Goal: Task Accomplishment & Management: Manage account settings

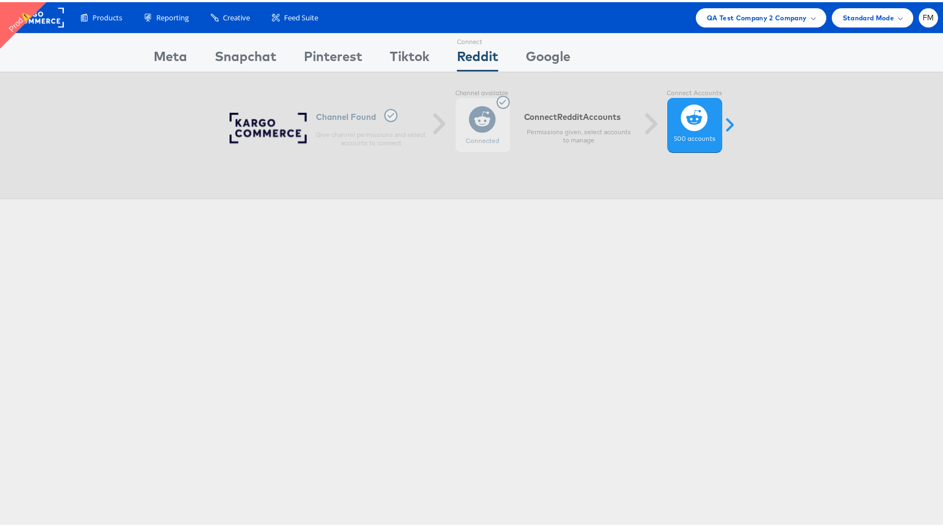
click at [62, 15] on rect at bounding box center [38, 16] width 51 height 20
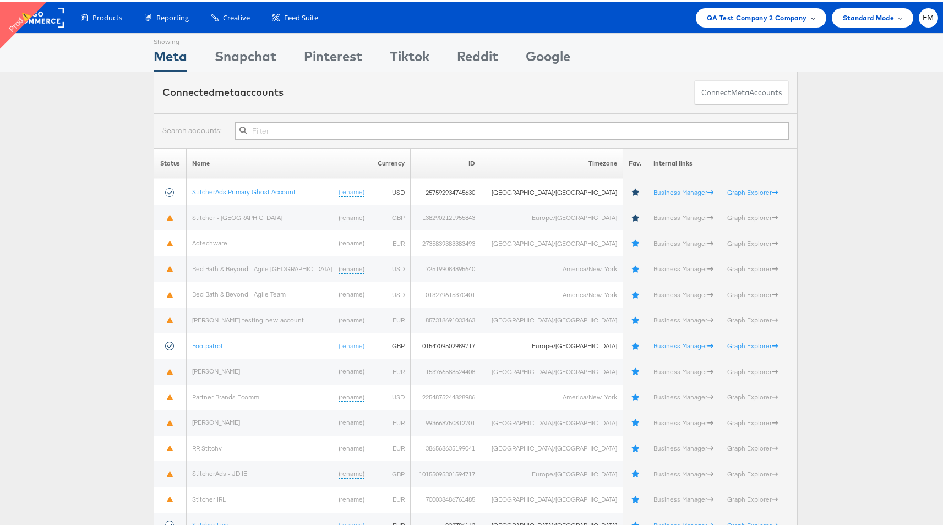
click at [781, 14] on span "QA Test Company 2 Company" at bounding box center [756, 16] width 100 height 12
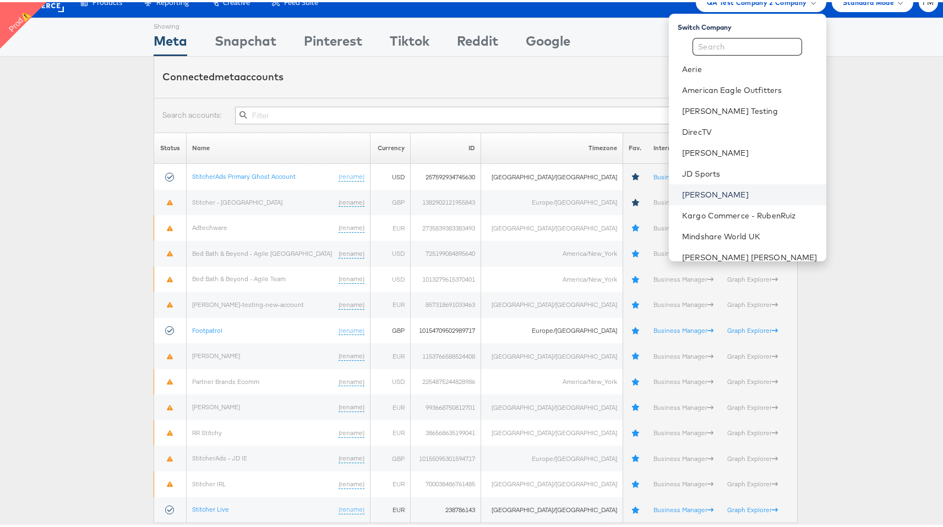
scroll to position [8, 0]
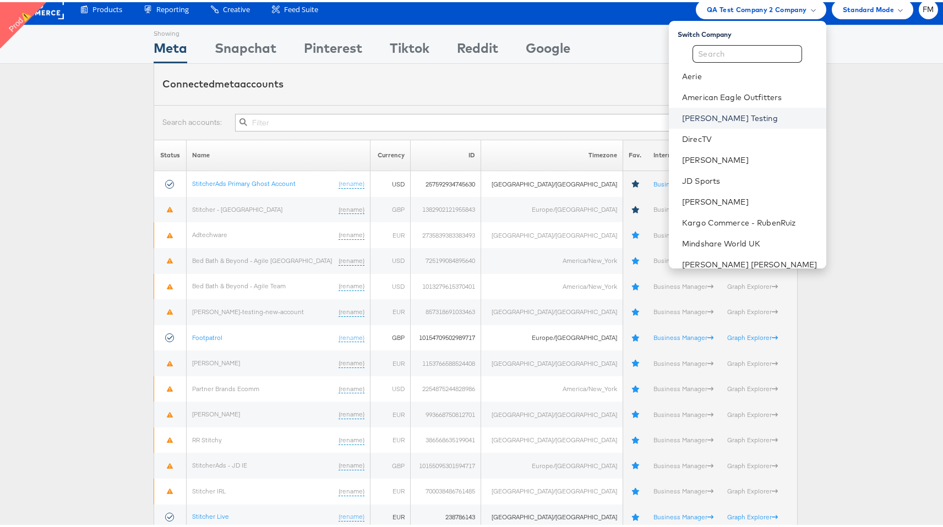
click at [753, 117] on link "[PERSON_NAME] Testing" at bounding box center [749, 116] width 135 height 11
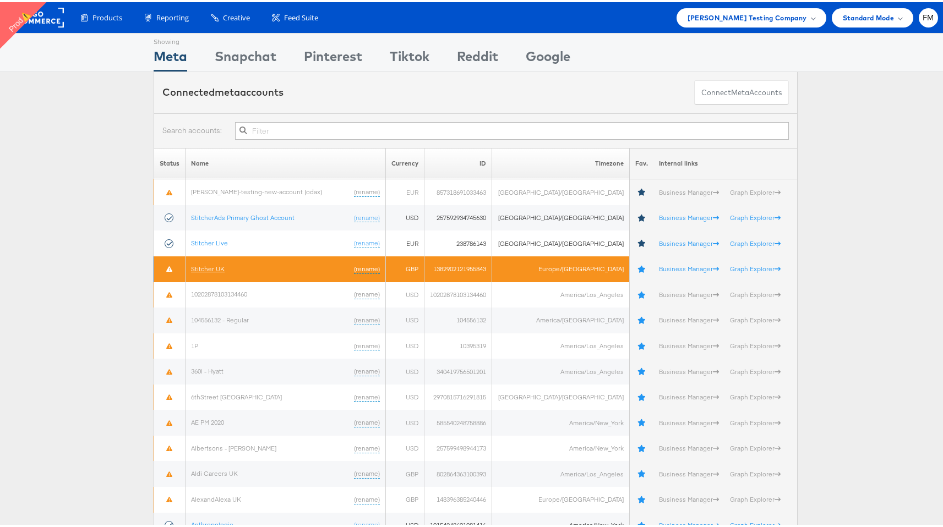
click at [220, 262] on link "Stitcher UK" at bounding box center [208, 266] width 34 height 8
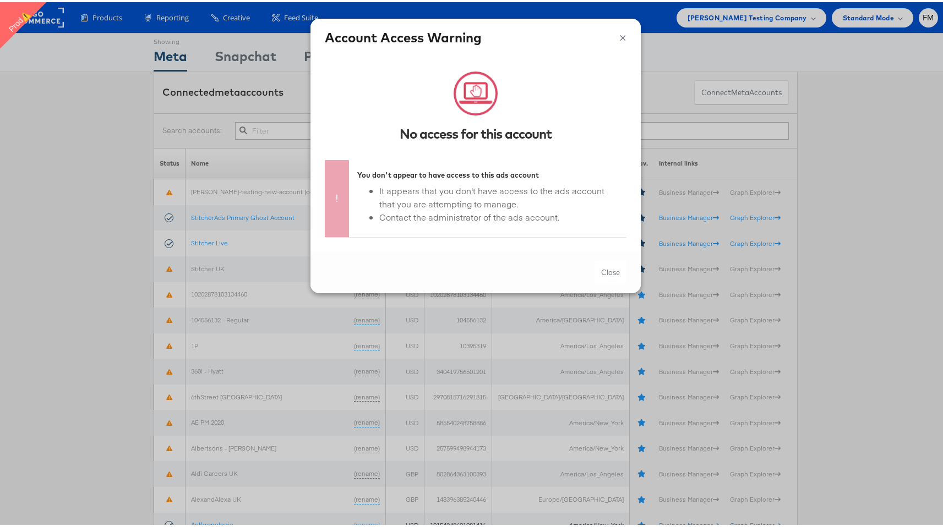
click at [619, 30] on button "×" at bounding box center [622, 34] width 7 height 17
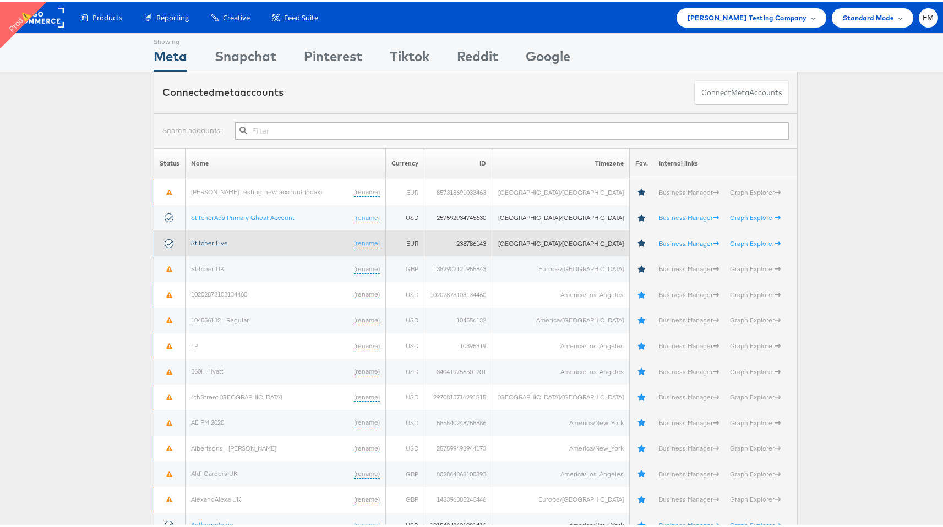
click at [221, 242] on link "Stitcher Live" at bounding box center [209, 241] width 37 height 8
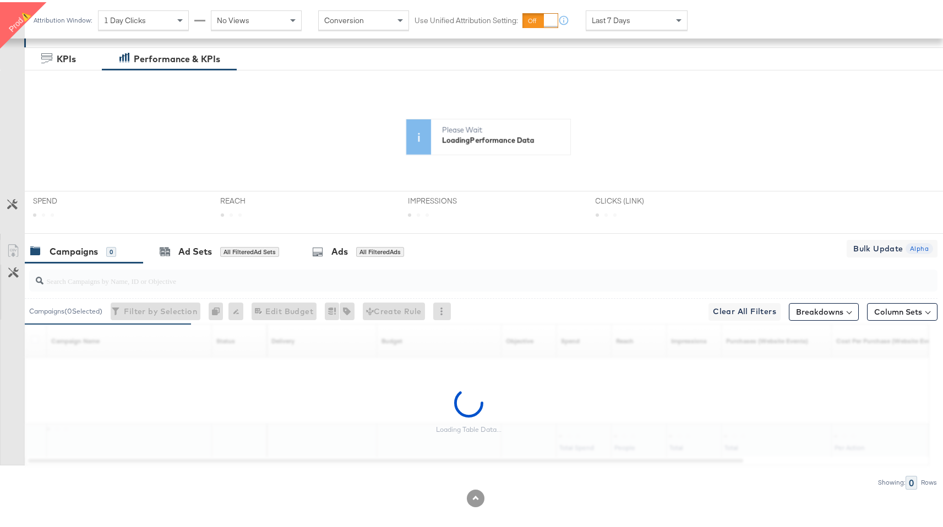
scroll to position [206, 0]
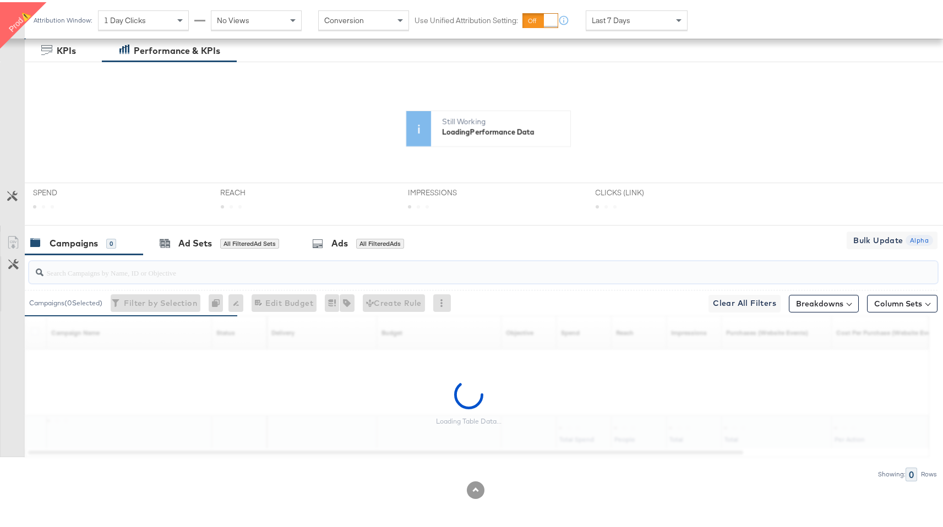
click at [151, 269] on input "search" at bounding box center [448, 265] width 811 height 21
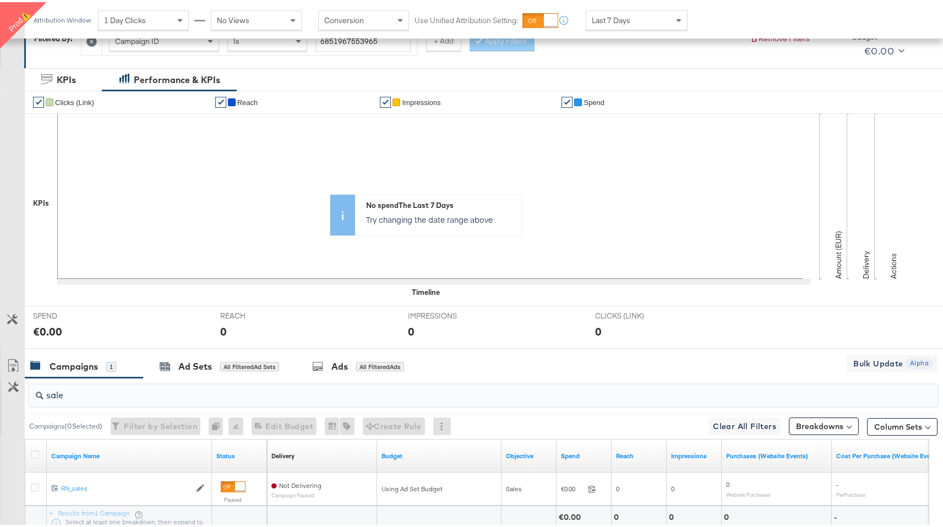
scroll to position [179, 0]
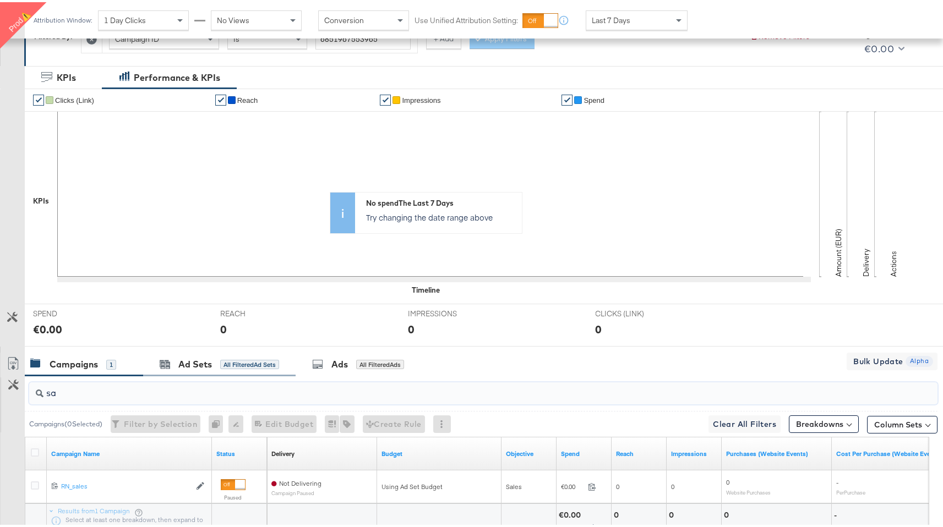
type input "s"
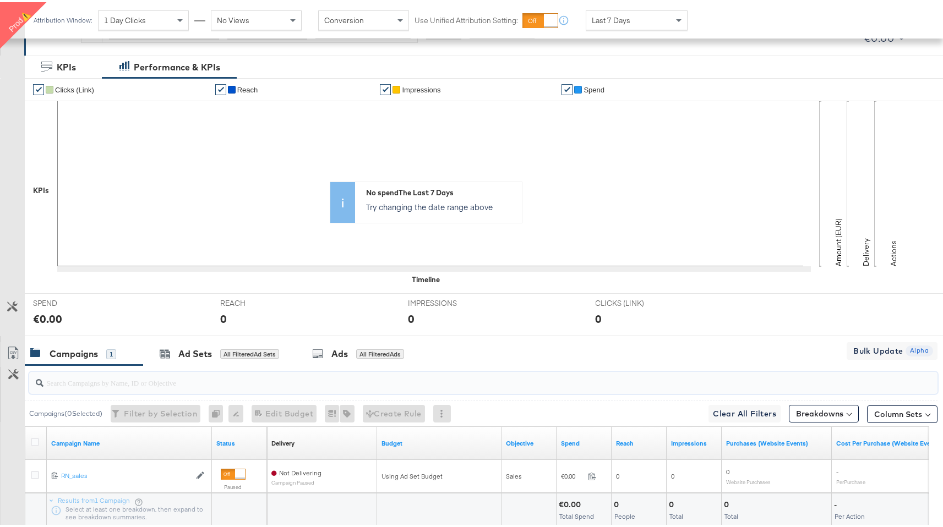
scroll to position [190, 0]
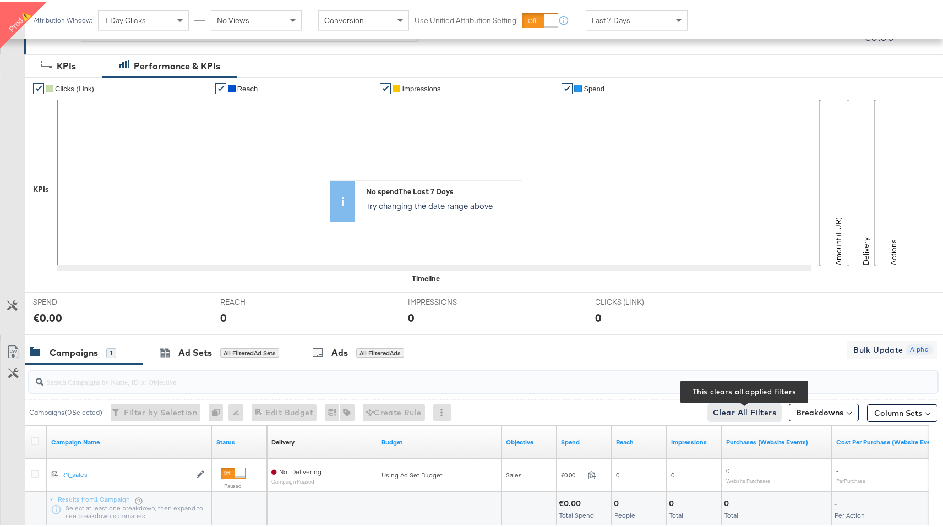
click at [744, 403] on button "Clear All Filters This clears all applied filters" at bounding box center [744, 411] width 72 height 18
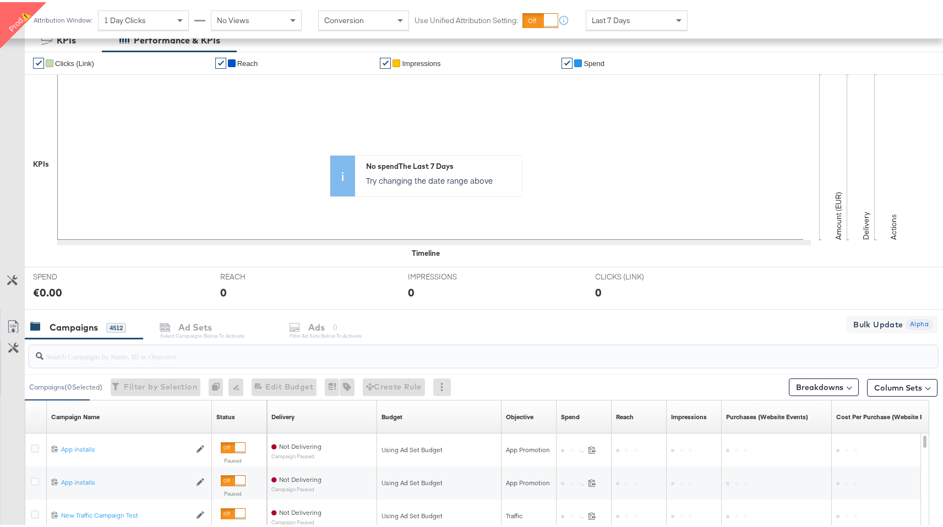
click at [69, 358] on input "search" at bounding box center [448, 349] width 811 height 21
type input "sales"
click at [114, 359] on input "sales" at bounding box center [448, 349] width 811 height 21
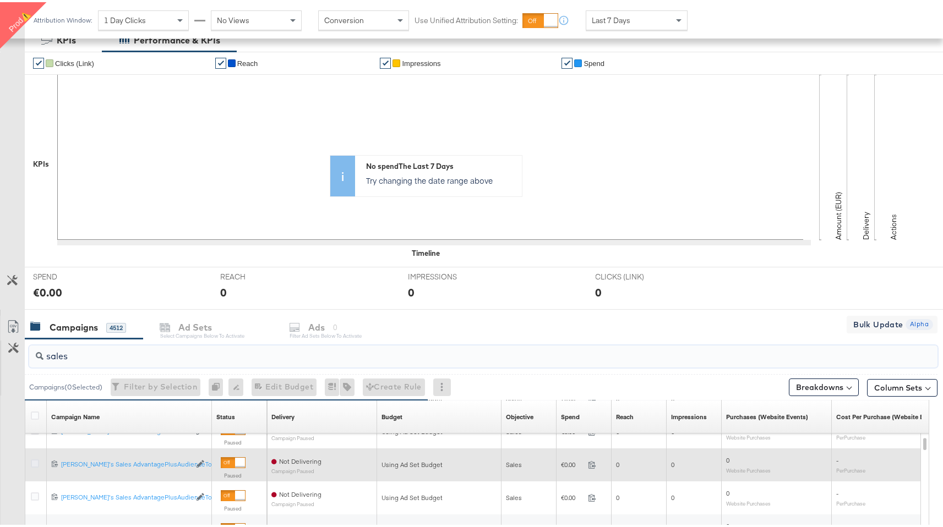
click at [33, 461] on icon at bounding box center [35, 461] width 8 height 8
click at [0, 0] on input "checkbox" at bounding box center [0, 0] width 0 height 0
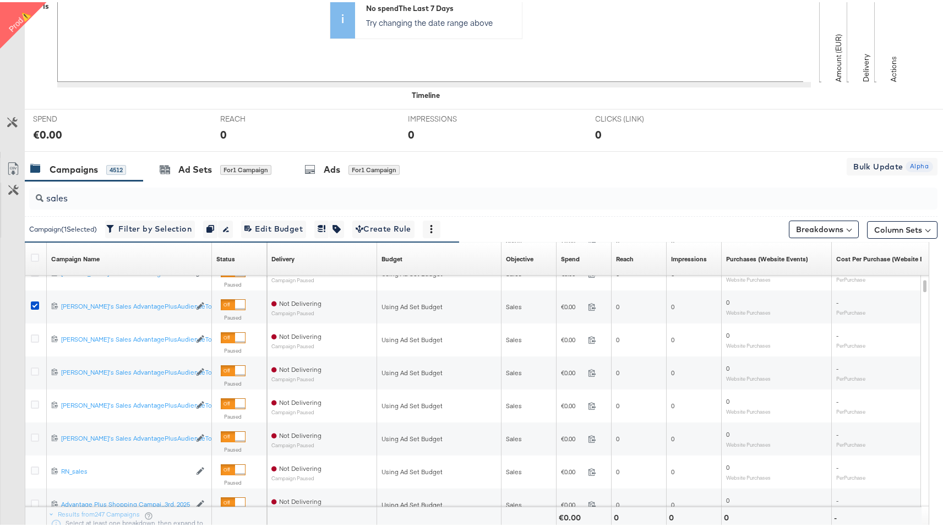
scroll to position [440, 0]
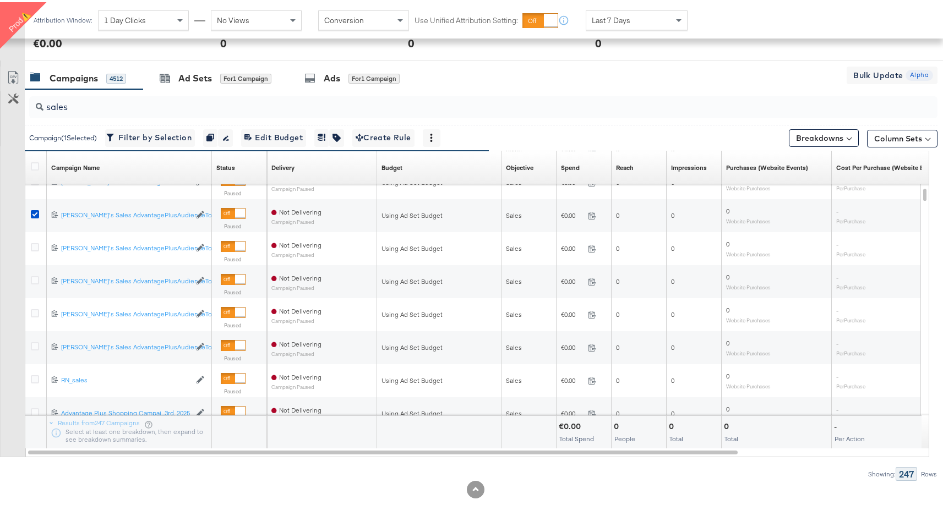
click at [180, 89] on div "sales" at bounding box center [481, 104] width 912 height 35
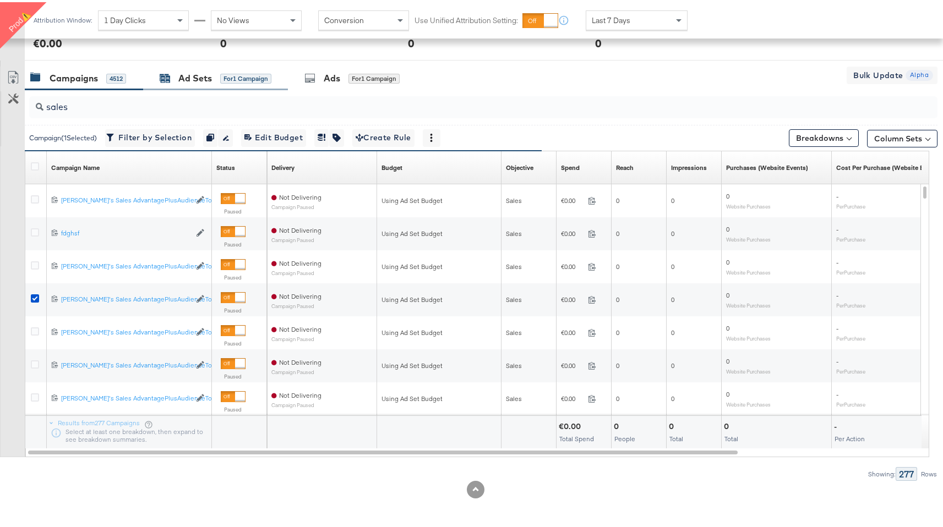
click at [207, 78] on div "Ad Sets" at bounding box center [195, 76] width 34 height 13
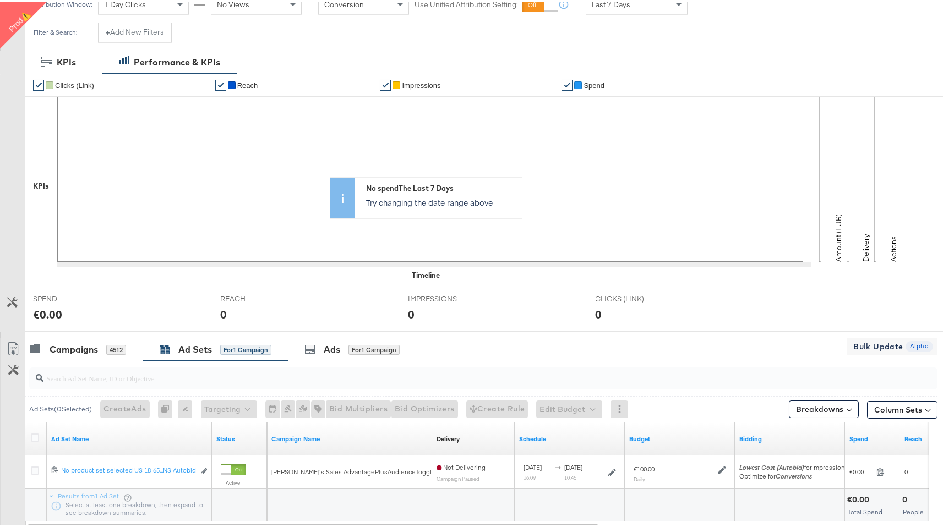
scroll to position [242, 0]
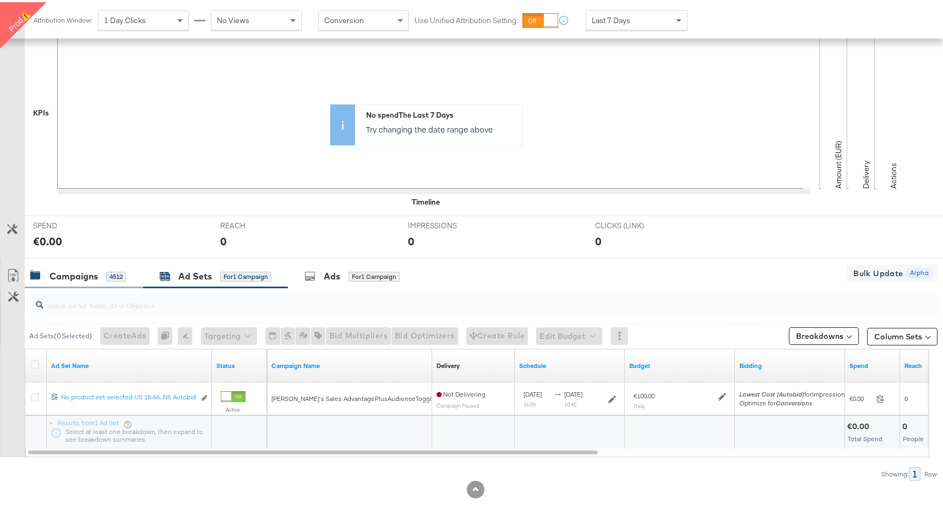
click at [108, 280] on div "Campaigns 4512" at bounding box center [78, 274] width 96 height 13
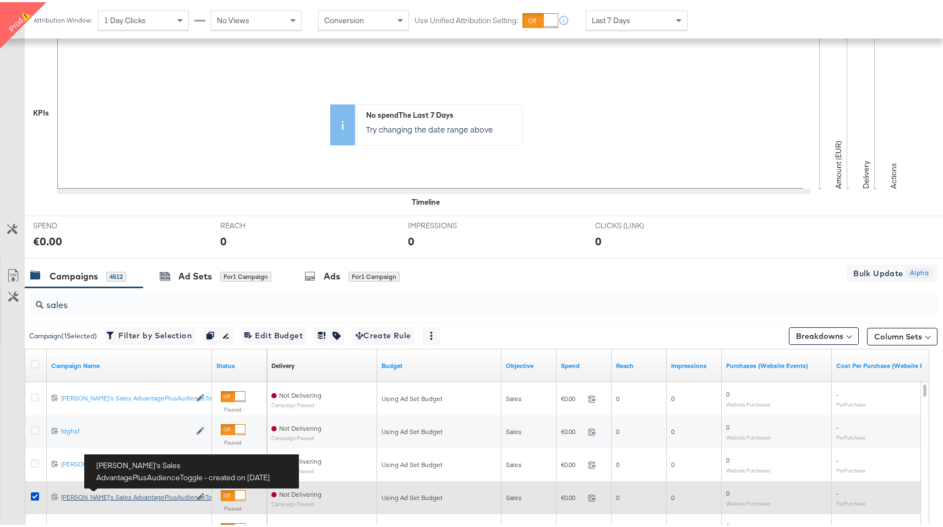
click at [106, 491] on div "Toby's Sales AdvantagePlusAudienceToggle Toby's Sales AdvantagePlusAudienceTogg…" at bounding box center [125, 495] width 129 height 9
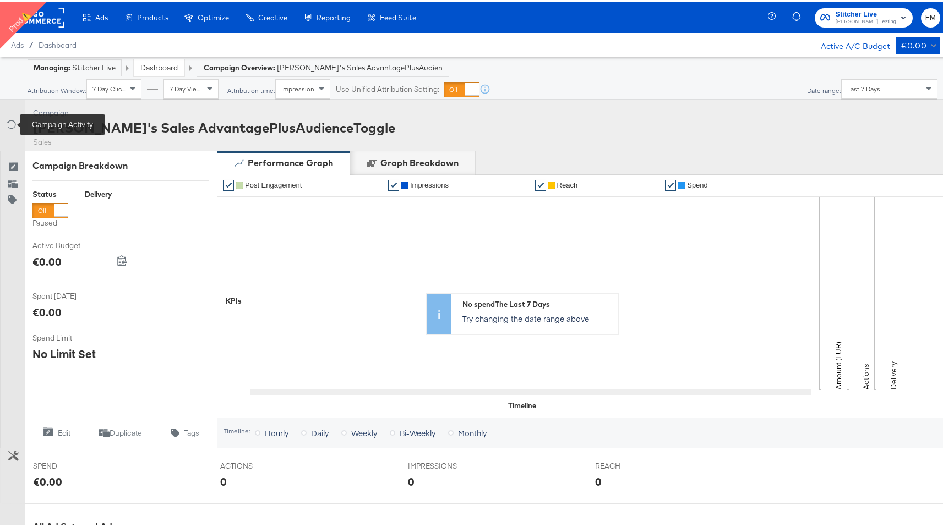
click at [9, 119] on icon at bounding box center [10, 122] width 11 height 11
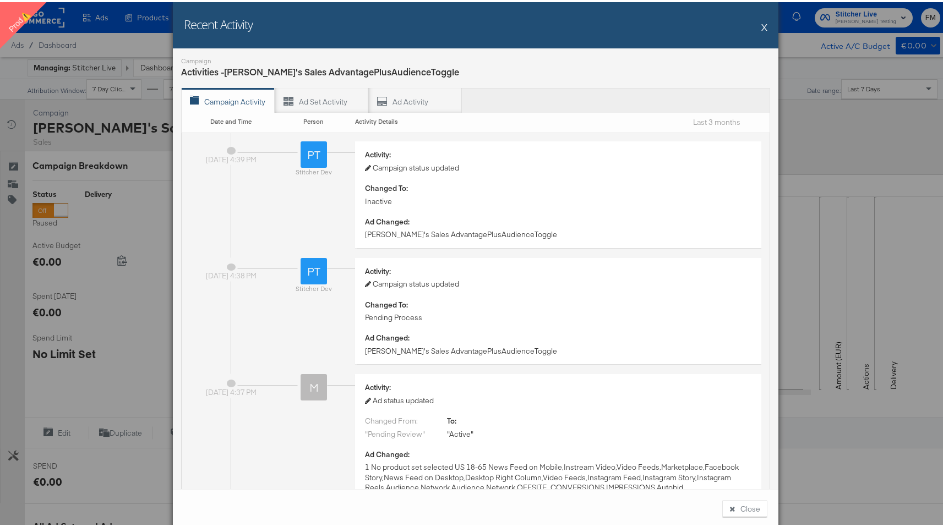
click at [115, 246] on div "Recent Activity X Campaign Activities - Toby's Sales AdvantagePlusAudienceToggl…" at bounding box center [475, 263] width 951 height 527
click at [761, 25] on button "X" at bounding box center [764, 25] width 6 height 22
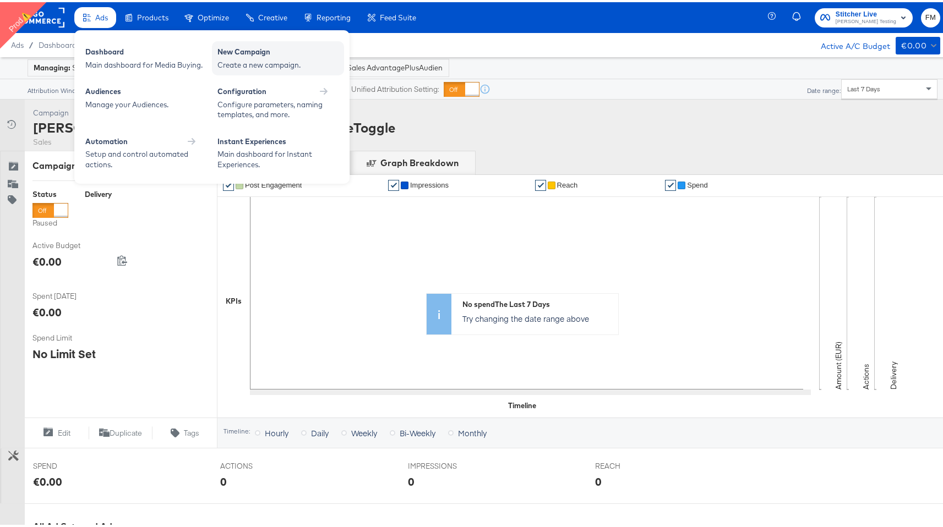
click at [242, 73] on div "New Campaign Create a new campaign." at bounding box center [278, 56] width 132 height 34
click at [261, 54] on div "New Campaign" at bounding box center [277, 51] width 121 height 13
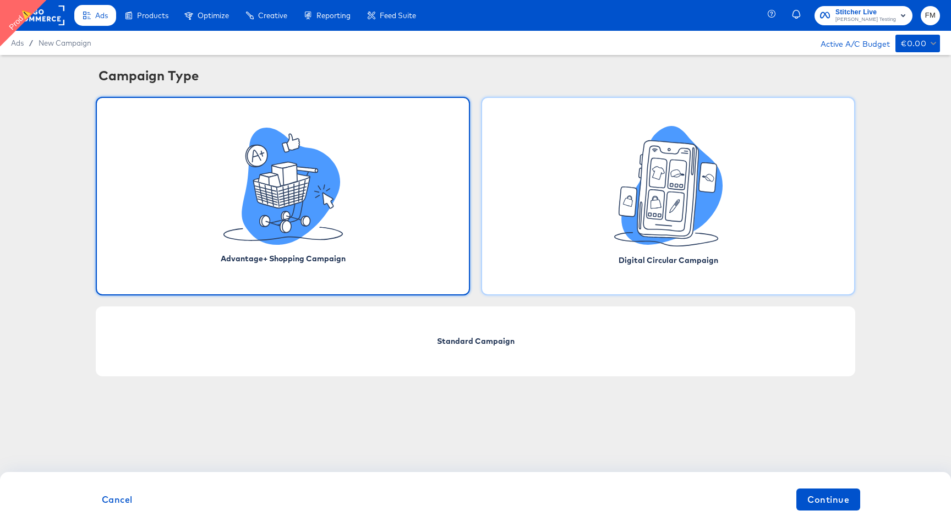
click at [644, 243] on icon at bounding box center [671, 185] width 101 height 119
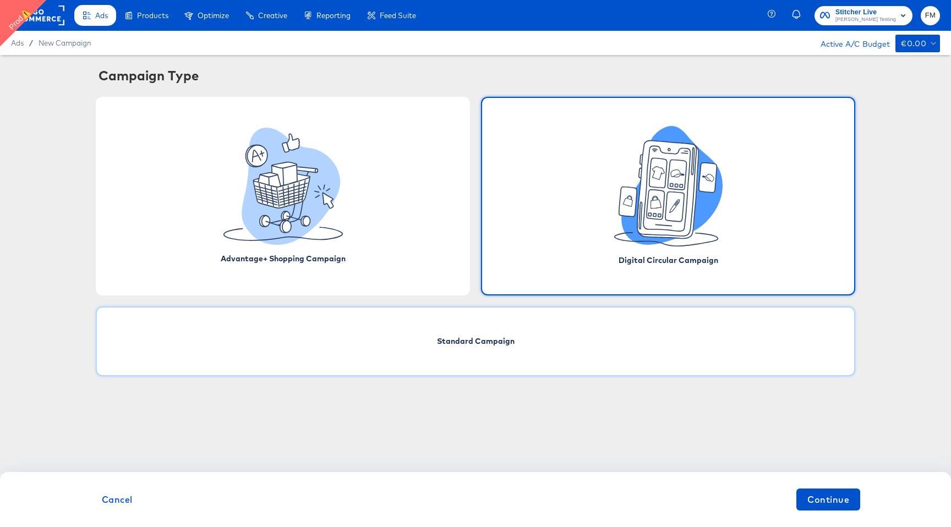
click at [491, 346] on span "Standard Campaign" at bounding box center [476, 341] width 78 height 11
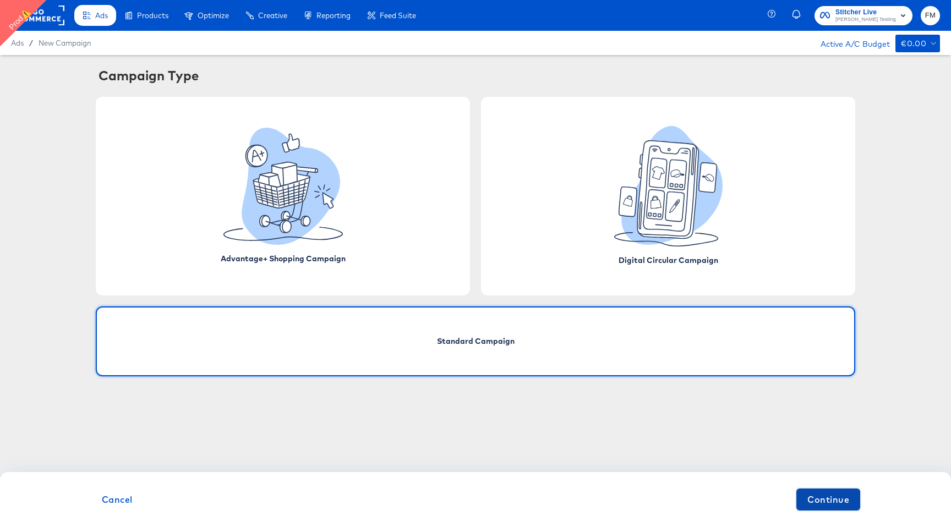
click at [835, 499] on span "Continue" at bounding box center [828, 499] width 42 height 15
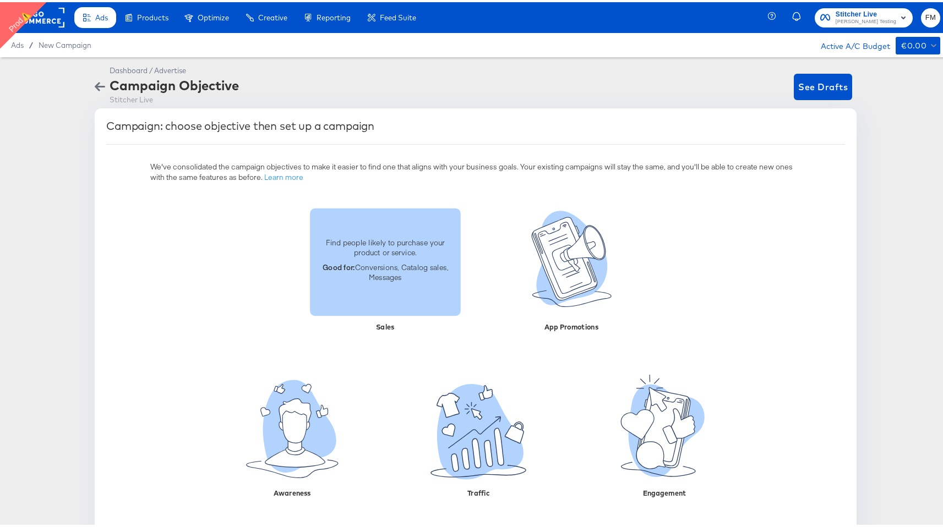
click at [372, 245] on p "Find people likely to purchase your product or service." at bounding box center [385, 245] width 138 height 20
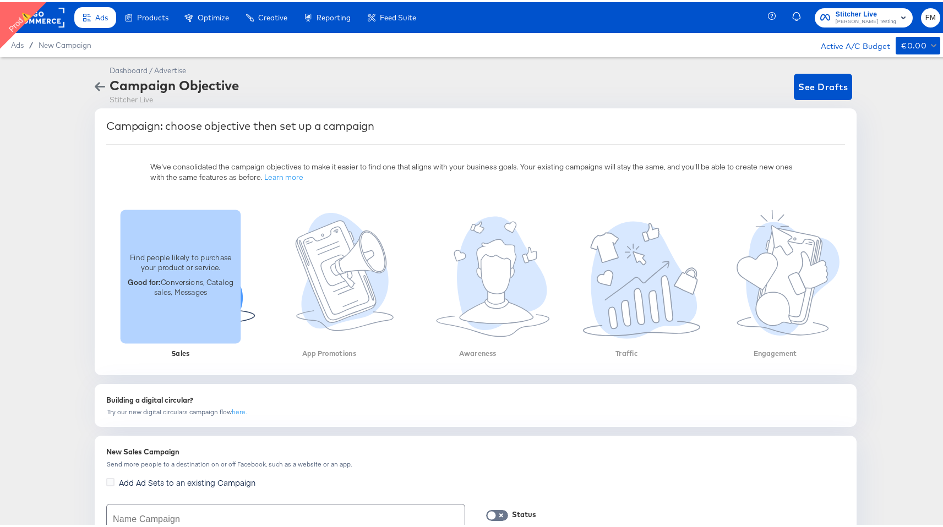
click at [199, 311] on div "Find people likely to purchase your product or service. Good for: Conversions, …" at bounding box center [180, 274] width 120 height 134
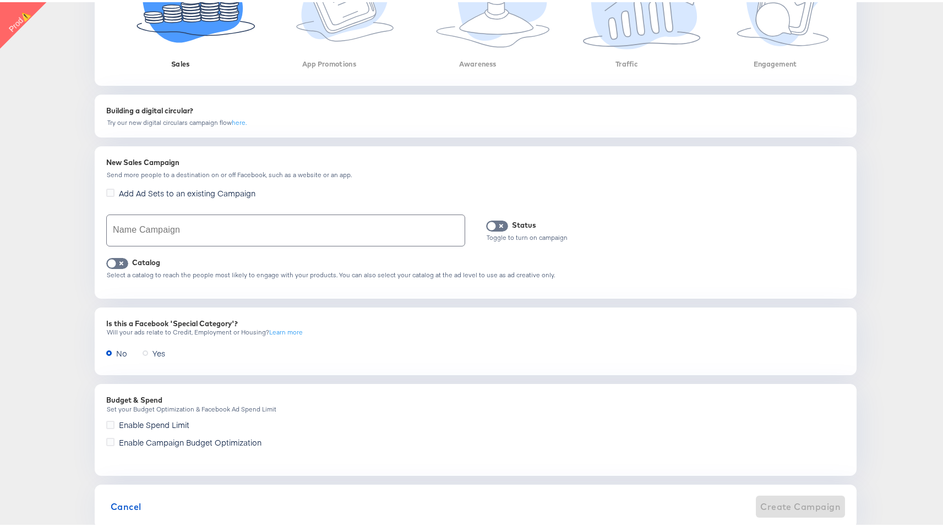
scroll to position [316, 0]
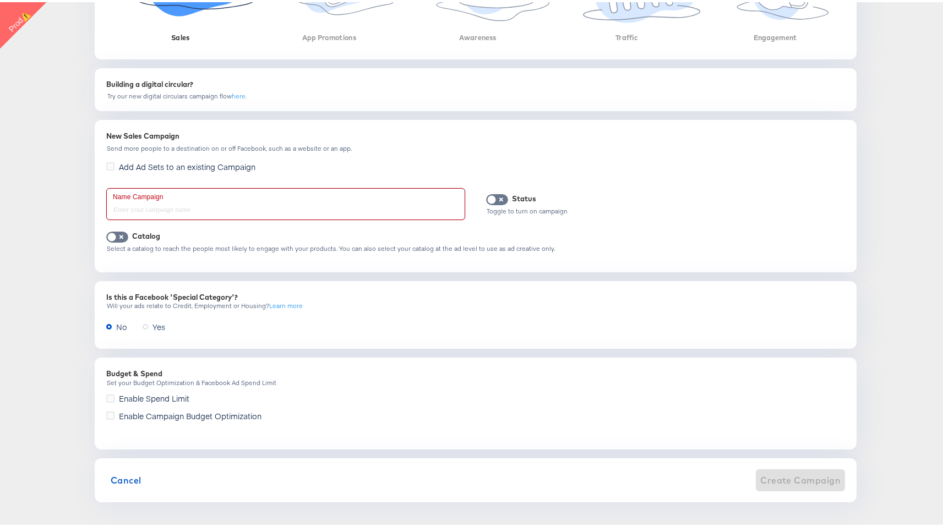
click at [325, 212] on input "text" at bounding box center [286, 202] width 358 height 31
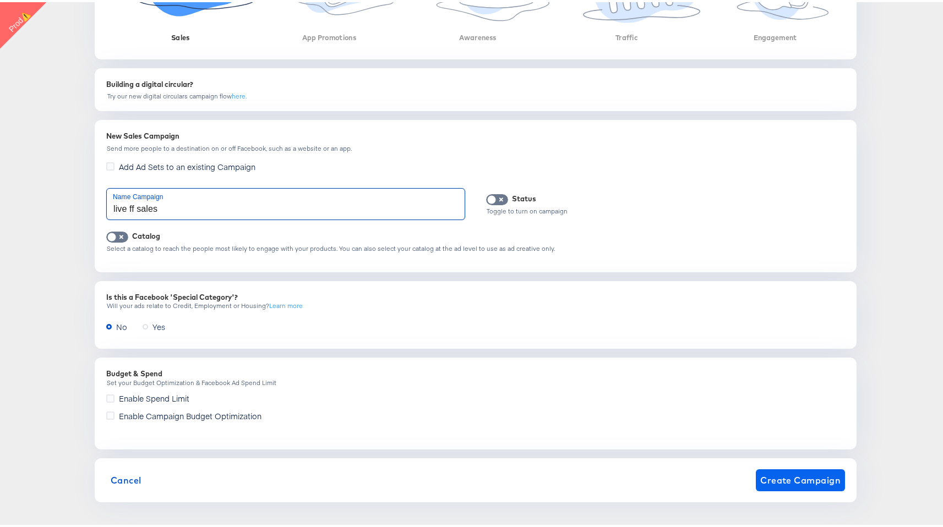
type input "live ff sales"
click at [798, 475] on span "Create Campaign" at bounding box center [800, 477] width 80 height 15
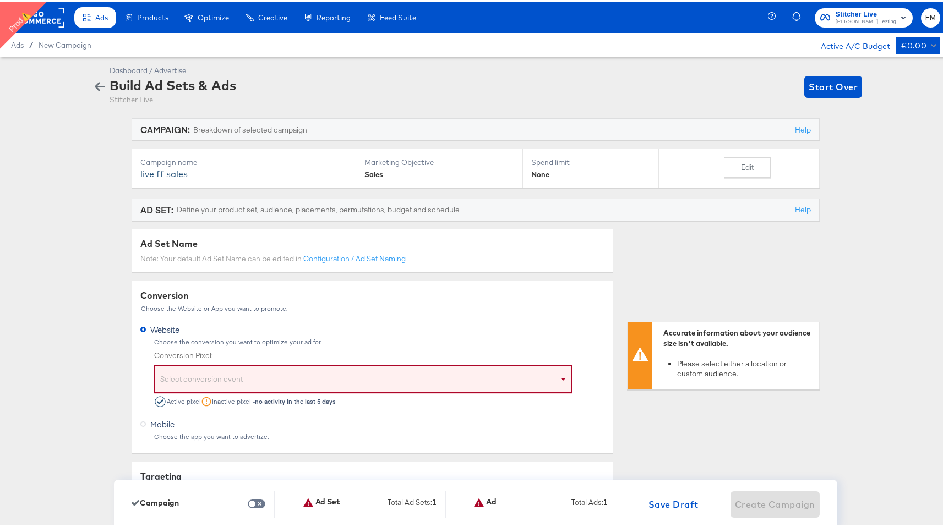
click at [382, 365] on div "Select conversion event" at bounding box center [363, 377] width 418 height 28
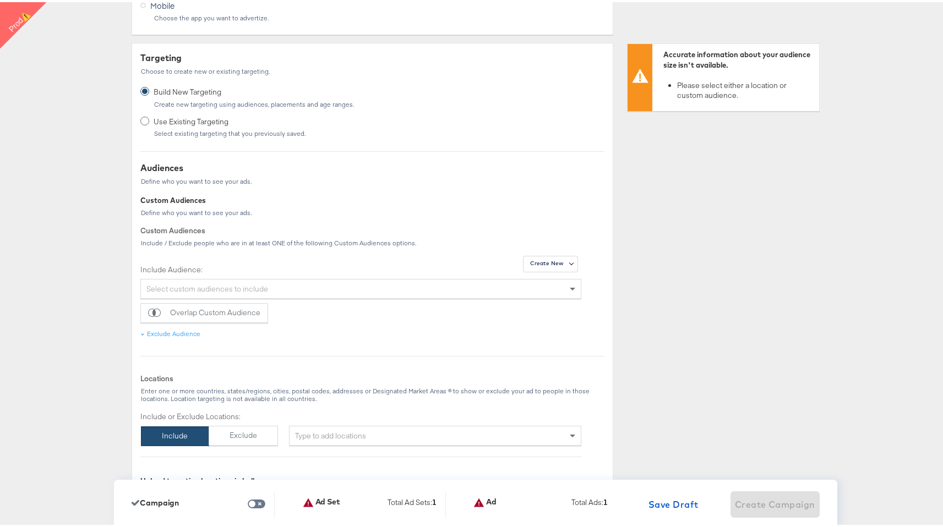
scroll to position [425, 0]
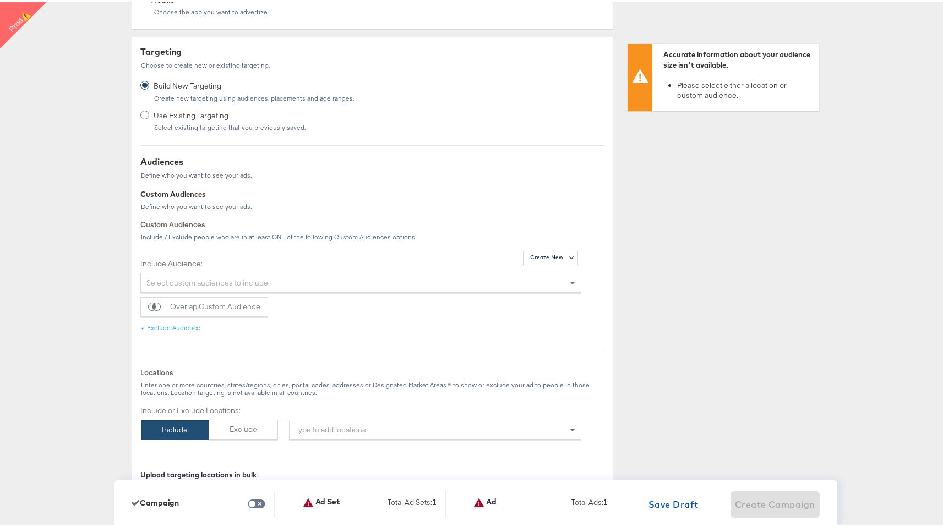
click at [228, 120] on div "Use Existing Targeting Select existing targeting that you previously saved." at bounding box center [230, 118] width 152 height 21
click at [0, 0] on input "Use Existing Targeting Select existing targeting that you previously saved." at bounding box center [0, 0] width 0 height 0
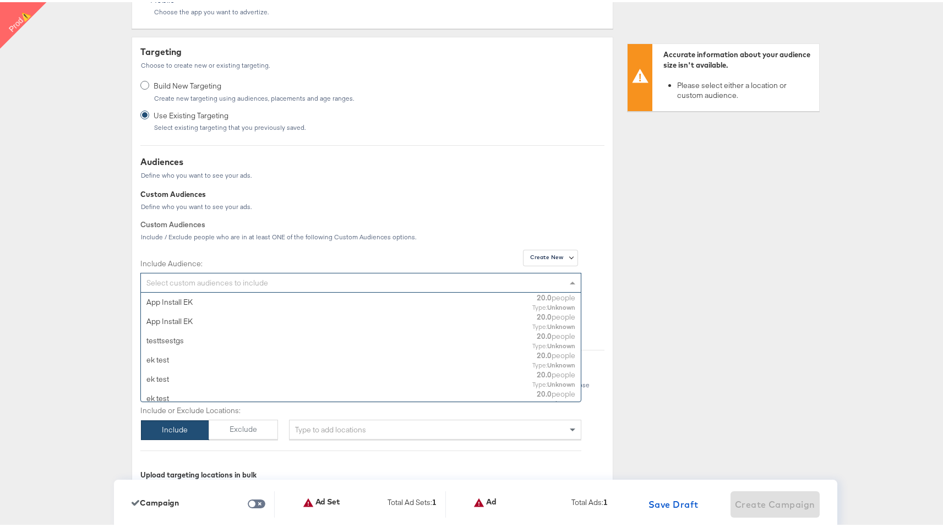
click at [255, 281] on div "Select custom audiences to include" at bounding box center [361, 280] width 440 height 19
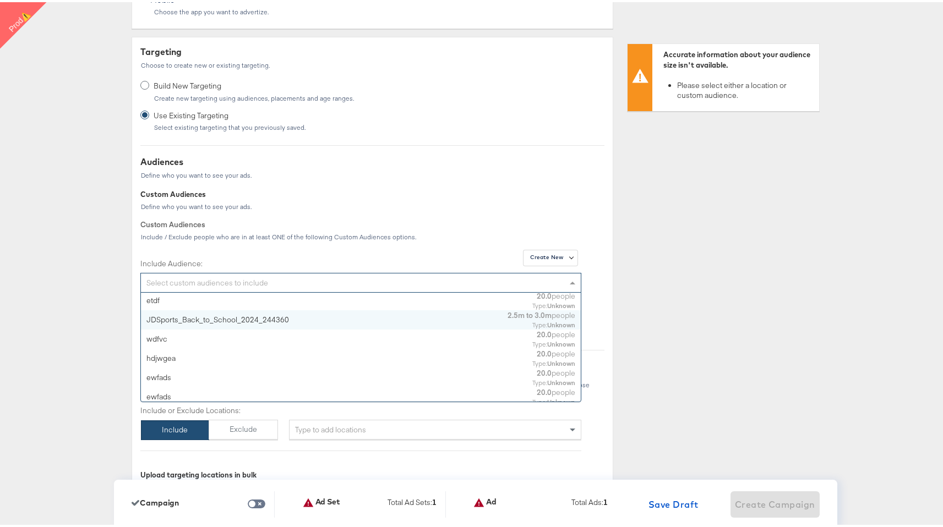
click at [267, 317] on div "JDSports_Back_to_School_2024_244360" at bounding box center [292, 318] width 292 height 10
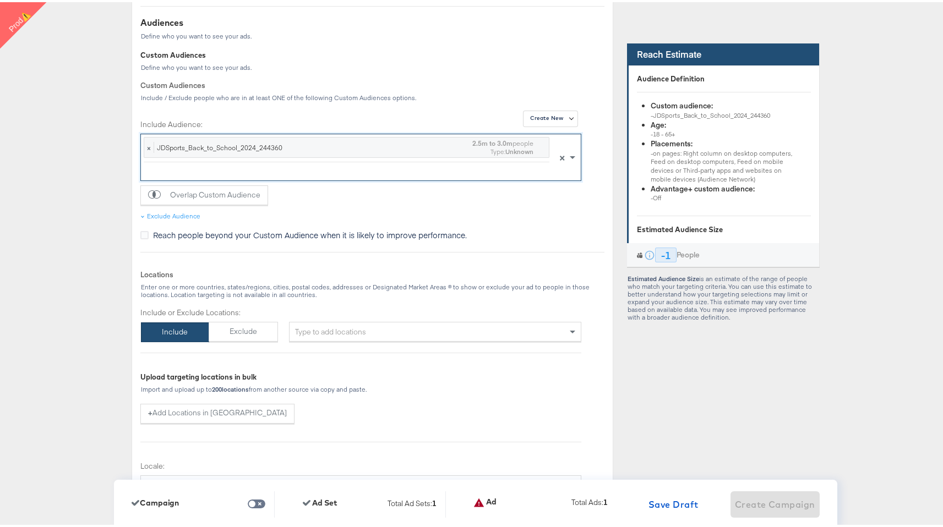
scroll to position [626, 0]
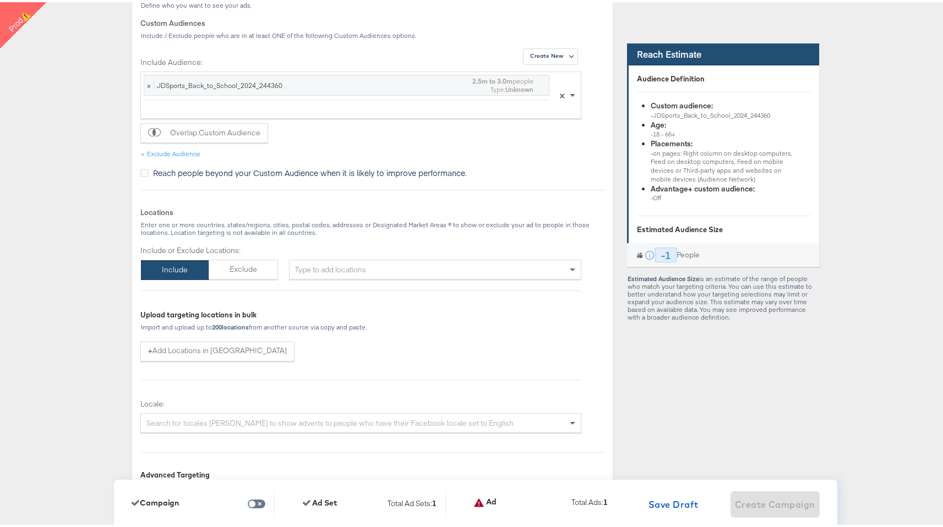
click at [322, 220] on div "Enter one or more countries, states/regions, cities, postal codes, addresses or…" at bounding box center [372, 226] width 464 height 15
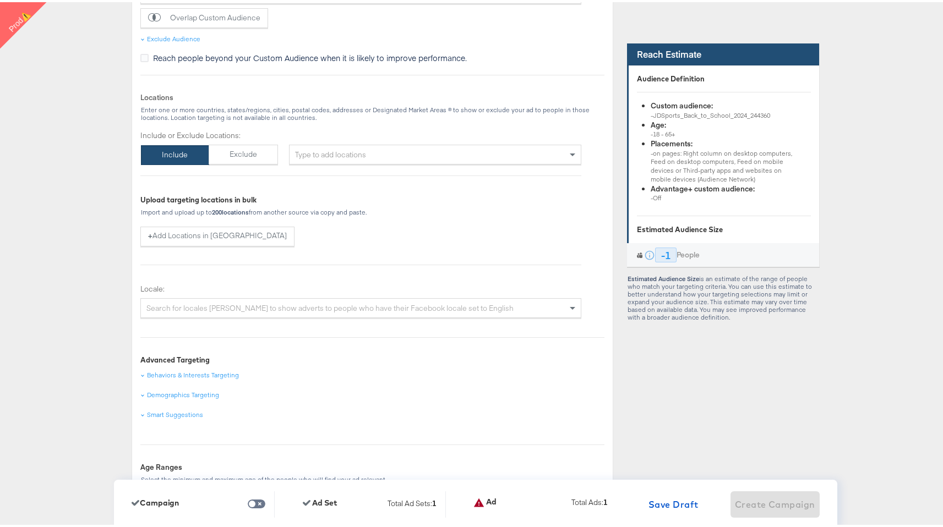
scroll to position [753, 0]
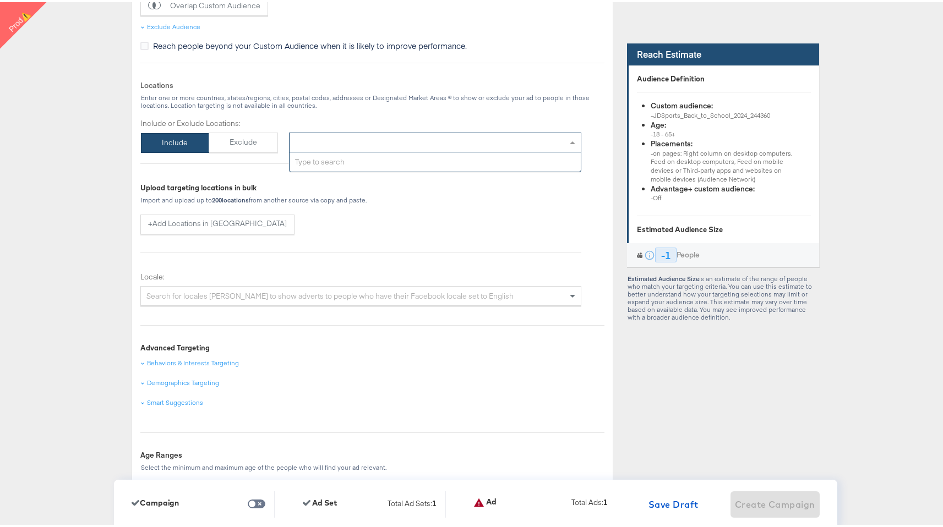
click at [357, 140] on div "Type to add locations" at bounding box center [435, 140] width 292 height 20
type input "uni"
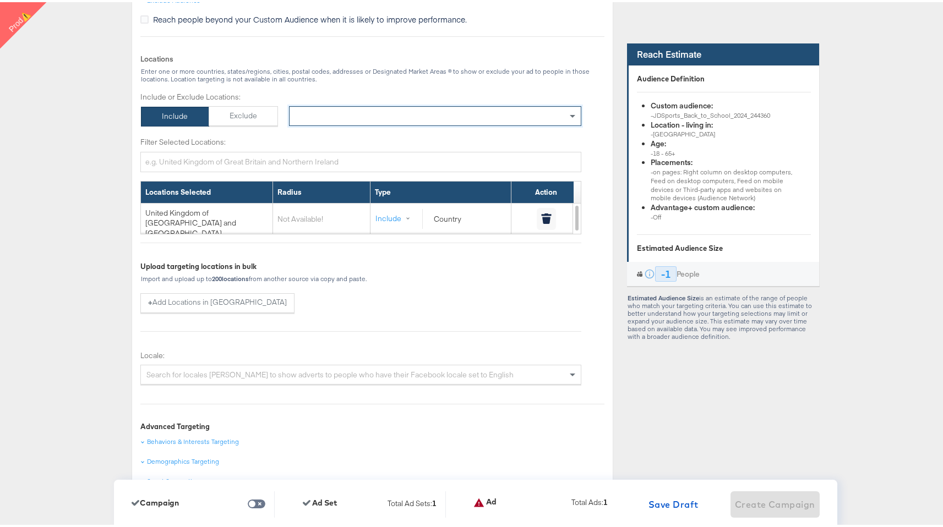
scroll to position [786, 0]
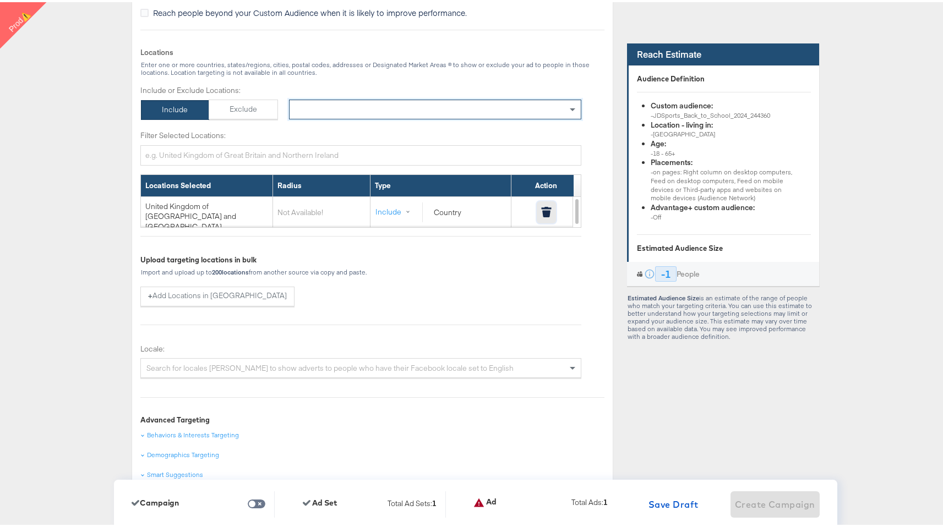
click at [542, 209] on icon "button" at bounding box center [546, 212] width 8 height 7
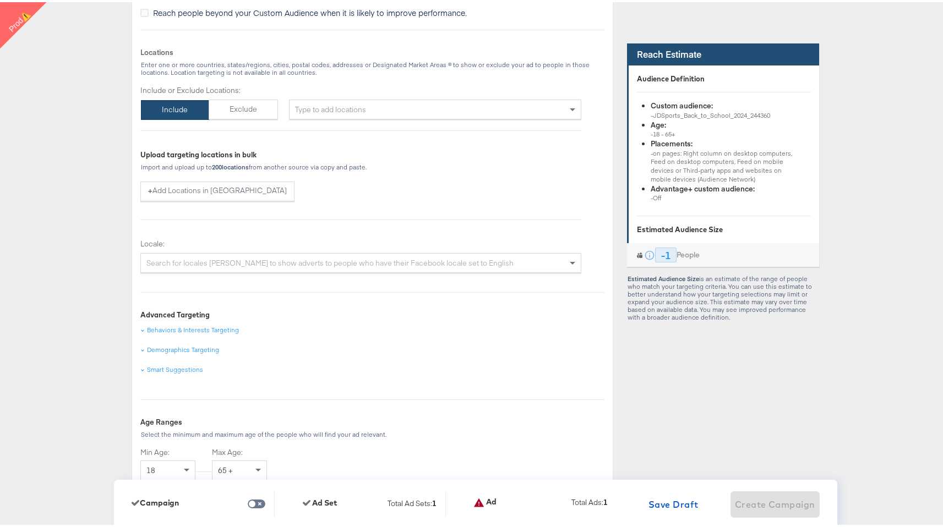
click at [720, 229] on div "Estimated Audience Size" at bounding box center [724, 227] width 174 height 10
click at [718, 228] on div "Estimated Audience Size" at bounding box center [724, 227] width 174 height 10
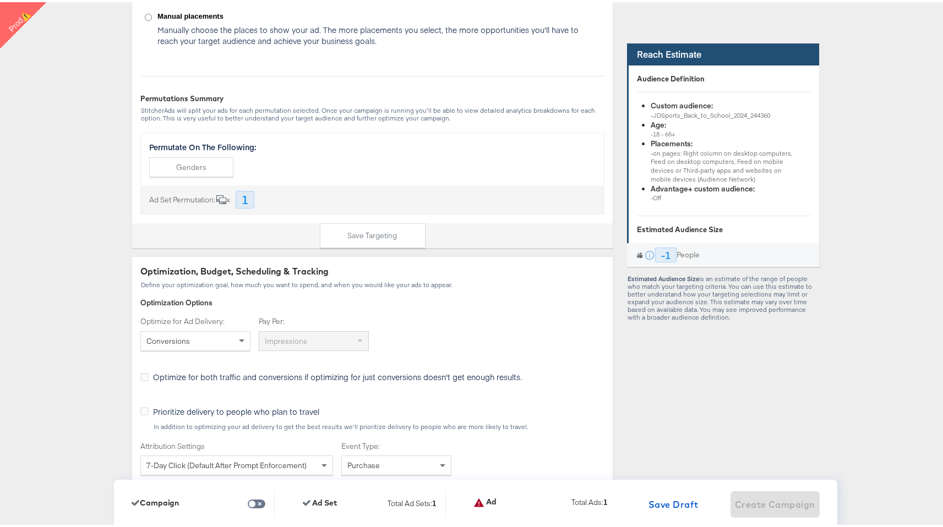
scroll to position [1454, 0]
click at [656, 251] on div "-1" at bounding box center [665, 252] width 21 height 15
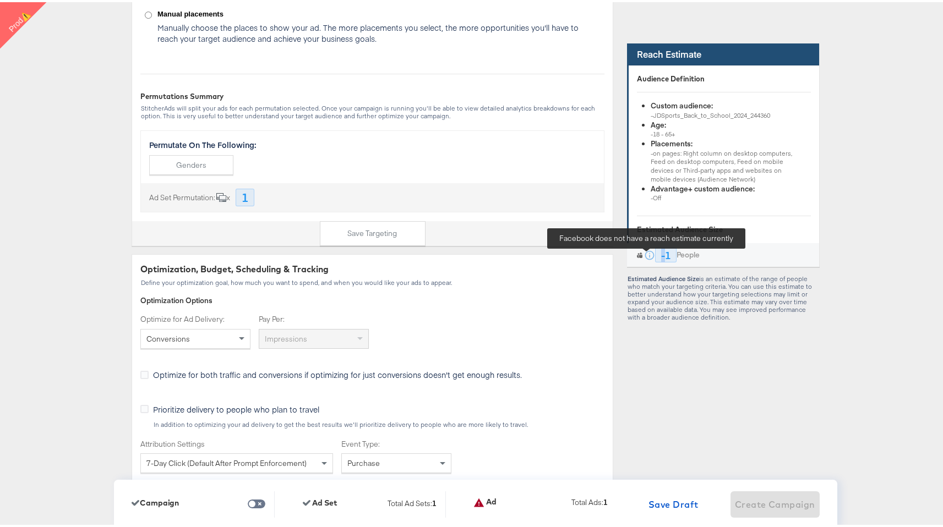
click at [648, 251] on icon at bounding box center [649, 253] width 11 height 11
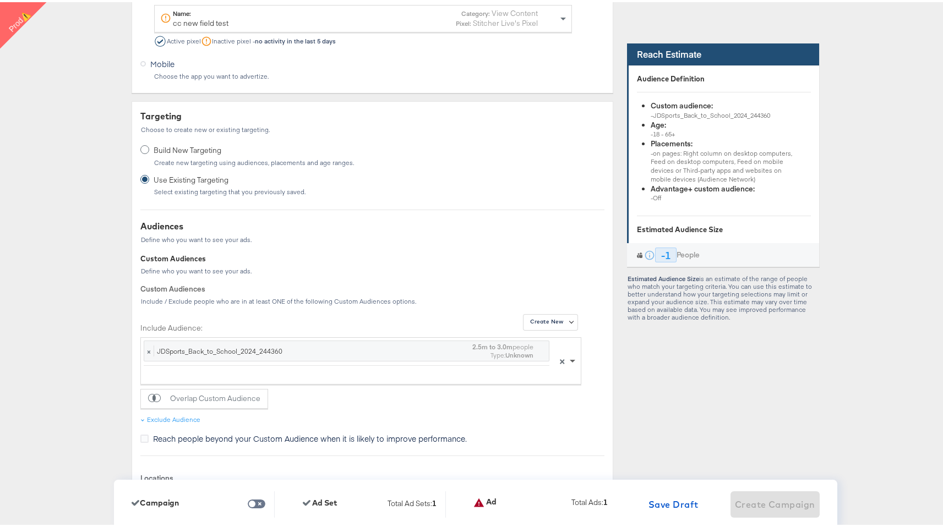
scroll to position [2, 0]
click at [569, 358] on span at bounding box center [572, 357] width 6 height 4
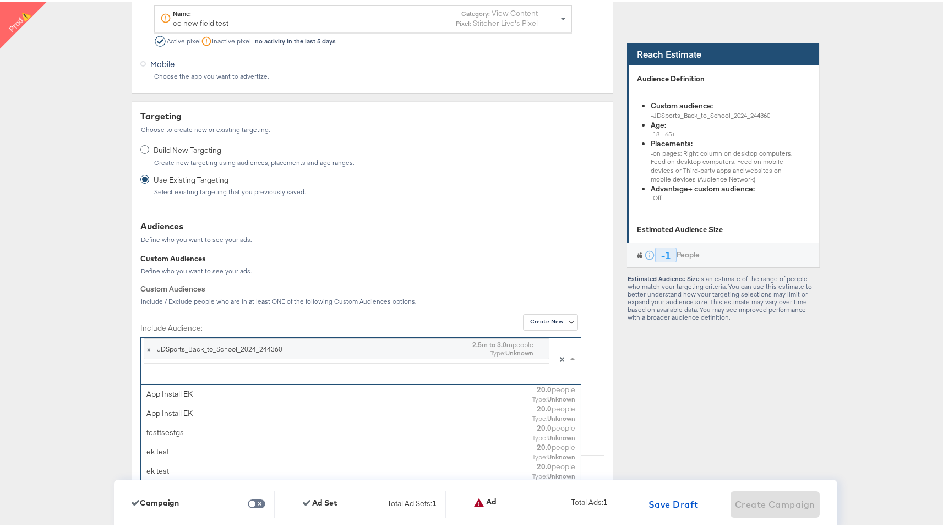
scroll to position [101, 431]
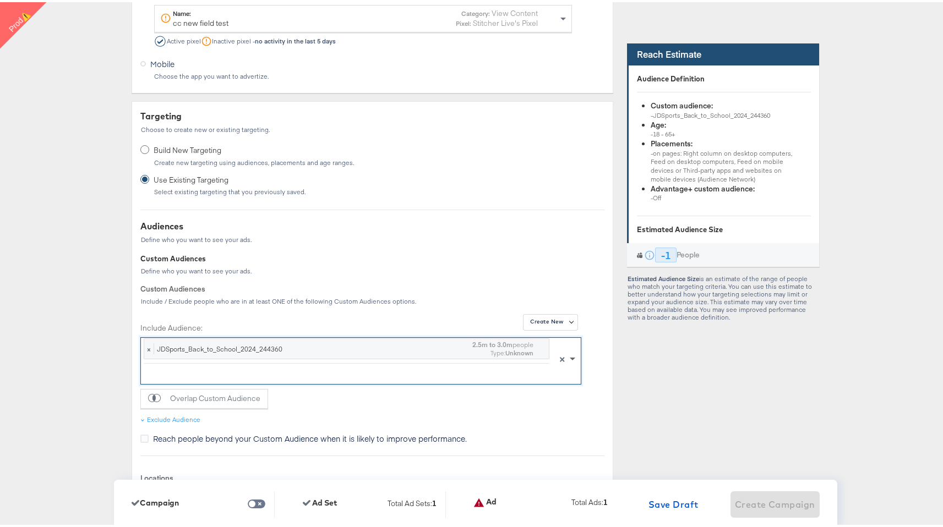
click at [569, 357] on span at bounding box center [572, 357] width 6 height 4
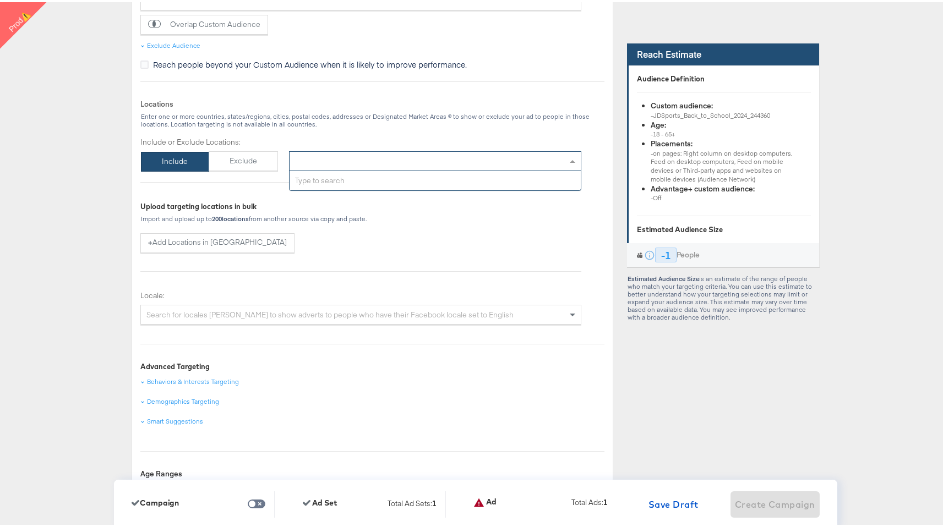
click at [463, 158] on div "Type to add locations" at bounding box center [435, 159] width 292 height 20
click at [462, 177] on div "Type to search" at bounding box center [434, 178] width 291 height 19
type input "u"
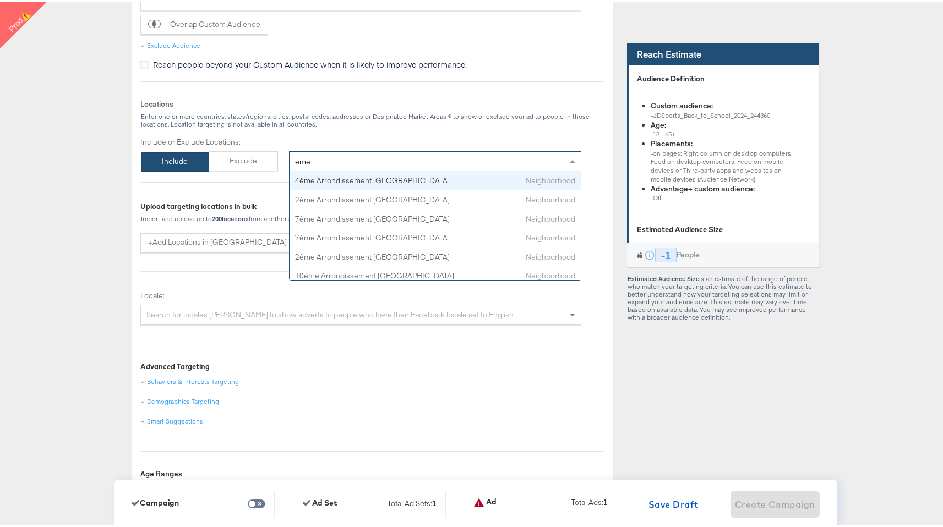
type input "emea"
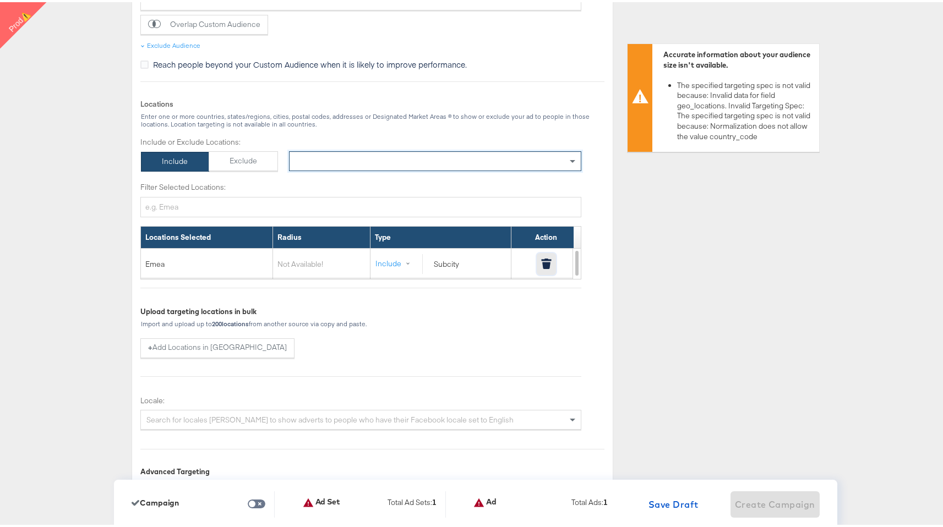
click at [550, 265] on button "button" at bounding box center [545, 262] width 19 height 22
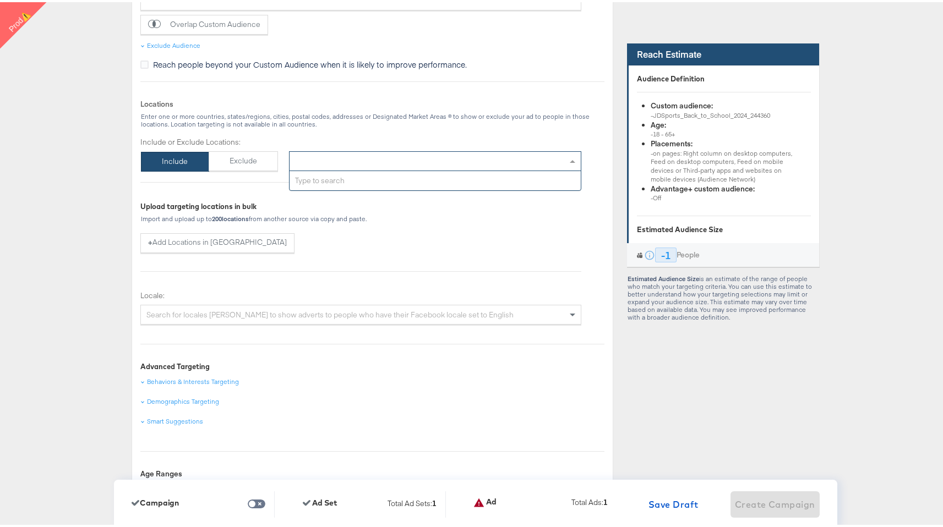
click at [535, 165] on div "Type to add locations" at bounding box center [435, 159] width 292 height 20
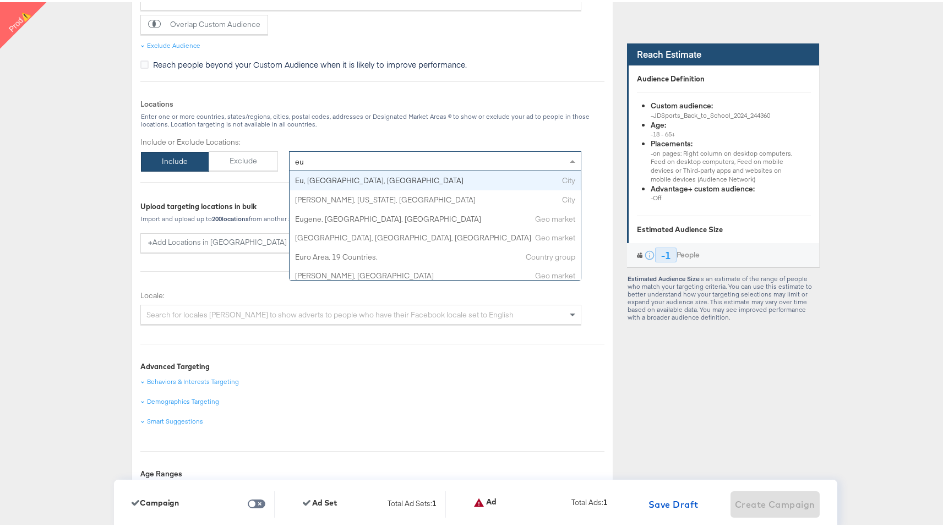
type input "eur"
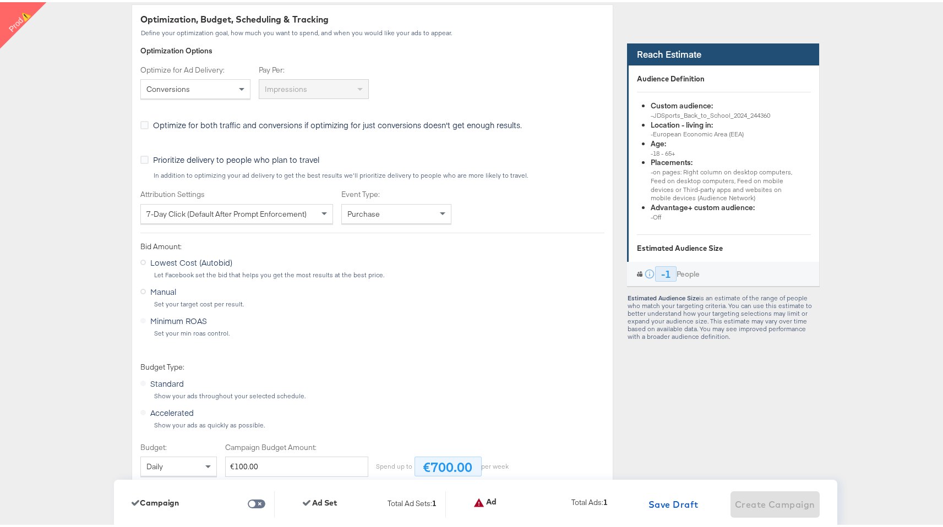
scroll to position [1853, 0]
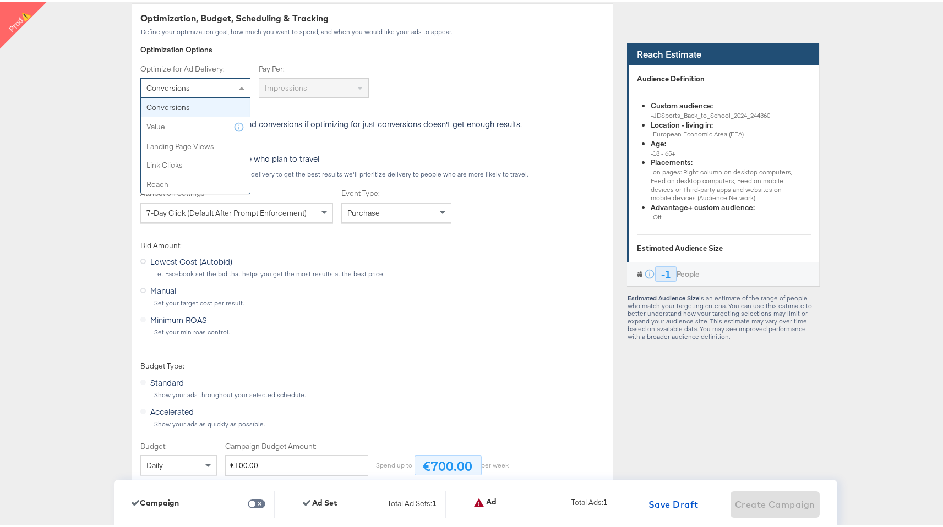
click at [236, 79] on span at bounding box center [243, 85] width 14 height 19
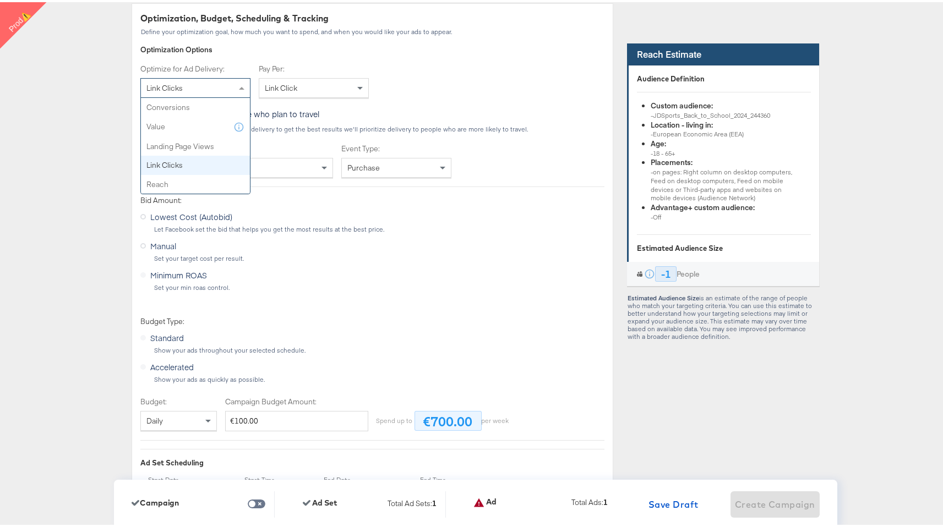
click at [206, 91] on div "Link Clicks" at bounding box center [195, 85] width 109 height 19
click at [311, 89] on div "Link Click" at bounding box center [313, 85] width 109 height 19
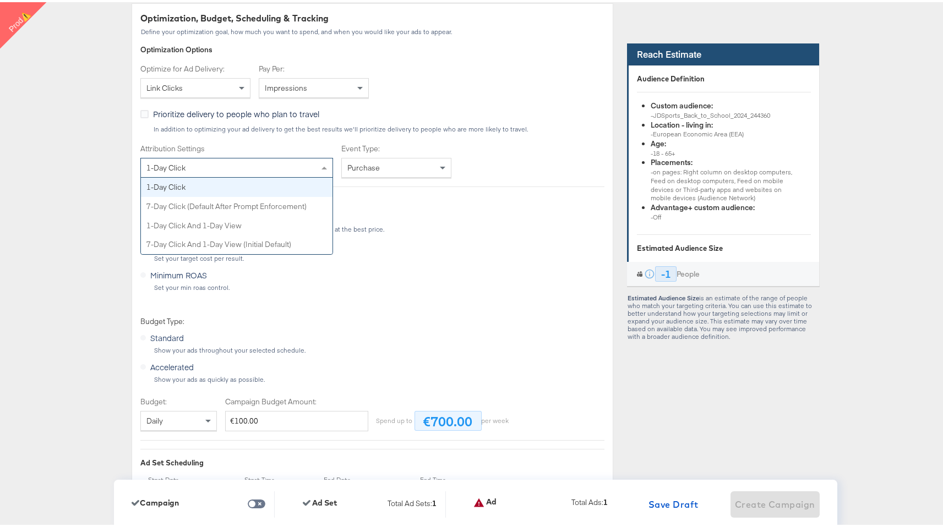
click at [294, 171] on div "1-day click" at bounding box center [236, 165] width 191 height 19
click at [355, 172] on div "Purchase" at bounding box center [396, 165] width 109 height 19
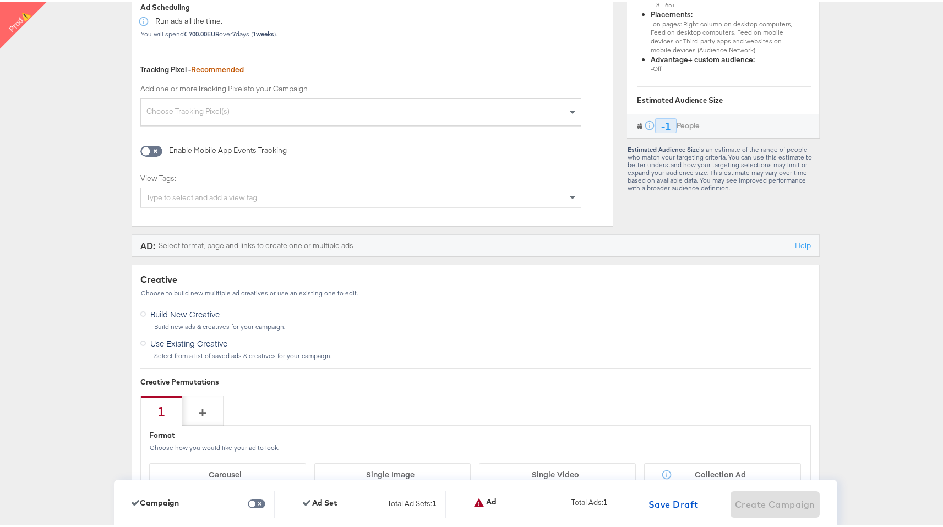
scroll to position [2380, 0]
click at [324, 102] on div "Choose Tracking Pixel(s)" at bounding box center [361, 113] width 440 height 24
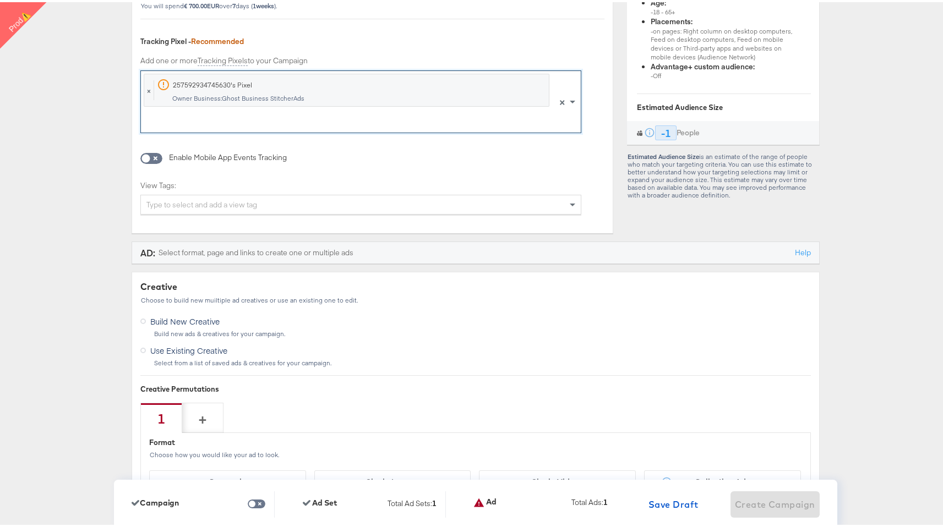
scroll to position [2417, 0]
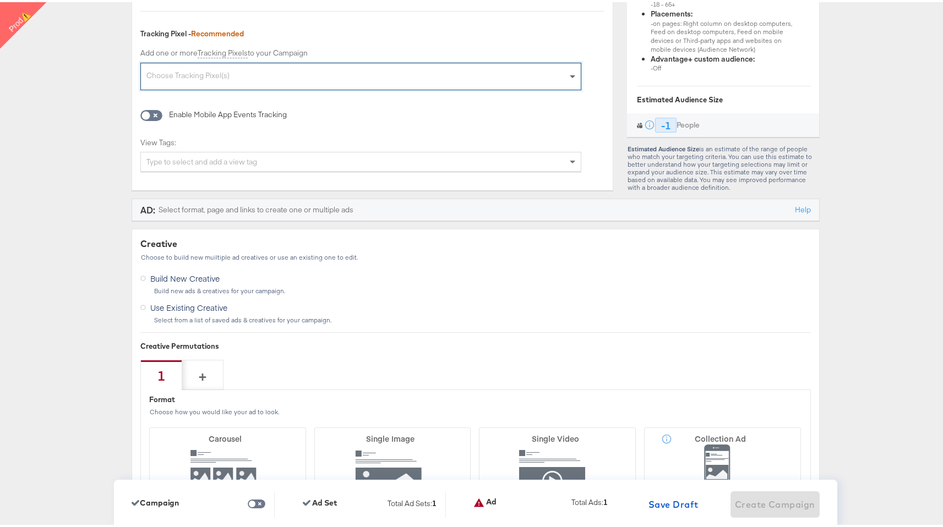
click at [567, 79] on span at bounding box center [574, 74] width 14 height 26
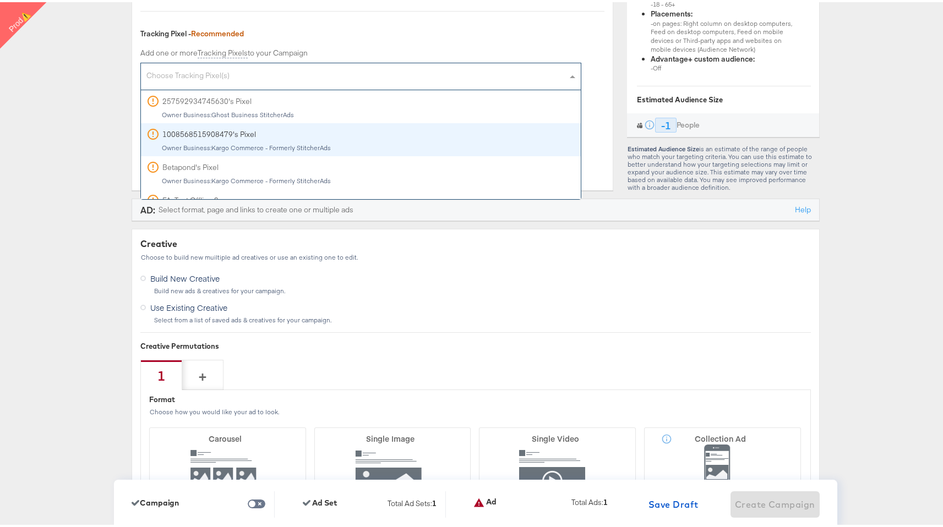
scroll to position [33, 0]
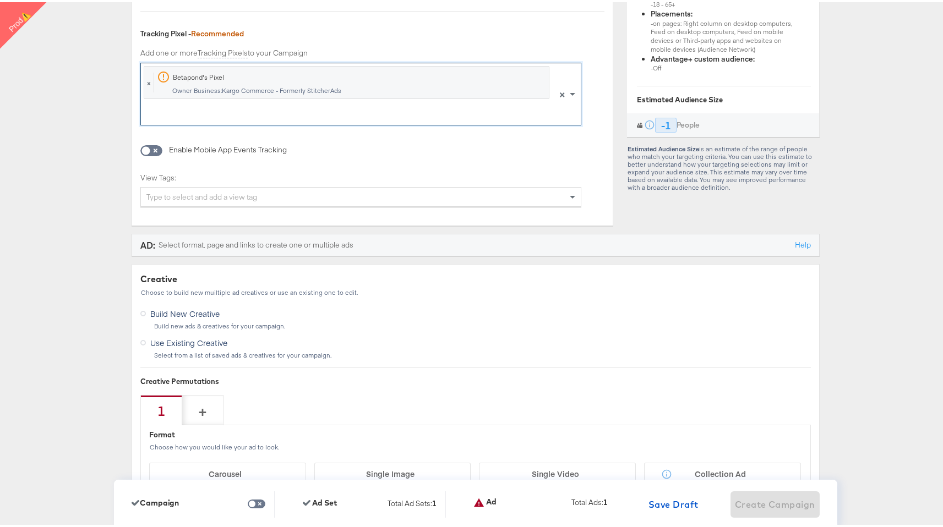
click at [645, 202] on div "Reach Estimate Audience Definition Custom audience: - JDSports_Back_to_School_2…" at bounding box center [723, 36] width 193 height 371
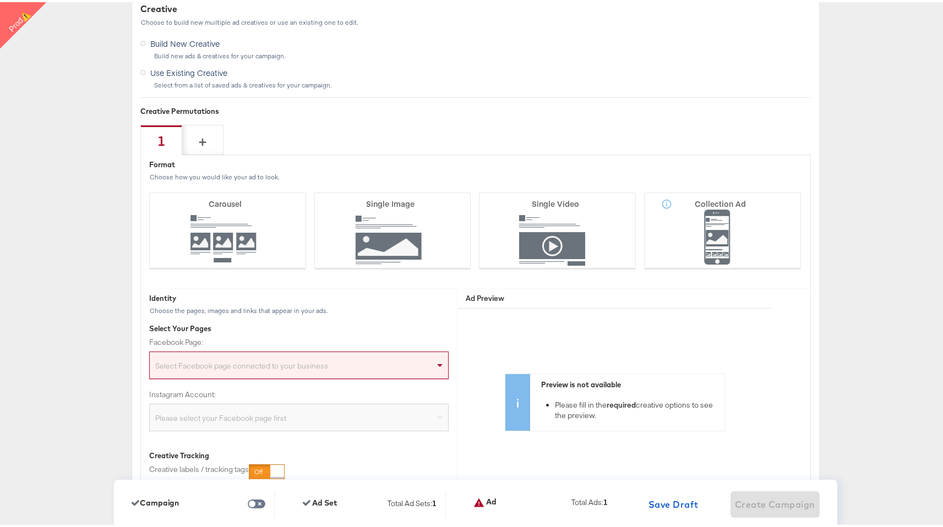
scroll to position [2698, 0]
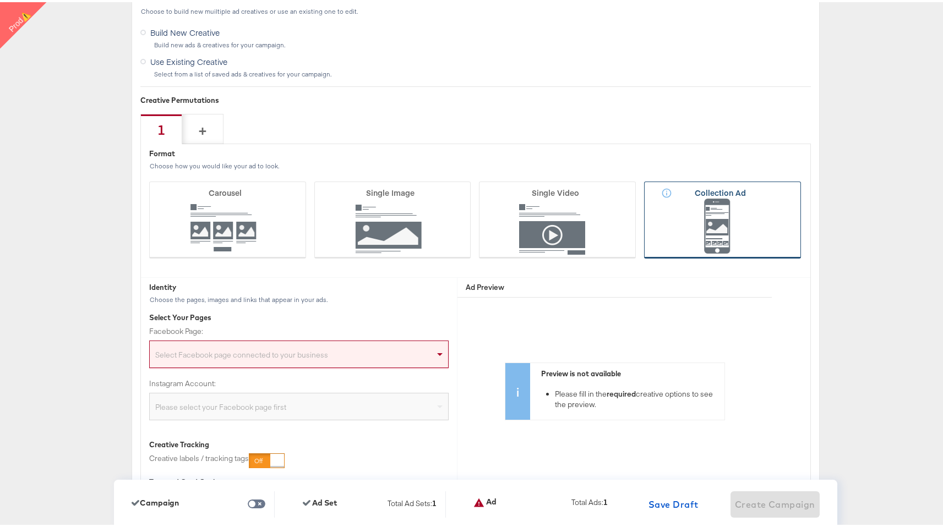
click at [739, 217] on icon at bounding box center [722, 217] width 157 height 77
click at [0, 0] on input "Collection Ad" at bounding box center [0, 0] width 0 height 0
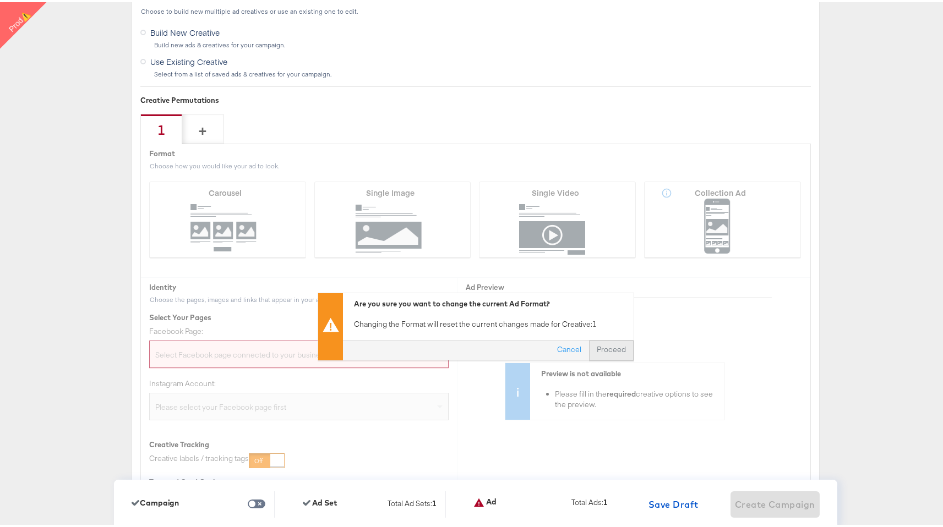
click at [615, 349] on button "Proceed" at bounding box center [611, 348] width 45 height 20
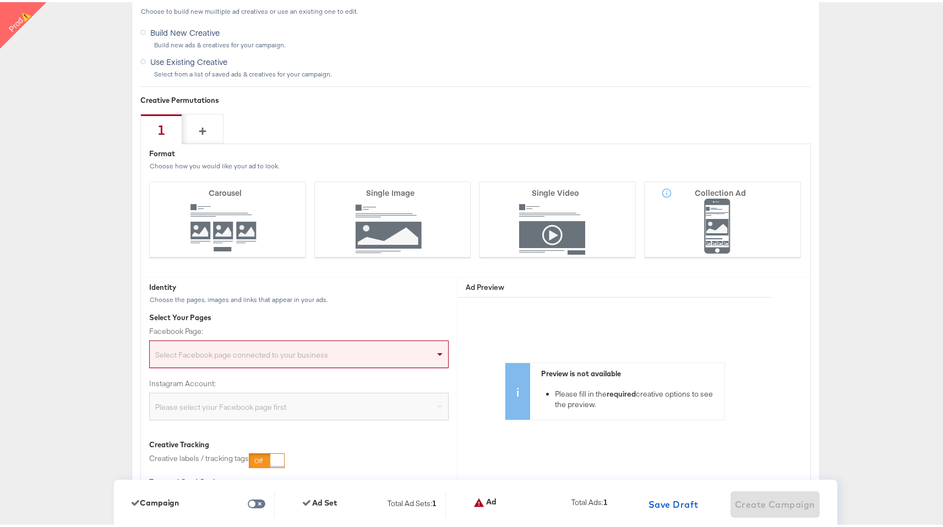
click at [275, 338] on div "Facebook Page: Select Facebook page connected to your business" at bounding box center [298, 345] width 299 height 42
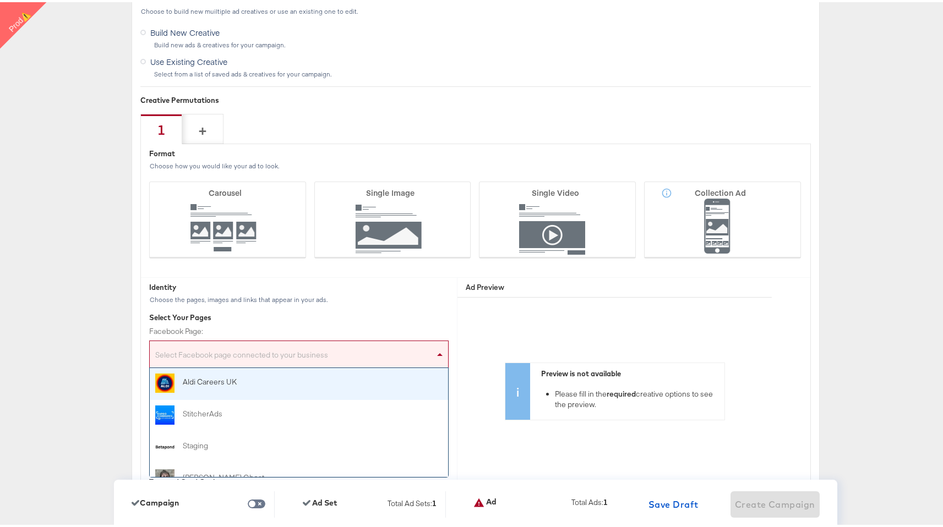
click at [266, 359] on div "Select Facebook page connected to your business" at bounding box center [299, 354] width 298 height 22
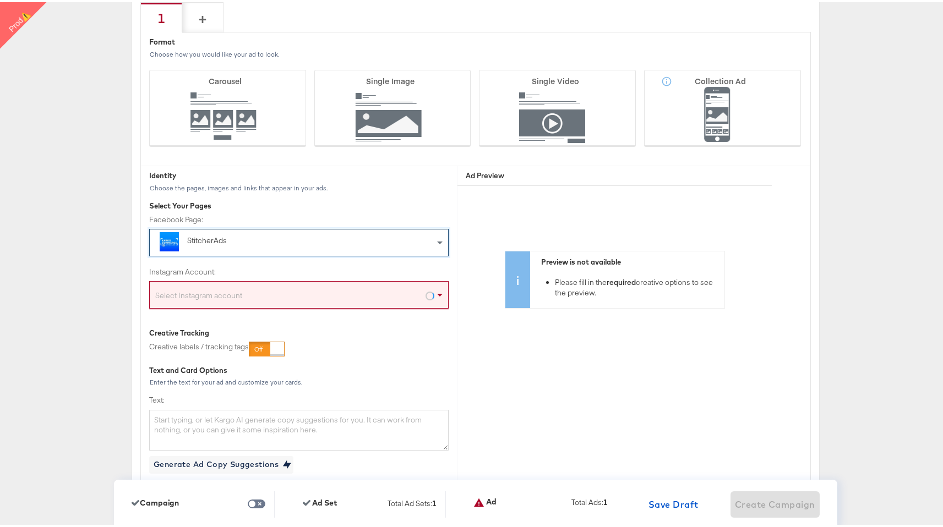
scroll to position [2839, 0]
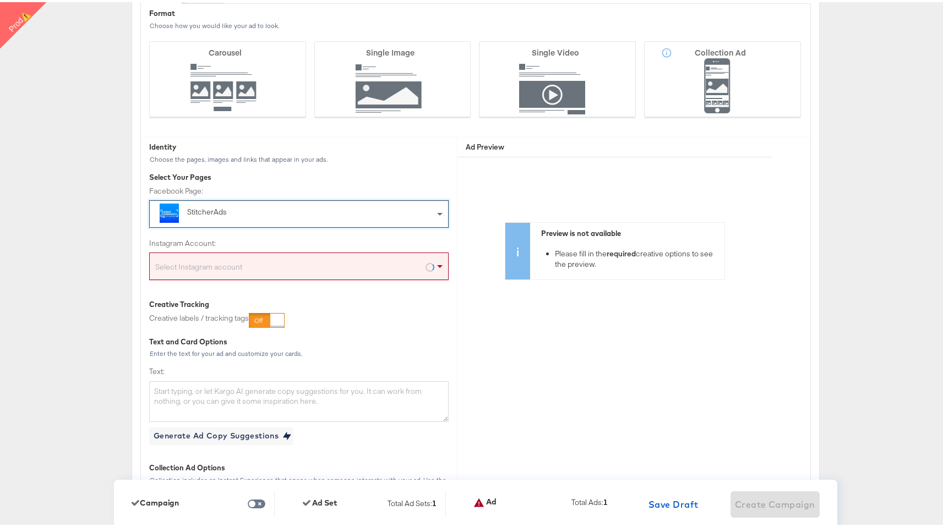
click at [322, 252] on div "Select Instagram account" at bounding box center [298, 264] width 299 height 28
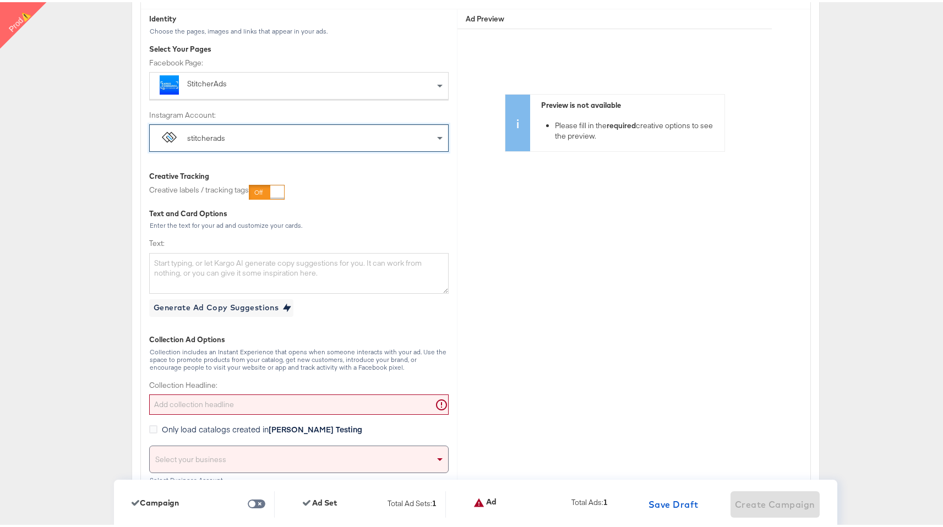
scroll to position [2968, 0]
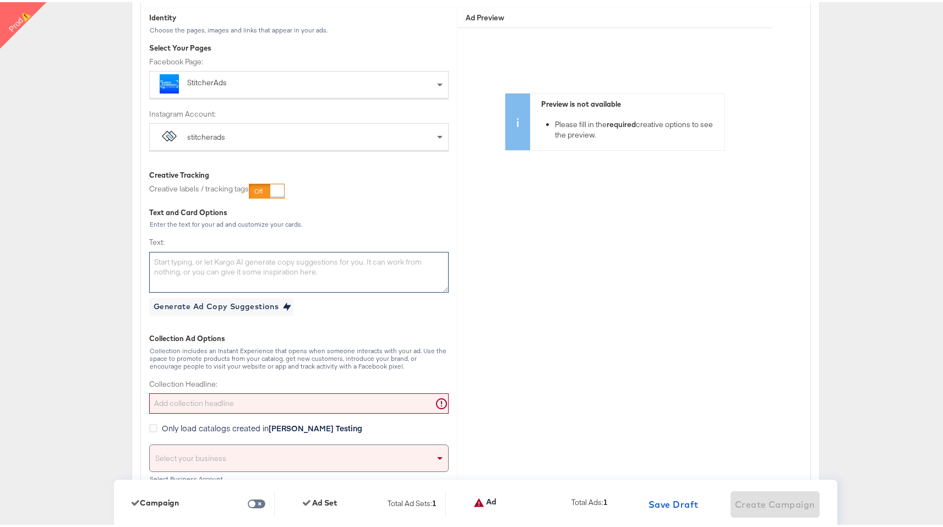
click at [302, 272] on textarea "Text:" at bounding box center [298, 270] width 299 height 41
click at [283, 278] on textarea "Text:" at bounding box center [298, 270] width 299 height 41
click at [269, 300] on div "Generate Ad Copy Suggestions" at bounding box center [216, 305] width 125 height 14
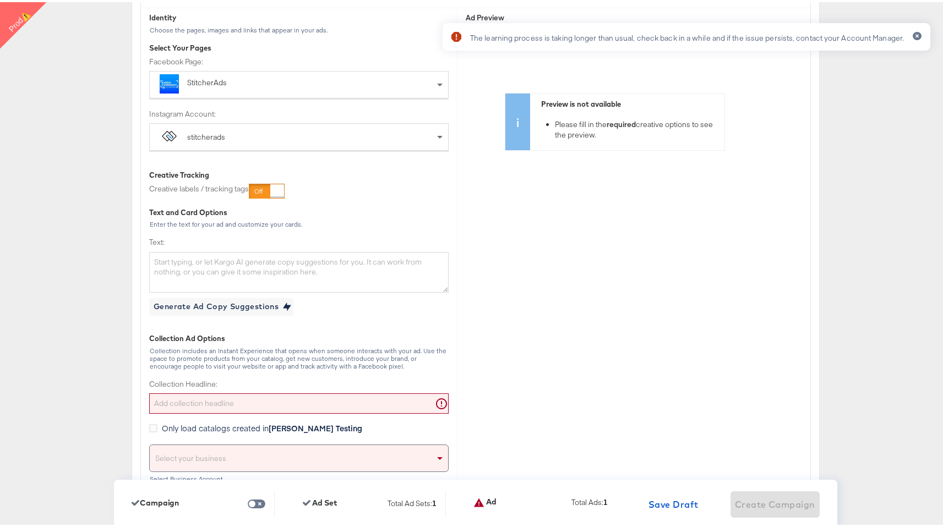
click at [352, 292] on div "Text: Generate Ad Copy Suggestions" at bounding box center [298, 274] width 299 height 78
click at [356, 275] on textarea "Text:" at bounding box center [298, 270] width 299 height 41
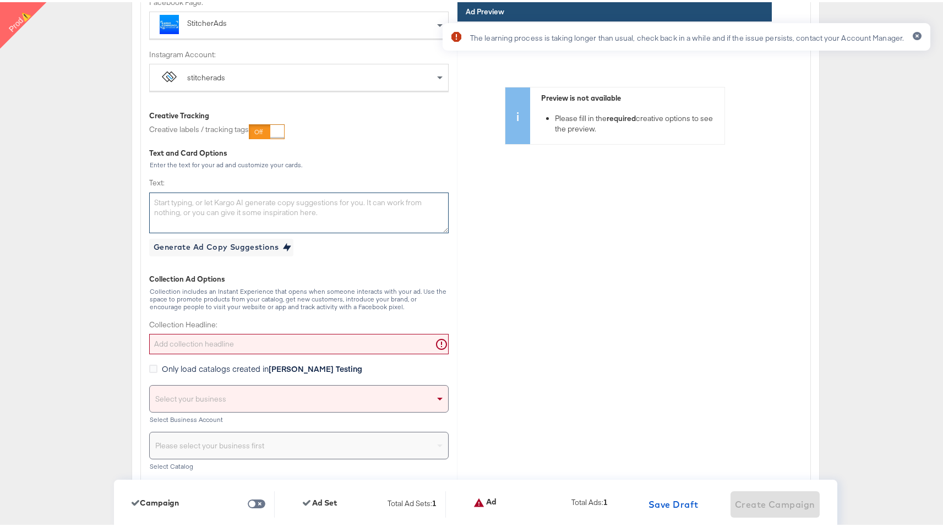
scroll to position [3032, 0]
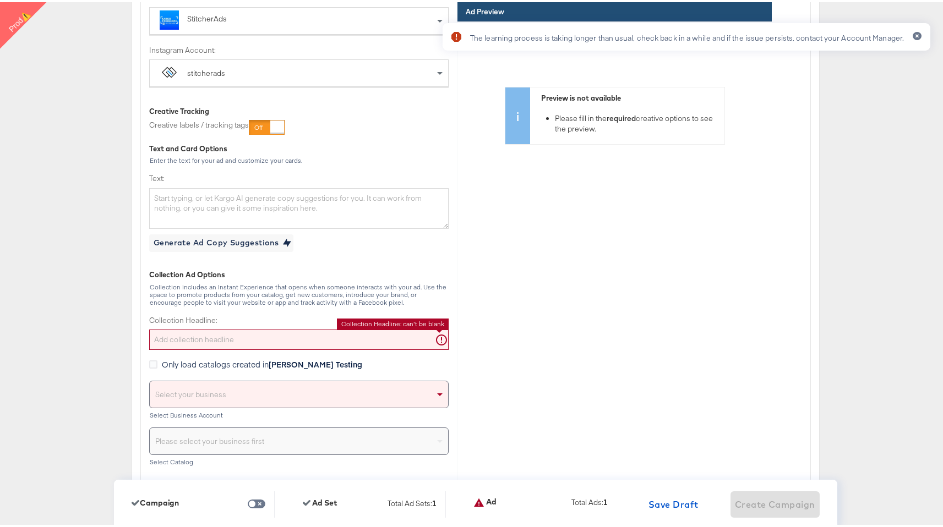
click at [367, 342] on input "Collection Headline:" at bounding box center [298, 337] width 299 height 20
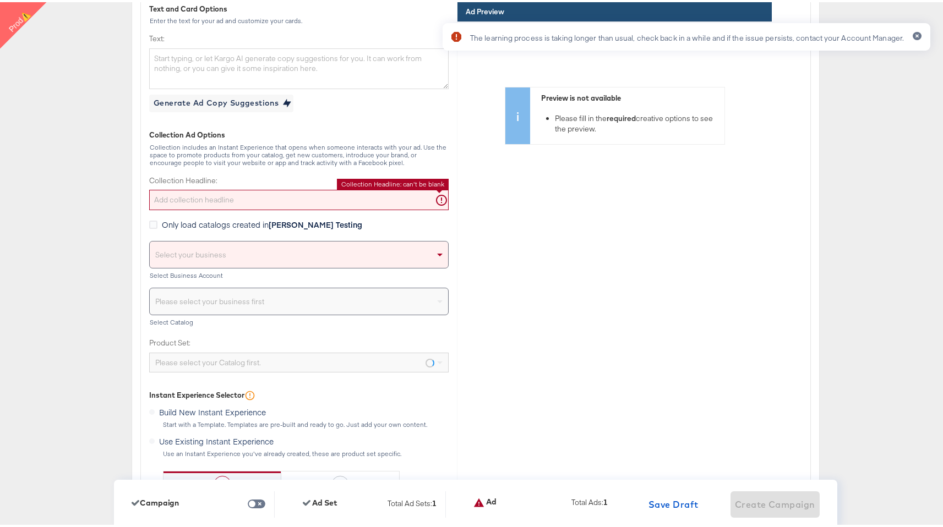
scroll to position [3097, 0]
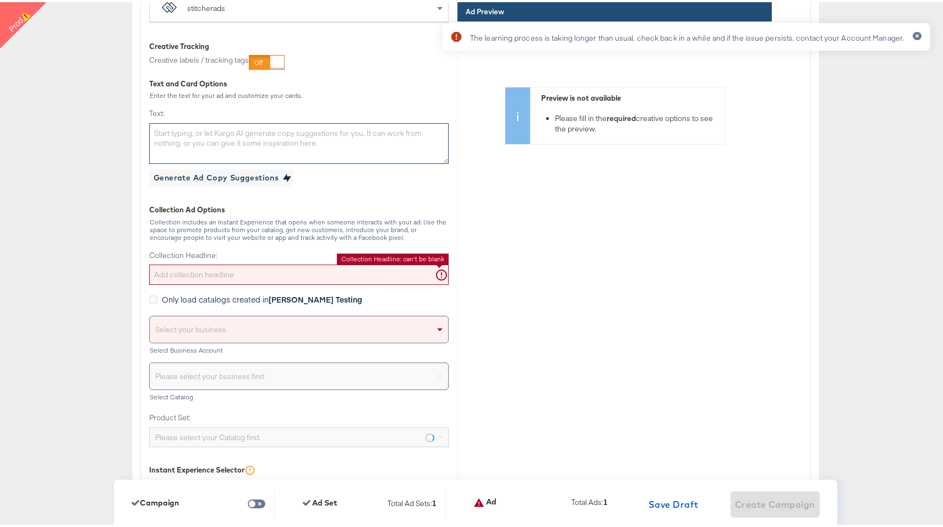
click at [304, 136] on textarea "Text:" at bounding box center [298, 141] width 299 height 41
type textarea "Summer Sale"
click at [238, 280] on input "Collection Headline:" at bounding box center [298, 272] width 299 height 20
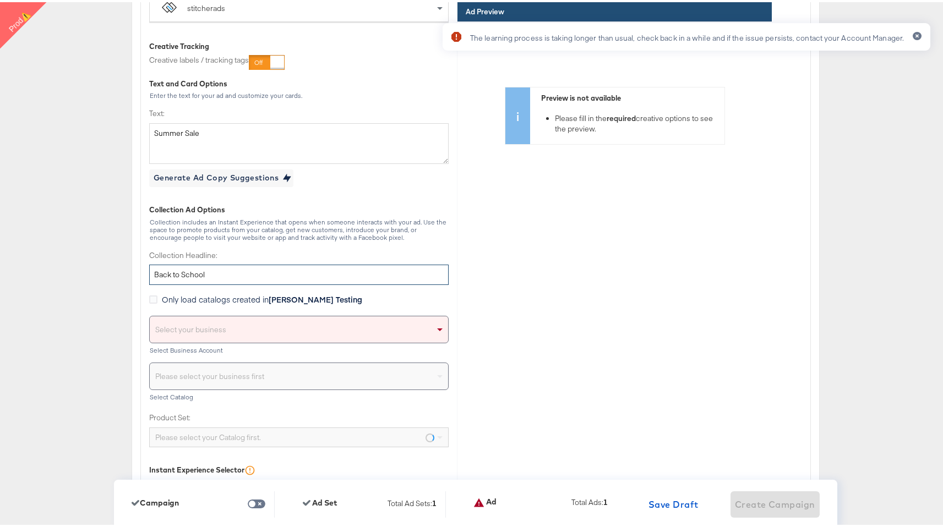
type input "Back to School"
click at [229, 324] on div "Select your business" at bounding box center [299, 327] width 298 height 26
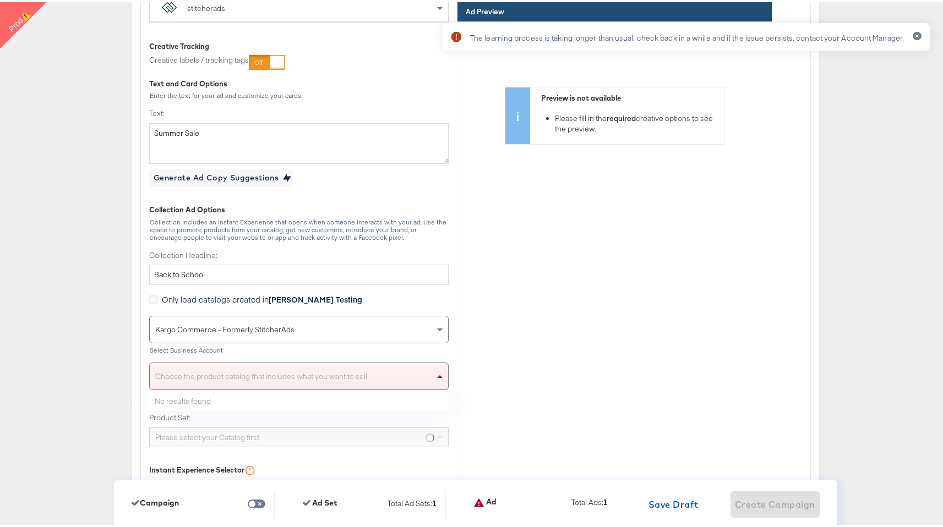
click at [255, 380] on div "Choose the product catalog that includes what you want to sell" at bounding box center [299, 374] width 298 height 26
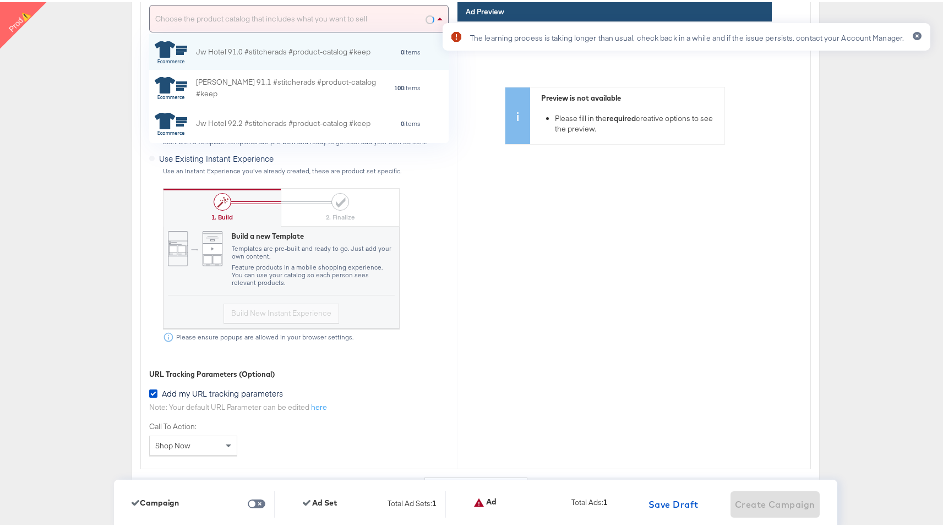
scroll to position [3441, 0]
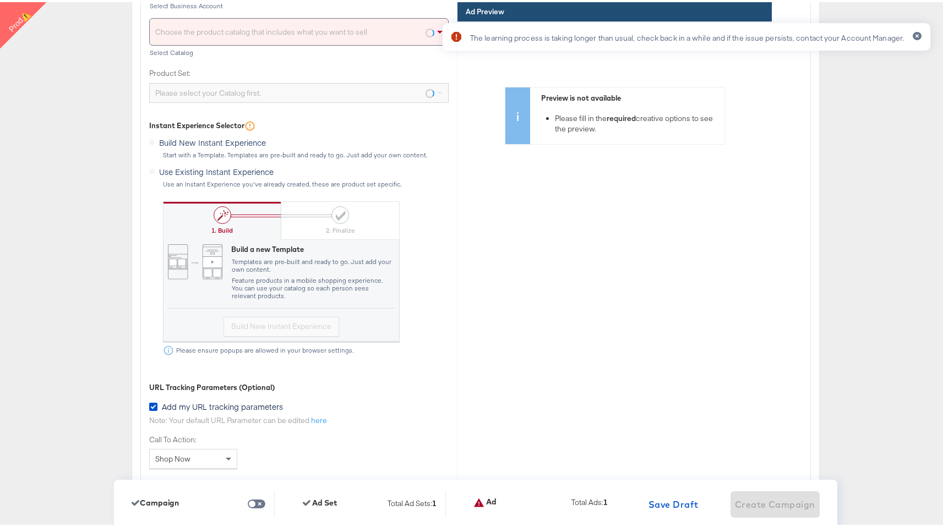
click at [406, 212] on div "Instant Experience Selector Build New Instant Experience Start with a Template.…" at bounding box center [298, 235] width 299 height 235
click at [193, 173] on label "Use Existing Instant Experience" at bounding box center [213, 168] width 129 height 14
click at [149, 169] on label "Use Existing Instant Experience" at bounding box center [213, 168] width 129 height 14
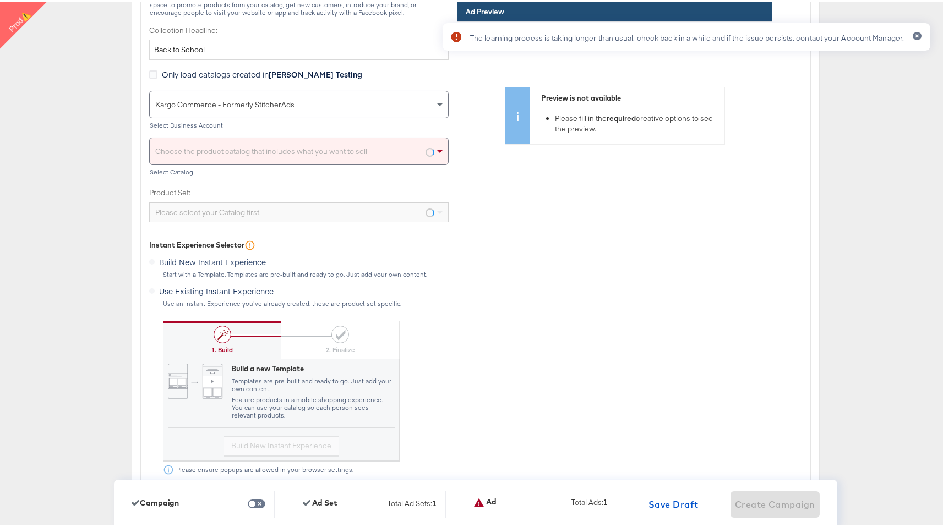
scroll to position [3278, 0]
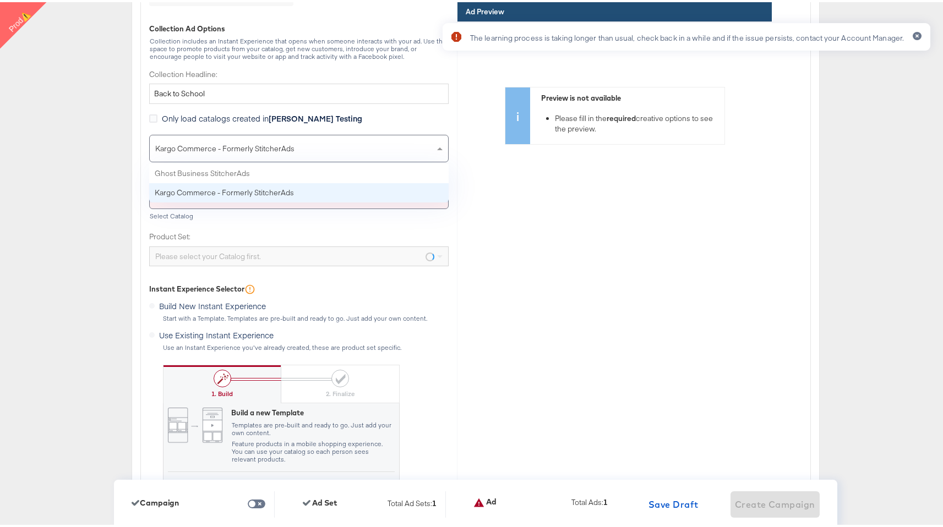
click at [222, 147] on span "Kargo Commerce - Formerly StitcherAds" at bounding box center [224, 146] width 139 height 10
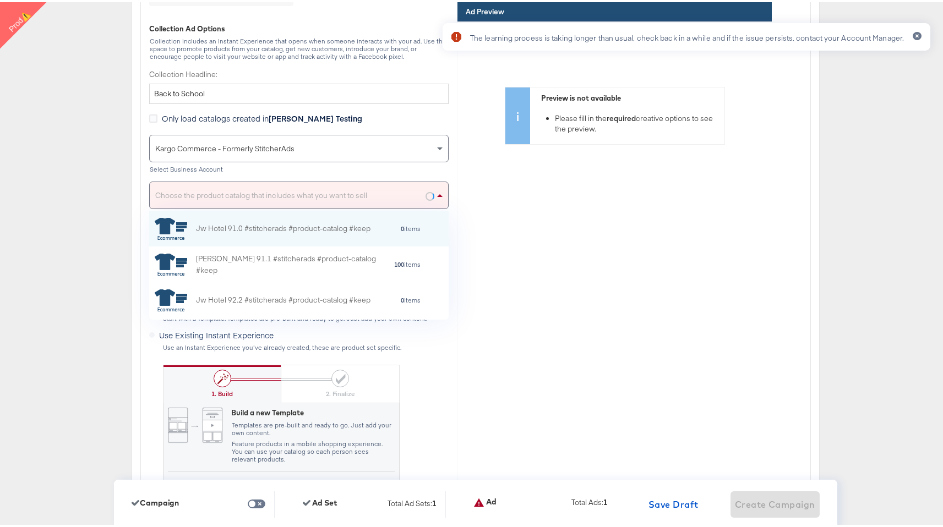
click at [348, 200] on div "Choose the product catalog that includes what you want to sell" at bounding box center [299, 193] width 298 height 26
click at [315, 83] on input "Back to School" at bounding box center [298, 91] width 299 height 20
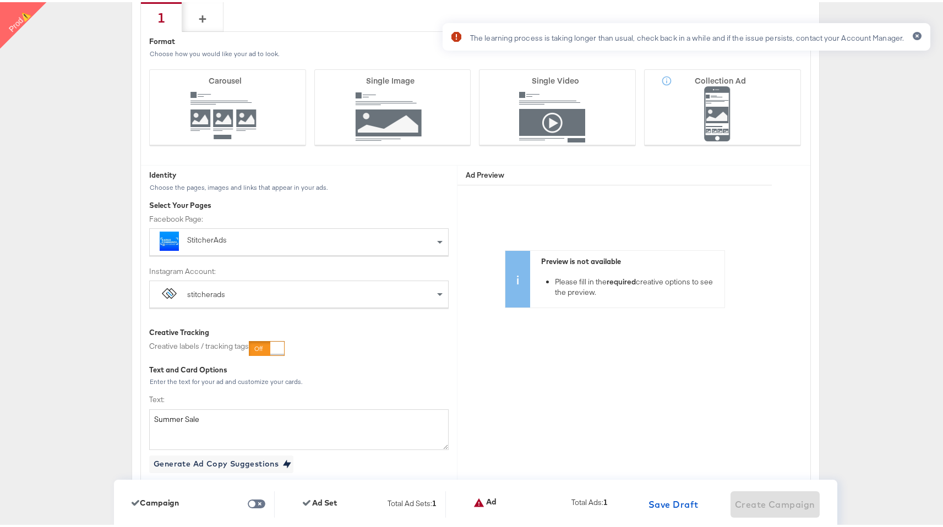
scroll to position [2806, 0]
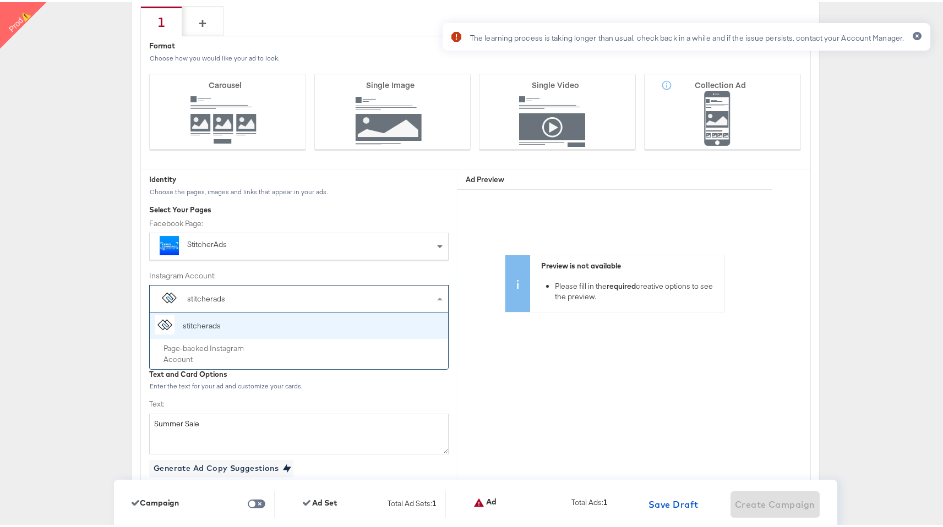
click at [374, 302] on div "stitcherads" at bounding box center [299, 296] width 298 height 26
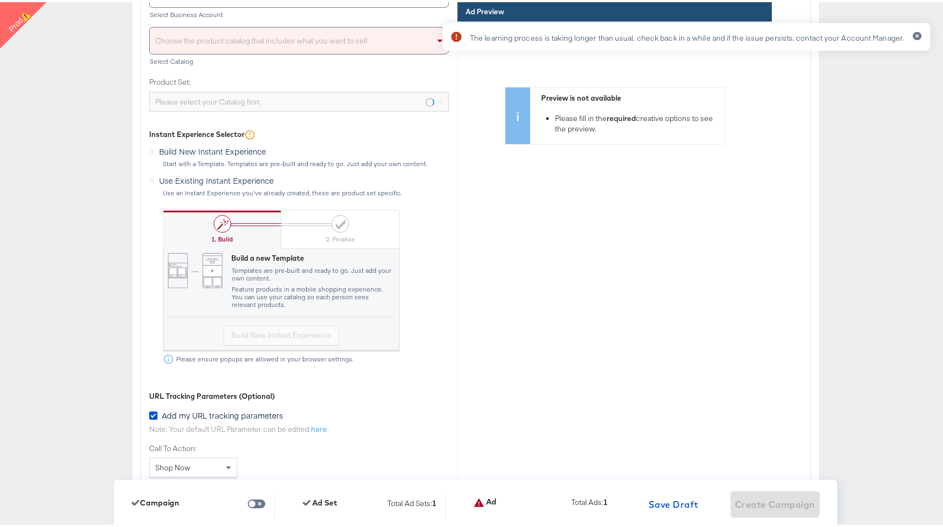
scroll to position [3439, 0]
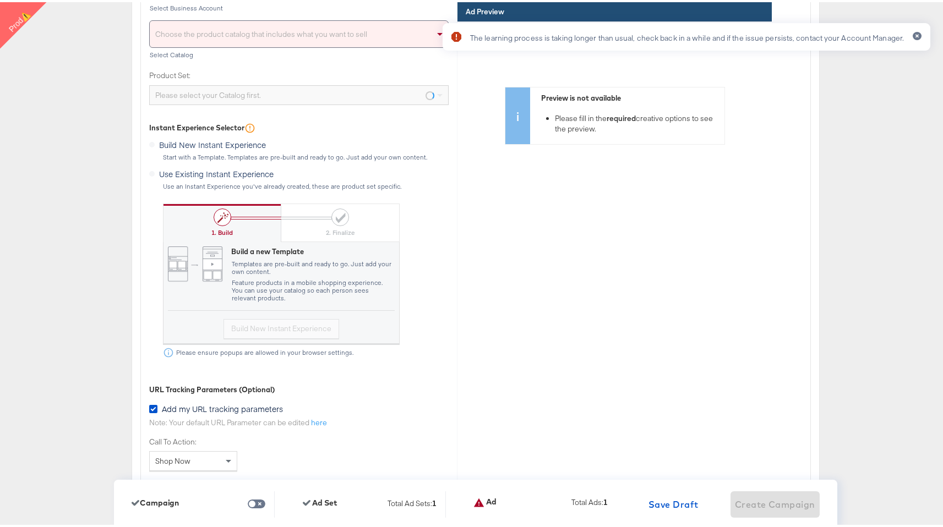
click at [149, 172] on label "Use Existing Instant Experience" at bounding box center [213, 170] width 129 height 14
click at [149, 140] on label "Build New Instant Experience" at bounding box center [209, 141] width 121 height 14
click at [341, 94] on div "Please select your Catalog first." at bounding box center [299, 93] width 298 height 19
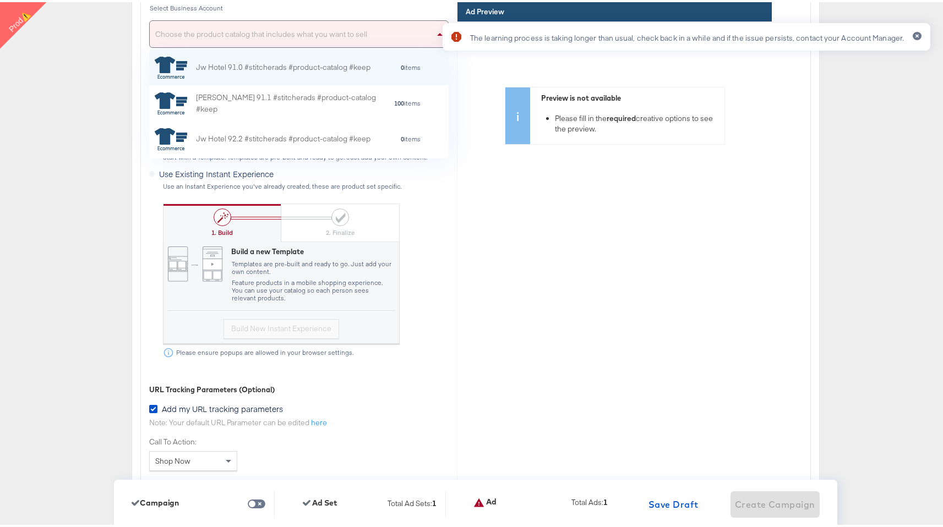
scroll to position [101, 291]
click at [341, 28] on div "Choose the product catalog that includes what you want to sell" at bounding box center [299, 32] width 298 height 26
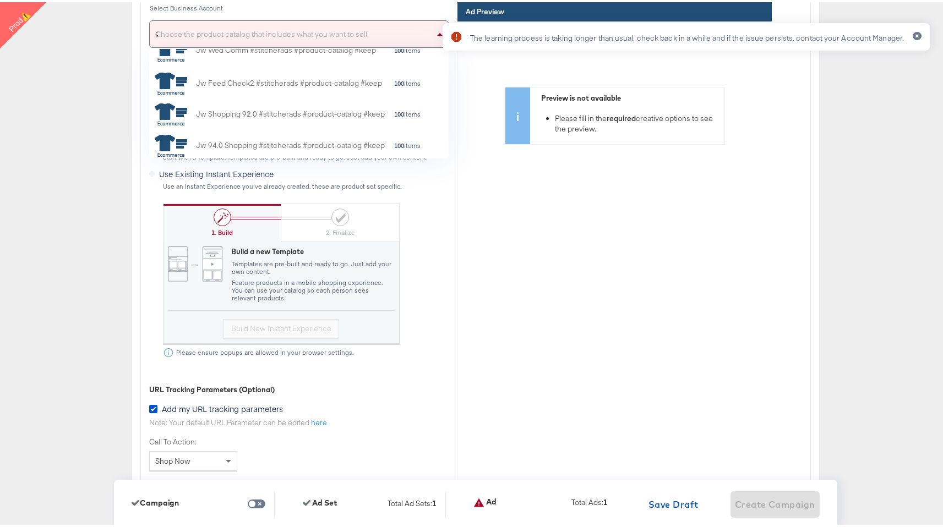
scroll to position [0, 0]
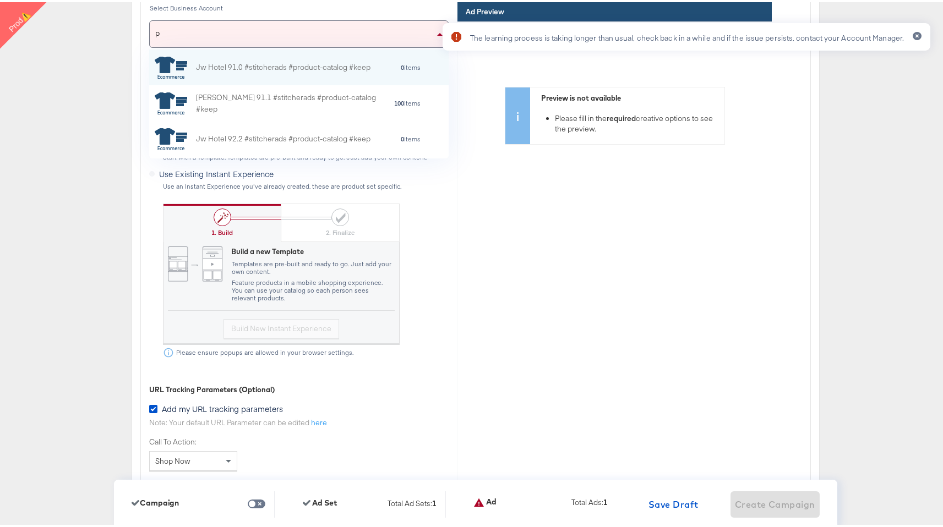
type input "pl"
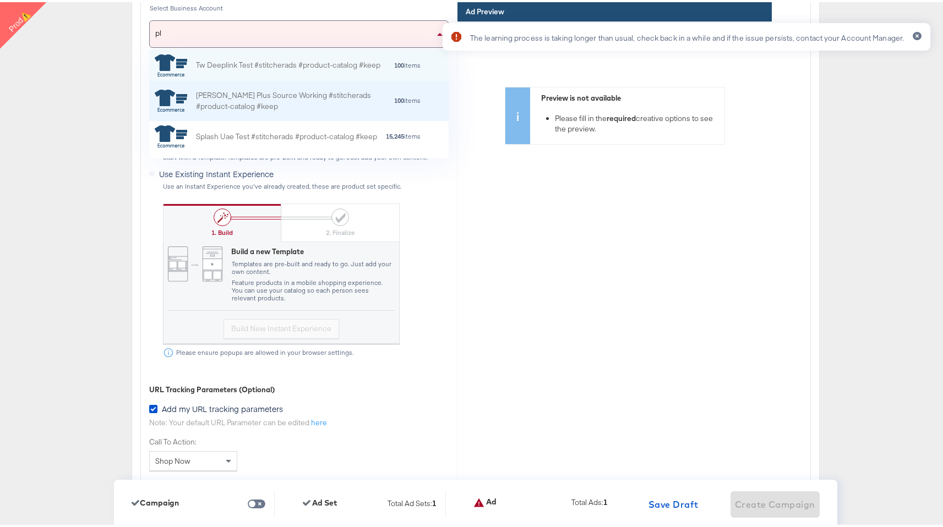
scroll to position [68, 0]
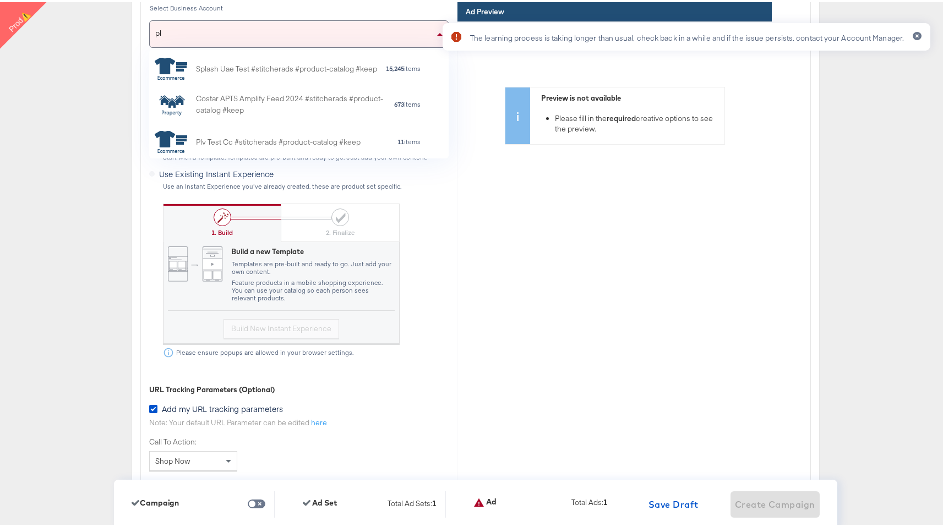
click at [308, 138] on div "Plv Test Cc #stitcherads #product-catalog #keep" at bounding box center [278, 140] width 165 height 12
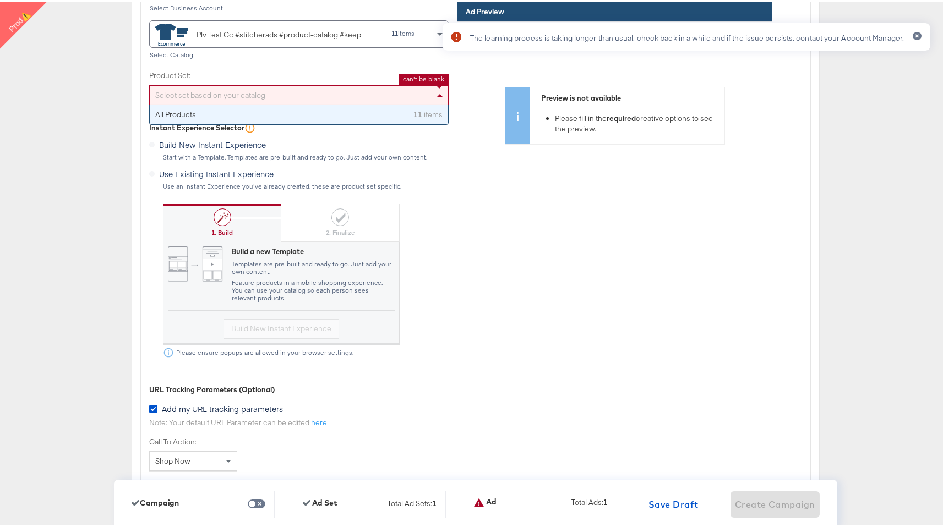
click at [315, 96] on div "Select set based on your catalog" at bounding box center [299, 93] width 298 height 19
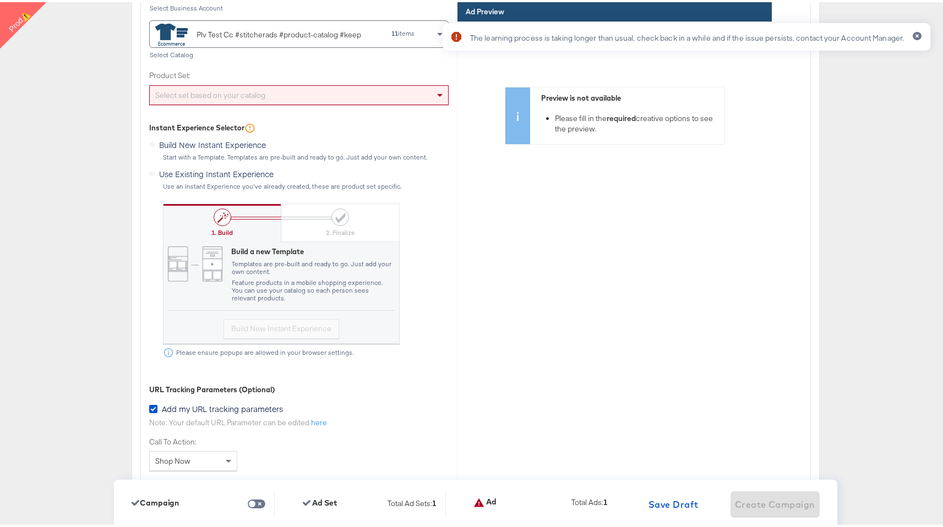
click at [309, 126] on div "Instant Experience Selector" at bounding box center [298, 127] width 299 height 14
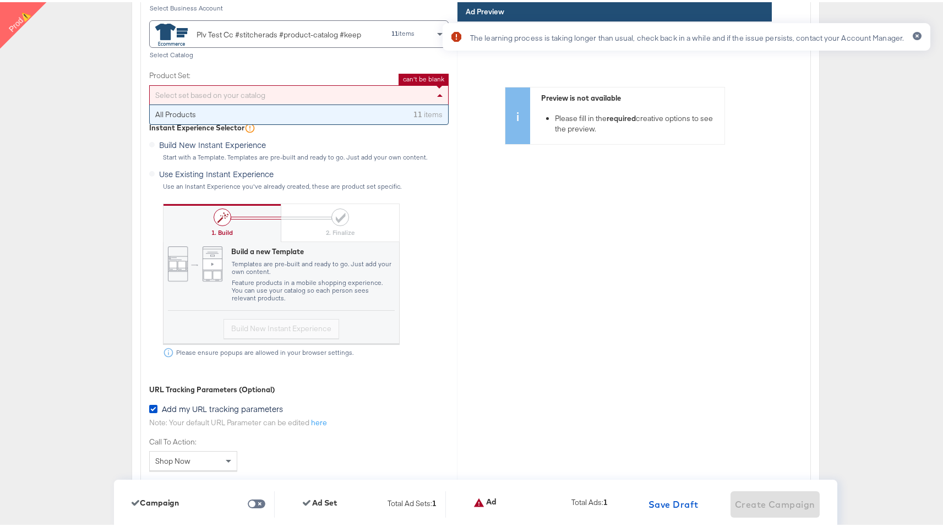
click at [309, 102] on div "Select set based on your catalog" at bounding box center [299, 93] width 298 height 19
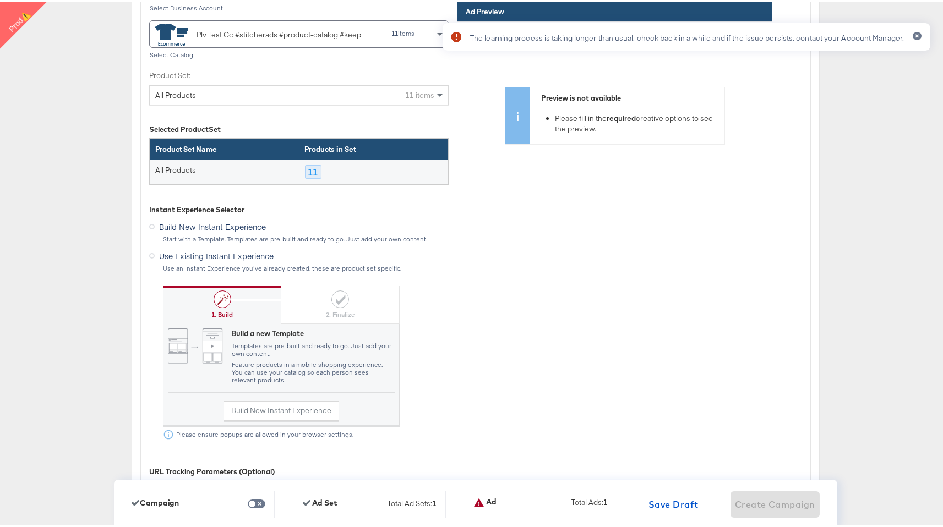
click at [222, 255] on span "Use Existing Instant Experience" at bounding box center [216, 253] width 114 height 11
click at [0, 0] on input "Use Existing Instant Experience" at bounding box center [0, 0] width 0 height 0
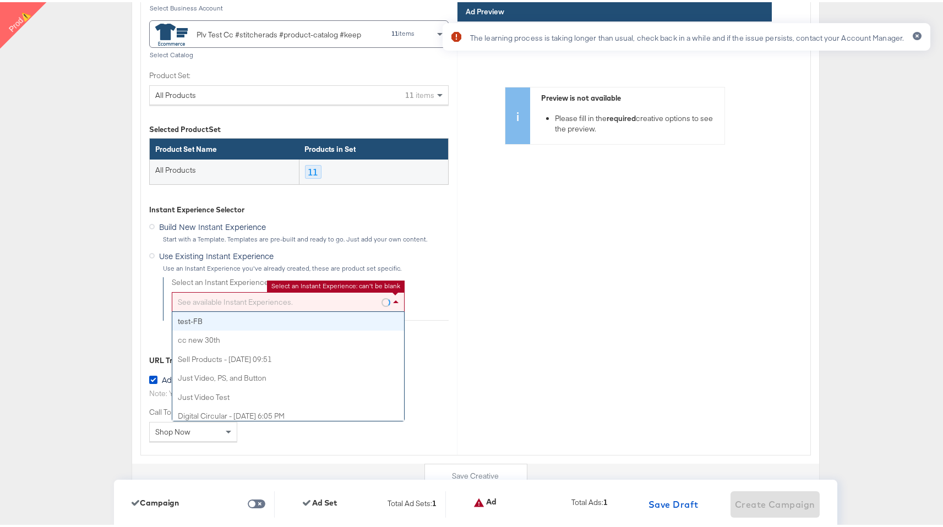
click at [238, 301] on div "See available Instant Experiences." at bounding box center [288, 300] width 232 height 19
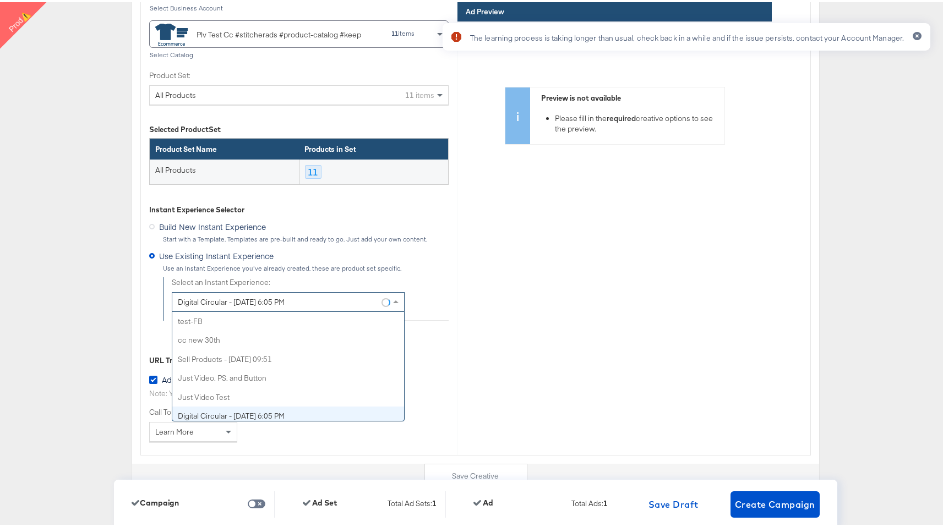
click at [315, 298] on div "Digital Circular - 3/18/25, 6:05 PM" at bounding box center [288, 300] width 232 height 19
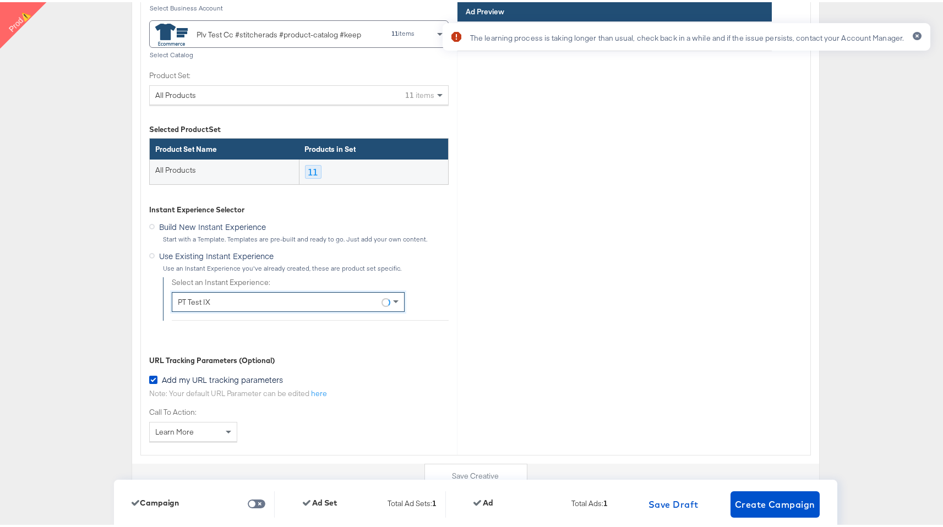
click at [382, 260] on div "Use Existing Instant Experience Use an Instant Experience you've already create…" at bounding box center [298, 257] width 299 height 25
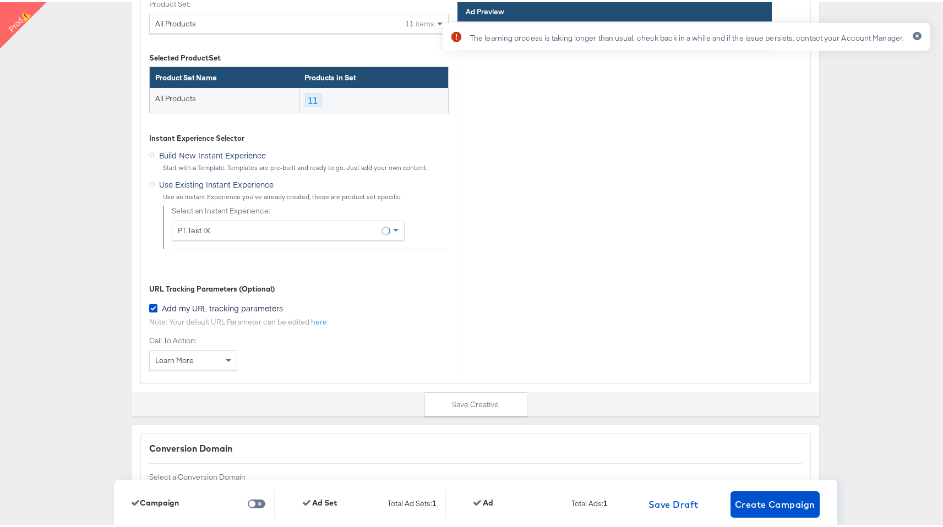
scroll to position [3508, 0]
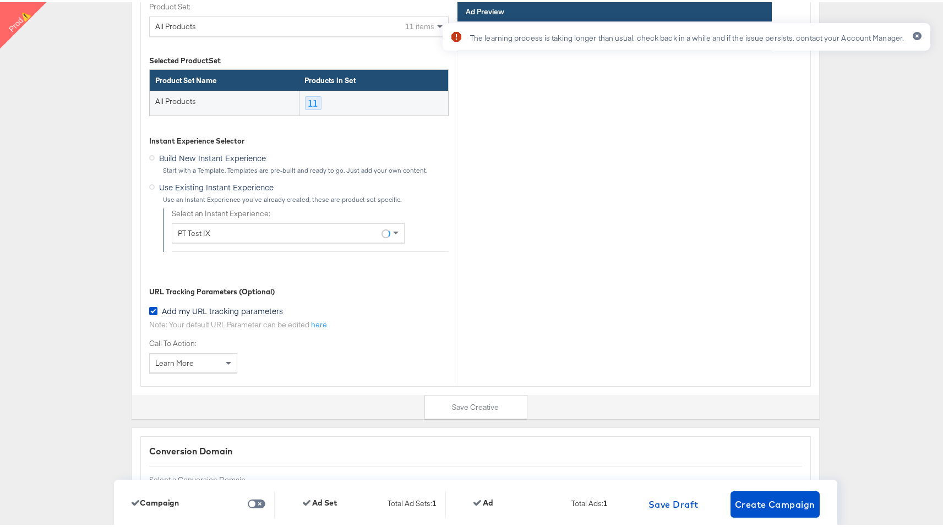
click at [549, 115] on div "The learning process is taking longer than usual, check back in a while and if …" at bounding box center [686, 244] width 510 height 468
click at [915, 32] on icon "button" at bounding box center [916, 33] width 3 height 3
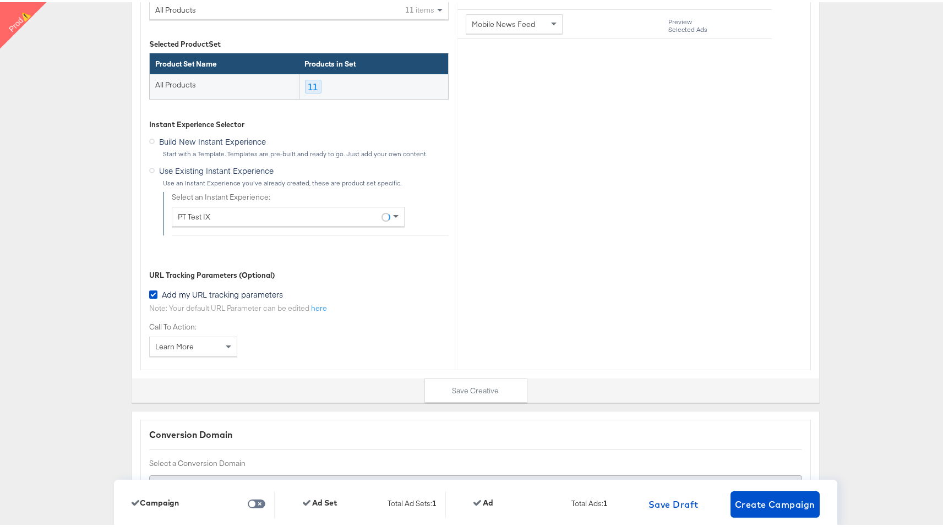
scroll to position [3526, 0]
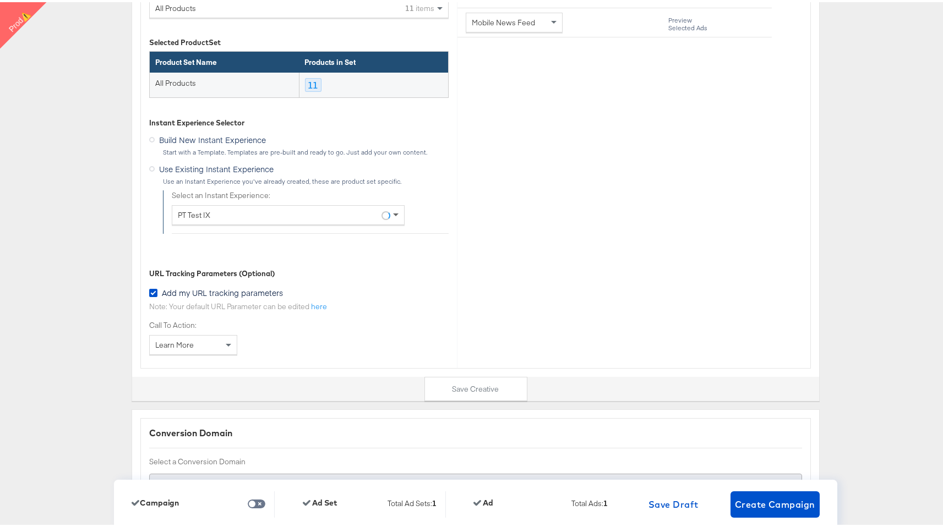
click at [393, 212] on span at bounding box center [396, 213] width 6 height 4
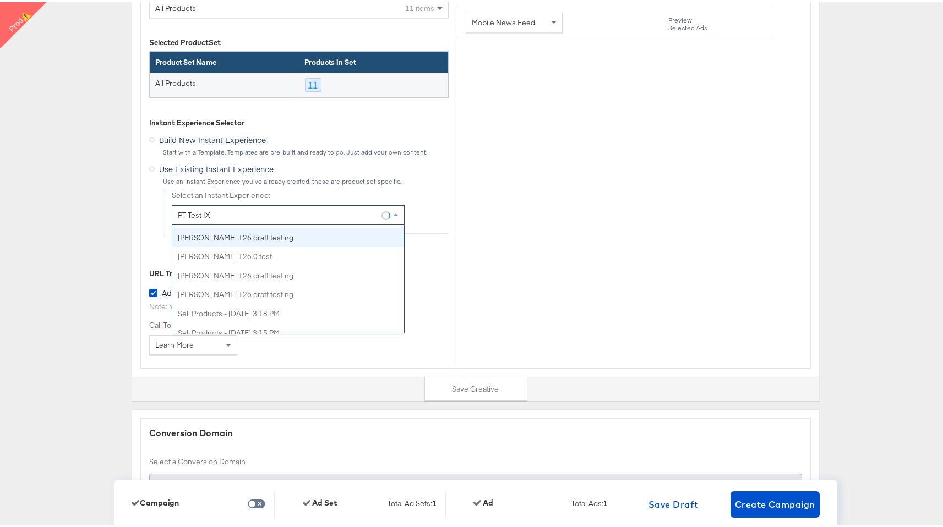
scroll to position [169, 0]
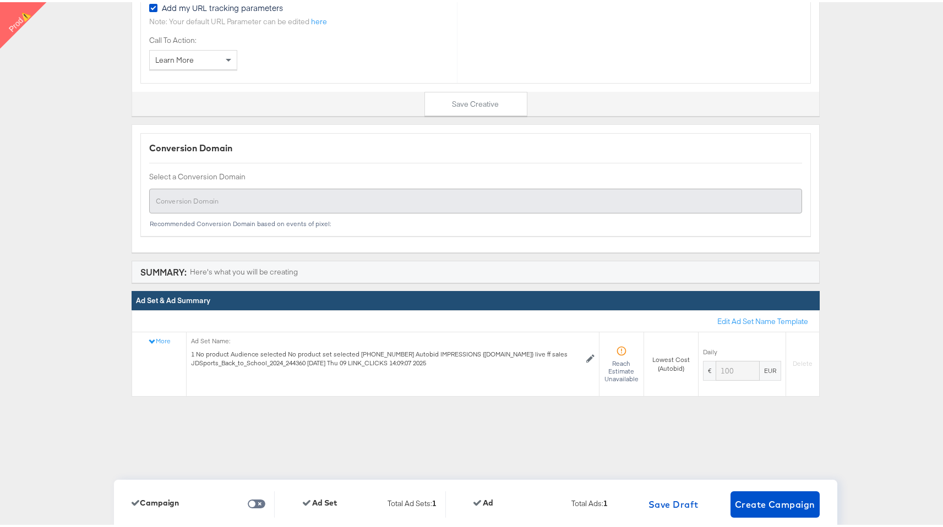
scroll to position [3816, 0]
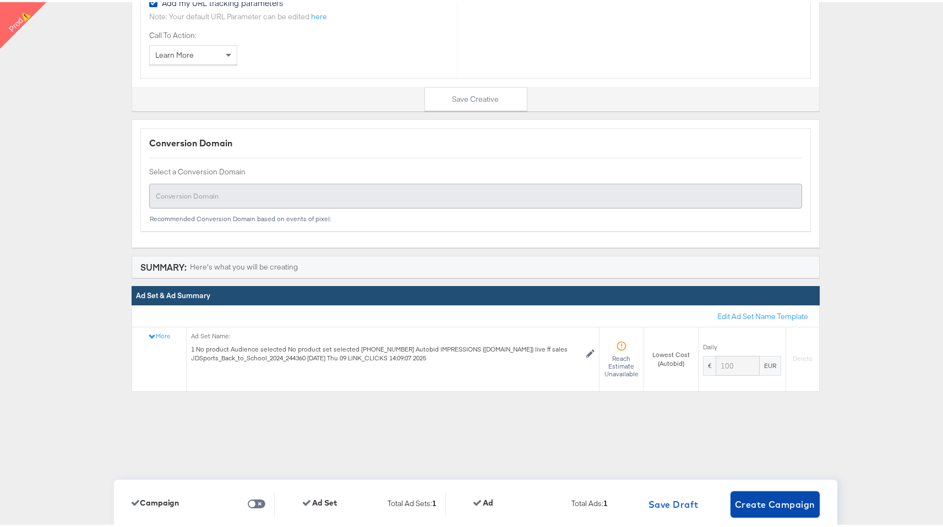
click at [753, 501] on span "Create Campaign" at bounding box center [775, 502] width 80 height 15
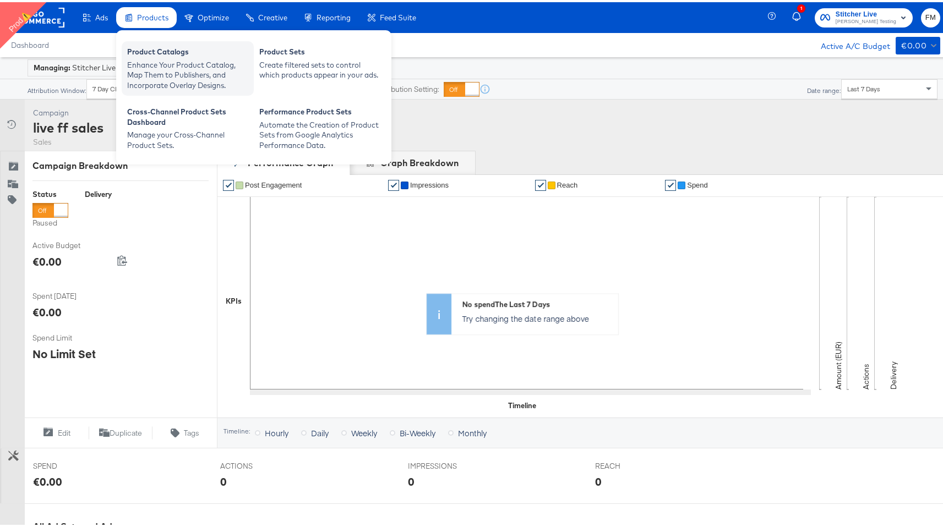
click at [188, 56] on div "Product Catalogs" at bounding box center [187, 51] width 121 height 13
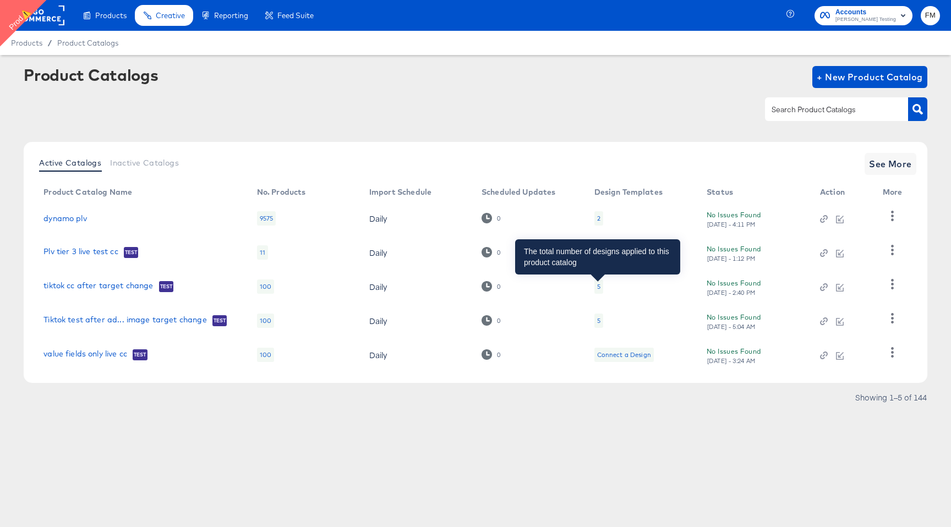
click at [598, 284] on div "5" at bounding box center [598, 286] width 3 height 9
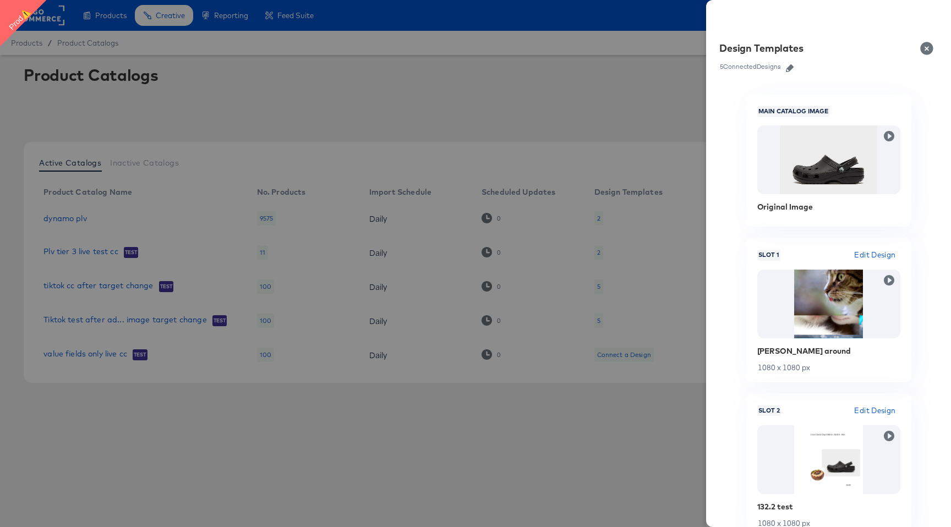
click at [792, 68] on icon "button" at bounding box center [790, 68] width 8 height 8
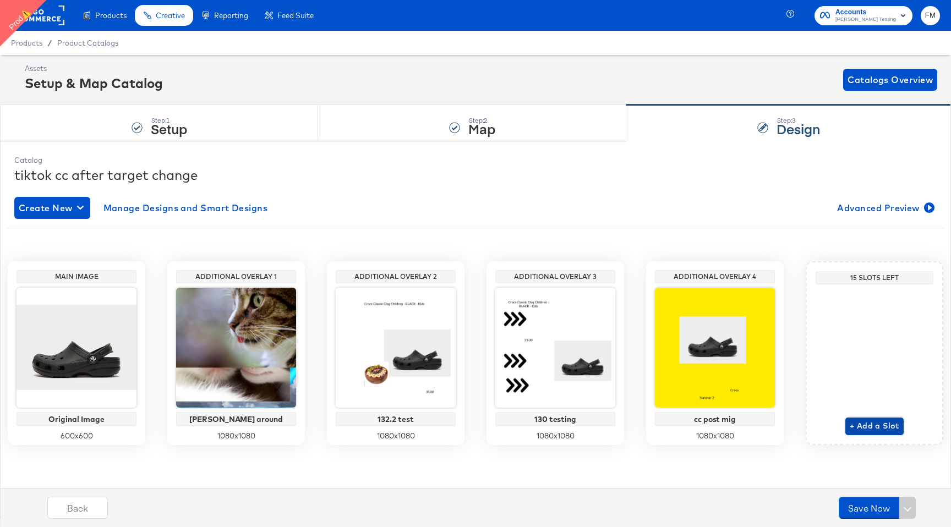
click at [856, 423] on span "+ Add a Slot" at bounding box center [875, 426] width 50 height 14
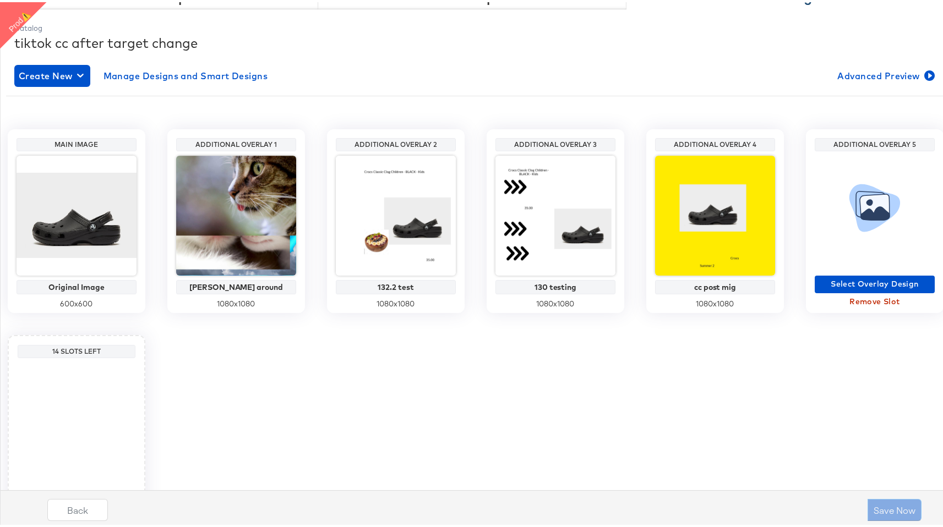
scroll to position [203, 0]
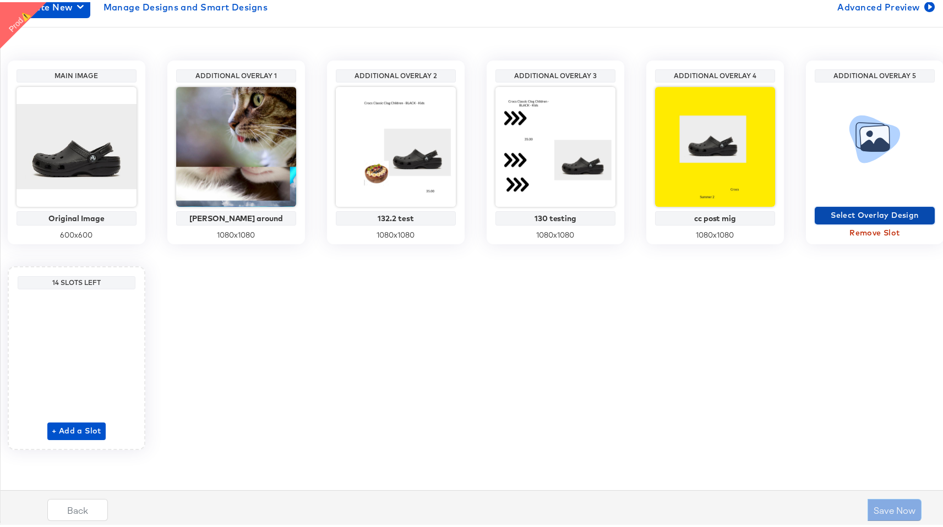
click at [819, 220] on span "Select Overlay Design" at bounding box center [874, 213] width 111 height 14
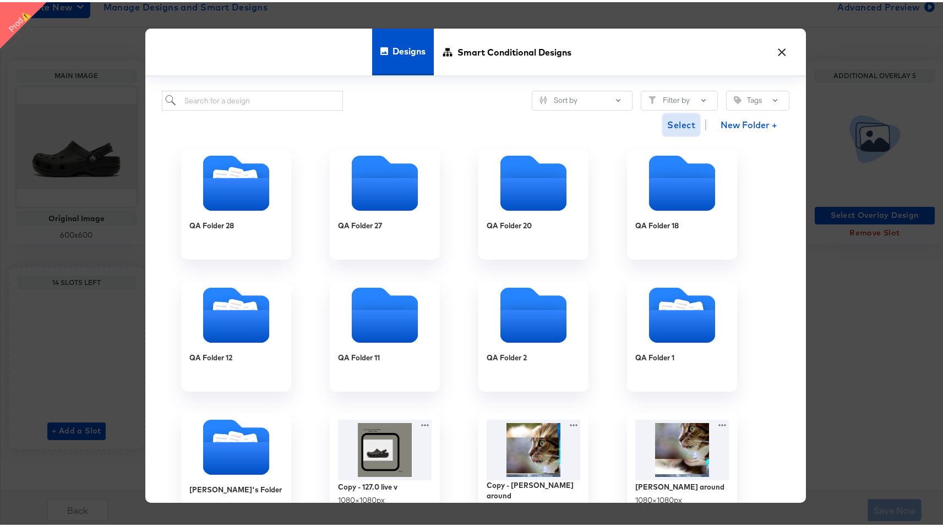
click at [686, 123] on span "Select" at bounding box center [681, 122] width 28 height 15
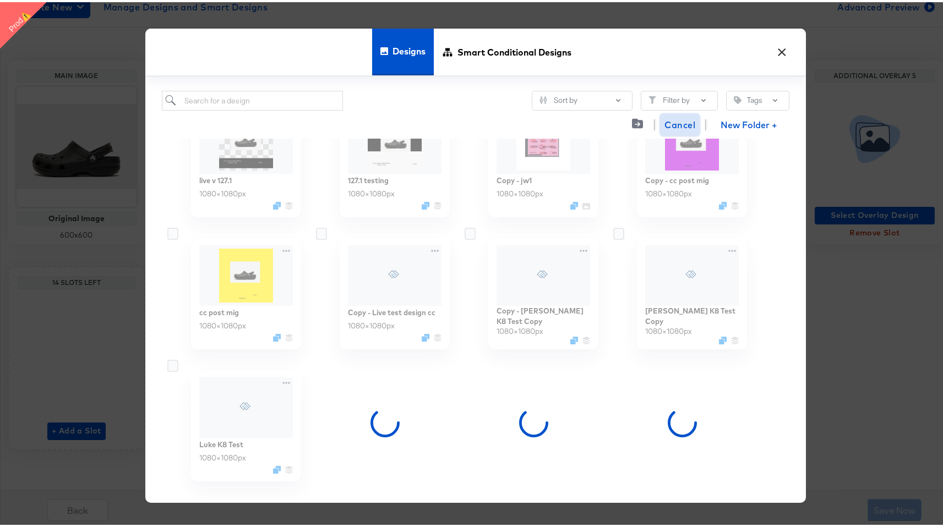
scroll to position [587, 0]
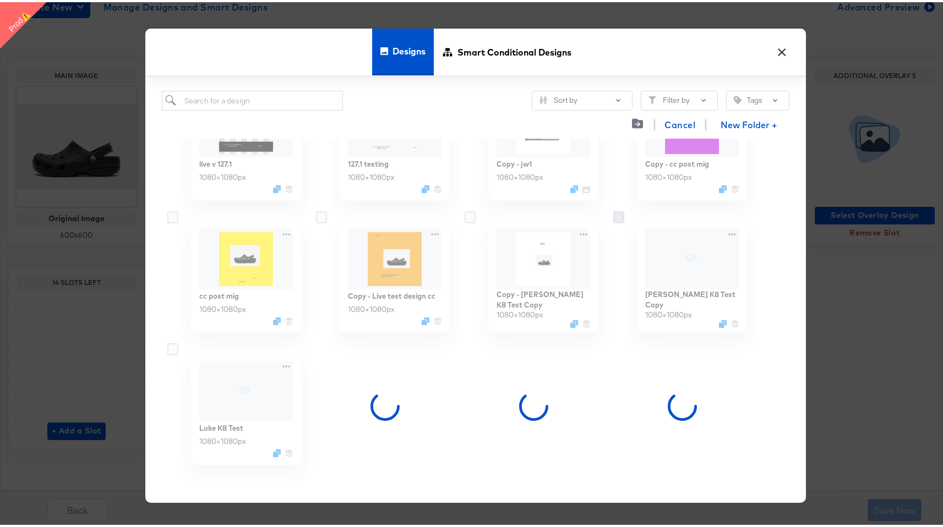
click at [616, 217] on icon at bounding box center [618, 215] width 11 height 12
click at [0, 0] on input "checkbox" at bounding box center [0, 0] width 0 height 0
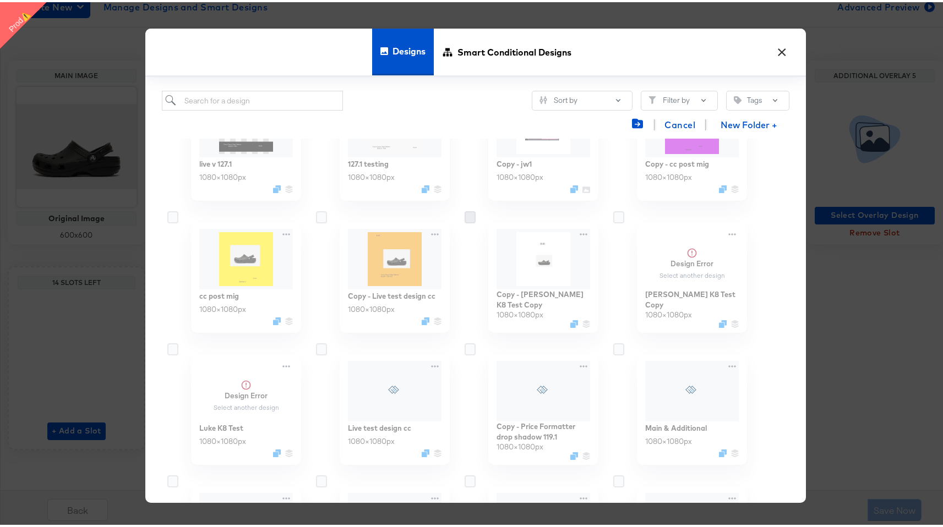
click at [464, 214] on icon at bounding box center [469, 215] width 11 height 12
click at [0, 0] on input "checkbox" at bounding box center [0, 0] width 0 height 0
click at [469, 216] on icon at bounding box center [469, 215] width 11 height 12
click at [0, 0] on input "checkbox" at bounding box center [0, 0] width 0 height 0
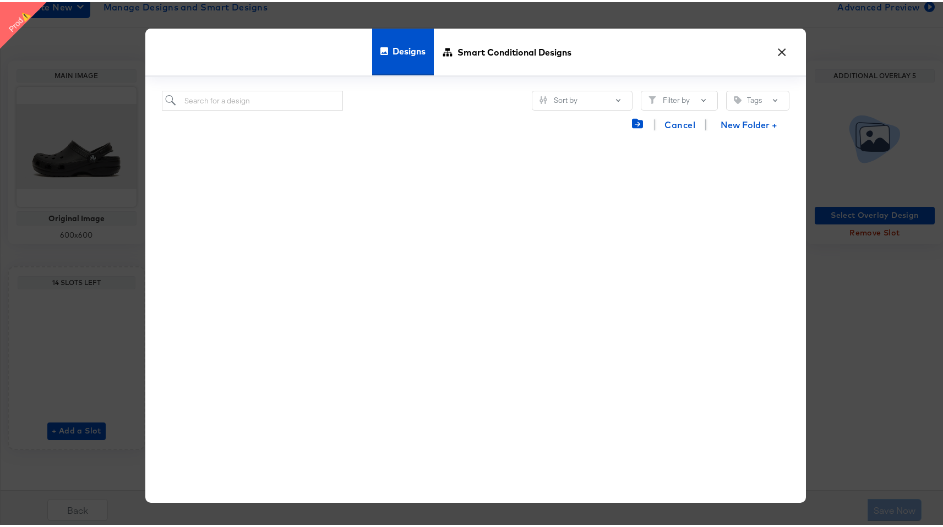
scroll to position [0, 0]
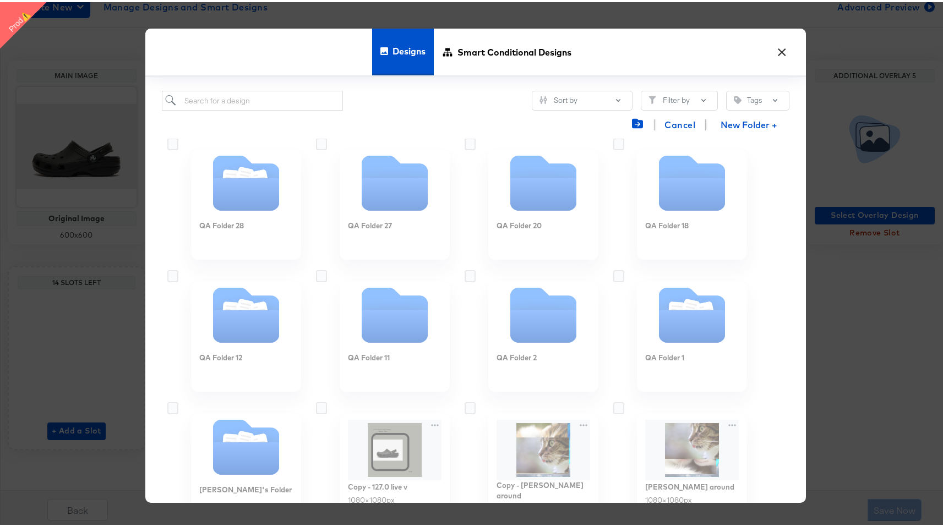
click at [772, 52] on button "×" at bounding box center [782, 47] width 20 height 20
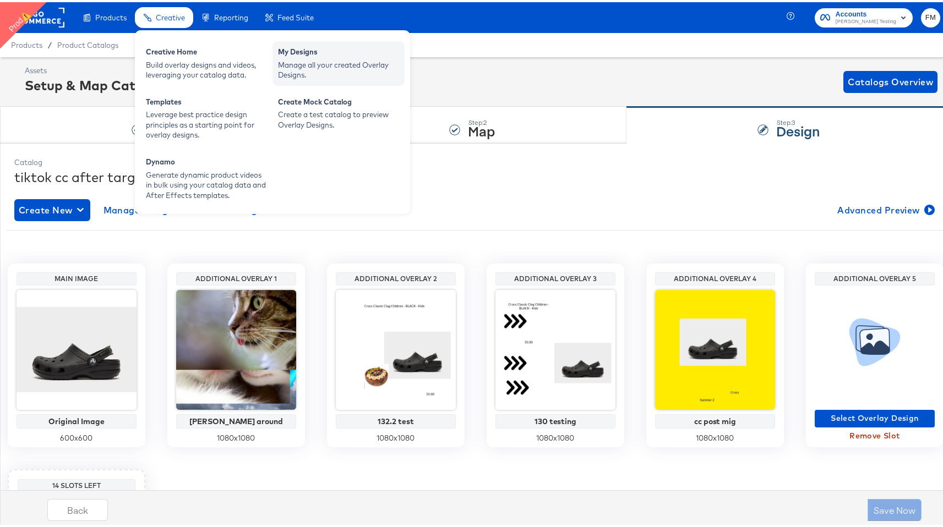
click at [316, 70] on div "Manage all your created Overlay Designs." at bounding box center [338, 68] width 121 height 20
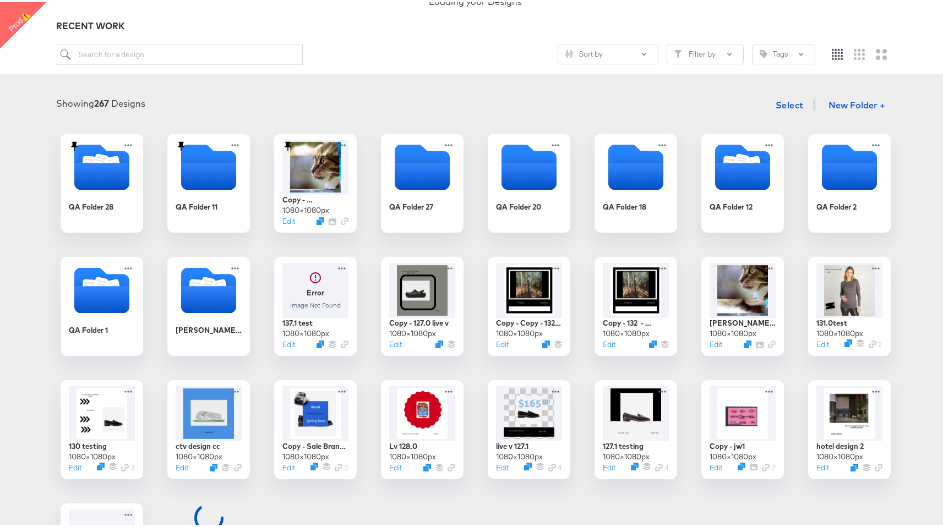
scroll to position [125, 0]
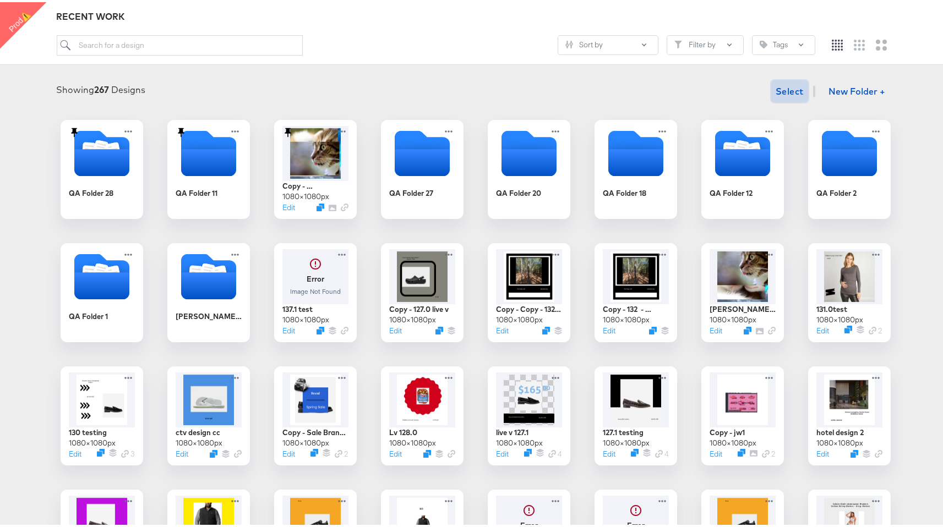
click at [785, 89] on span "Select" at bounding box center [789, 88] width 28 height 15
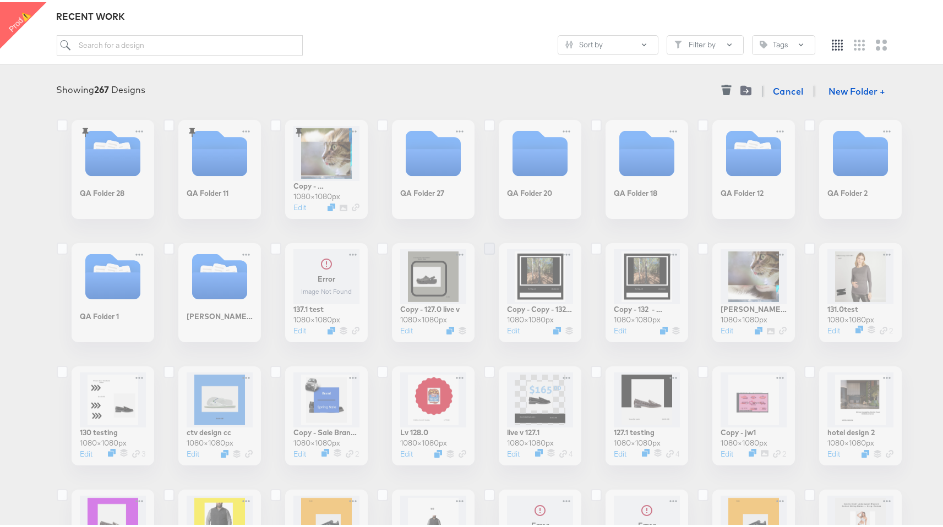
click at [484, 245] on icon at bounding box center [489, 246] width 11 height 12
click at [0, 0] on input "checkbox" at bounding box center [0, 0] width 0 height 0
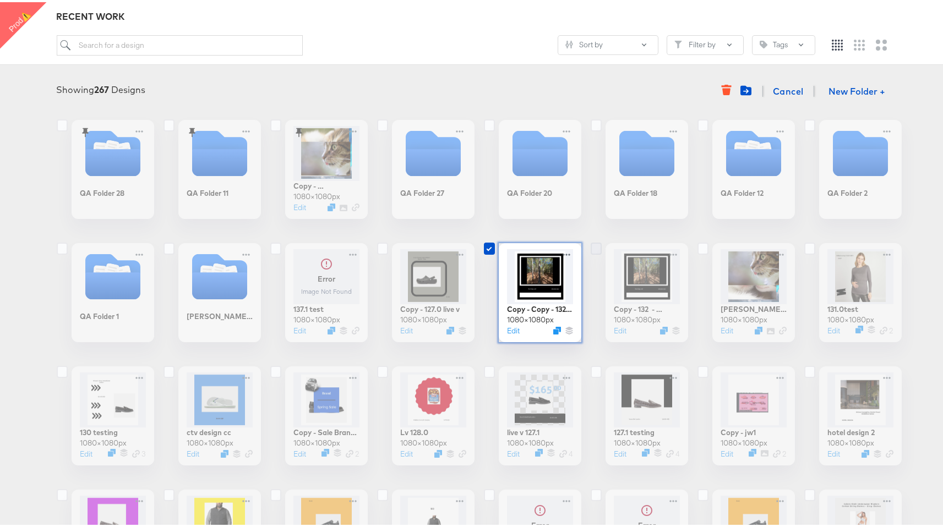
click at [591, 244] on icon at bounding box center [595, 246] width 11 height 12
click at [0, 0] on input "checkbox" at bounding box center [0, 0] width 0 height 0
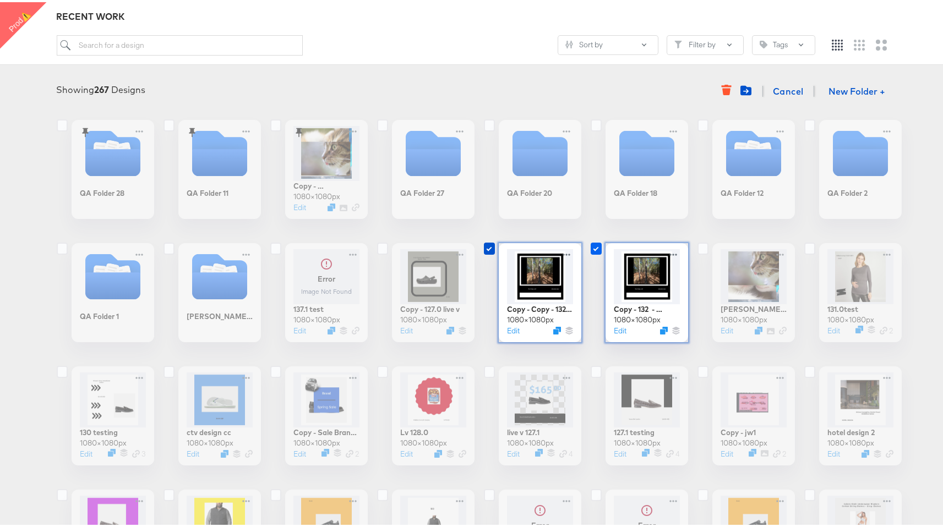
click at [591, 244] on icon at bounding box center [595, 246] width 11 height 12
click at [0, 0] on input "checkbox" at bounding box center [0, 0] width 0 height 0
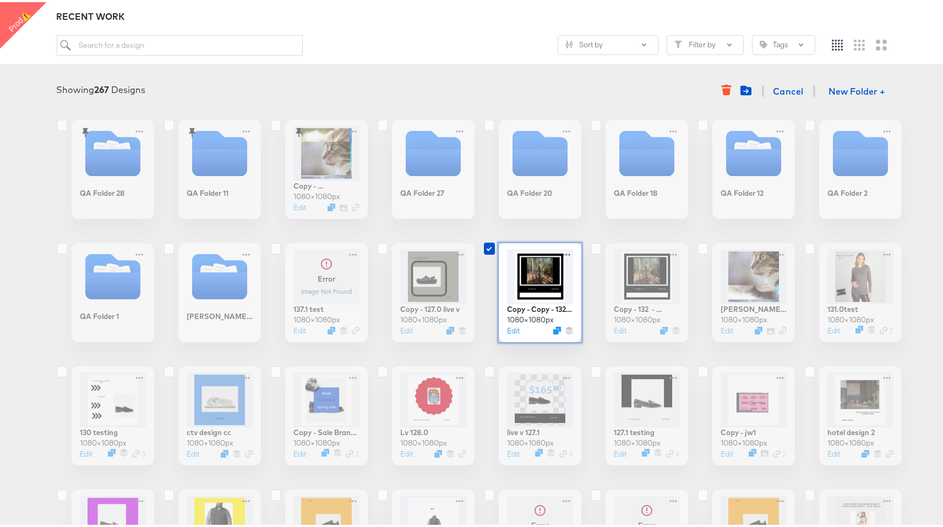
click at [475, 243] on div "QA Folder 28 QA Folder 11 Copy - [PERSON_NAME] around [DATE] × 1080 px Edit QA …" at bounding box center [475, 537] width 929 height 839
click at [494, 246] on label at bounding box center [492, 246] width 11 height 11
click at [0, 0] on input "checkbox" at bounding box center [0, 0] width 0 height 0
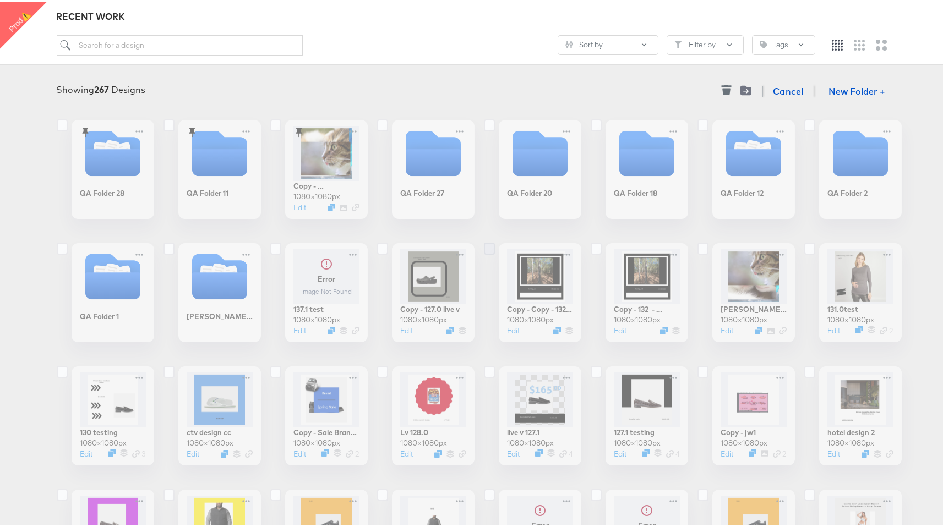
click at [490, 246] on icon at bounding box center [489, 246] width 11 height 12
click at [0, 0] on input "checkbox" at bounding box center [0, 0] width 0 height 0
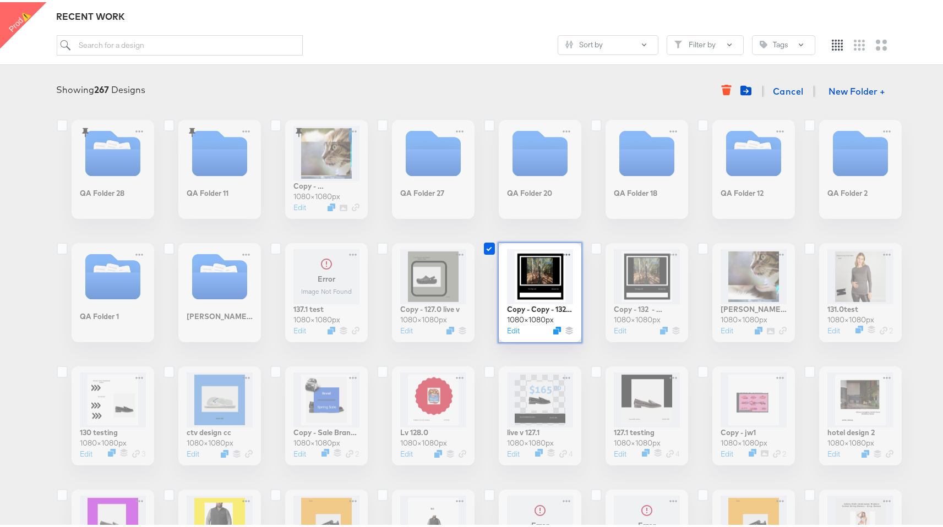
click at [490, 246] on icon at bounding box center [489, 246] width 11 height 12
click at [0, 0] on input "checkbox" at bounding box center [0, 0] width 0 height 0
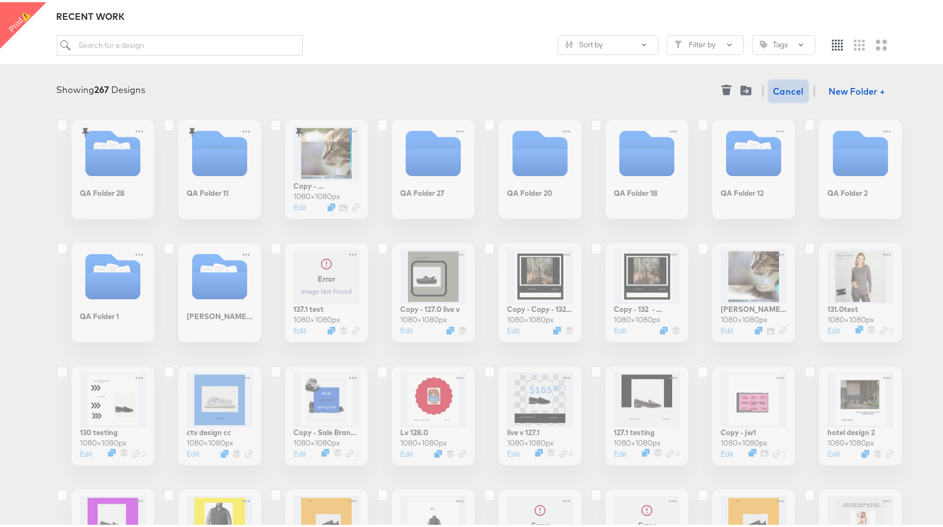
click at [774, 88] on span "Cancel" at bounding box center [788, 88] width 31 height 15
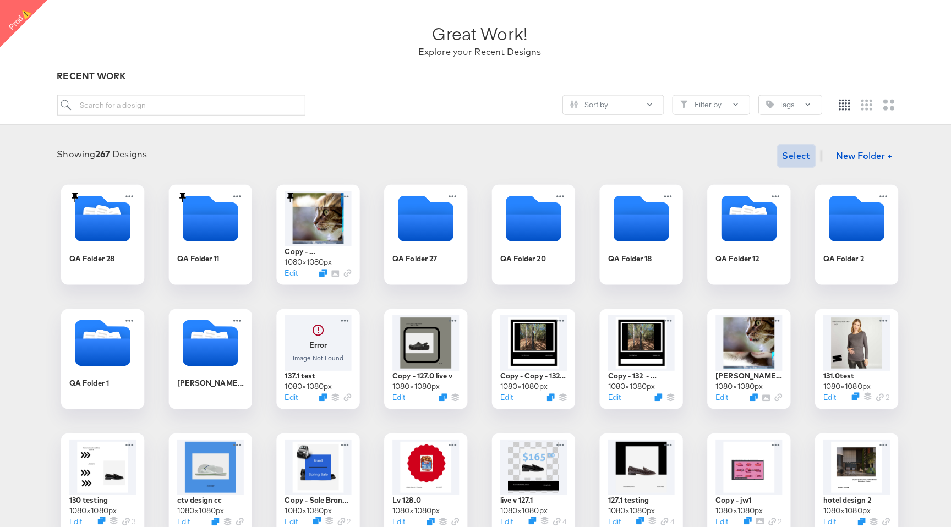
scroll to position [0, 0]
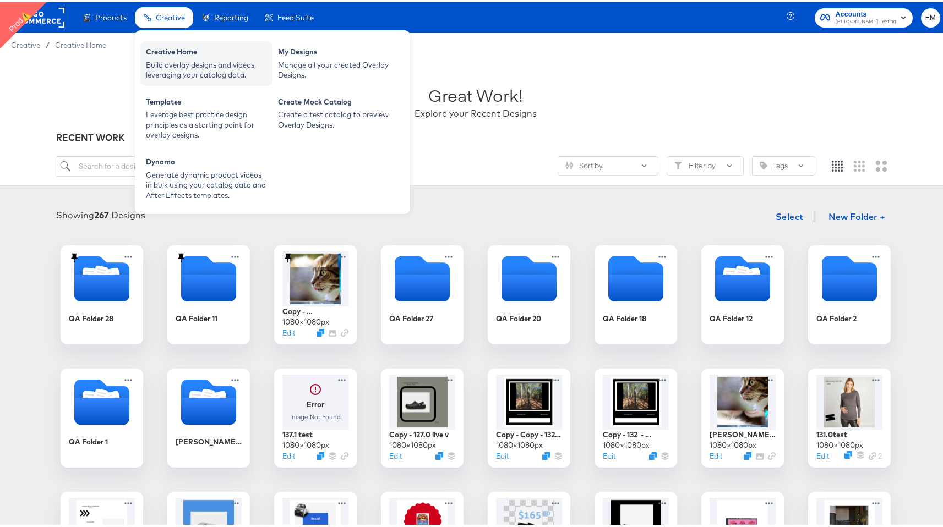
click at [209, 72] on div "Build overlay designs and videos, leveraging your catalog data." at bounding box center [206, 68] width 121 height 20
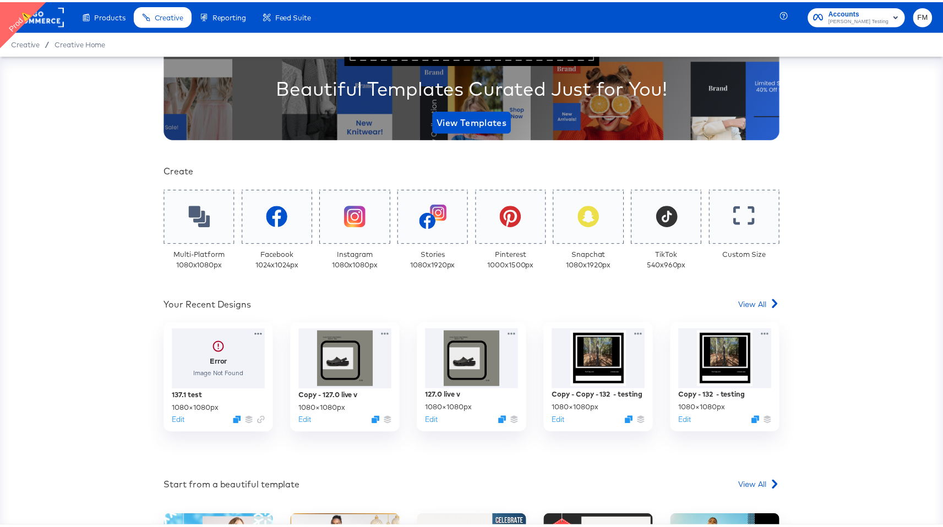
scroll to position [138, 0]
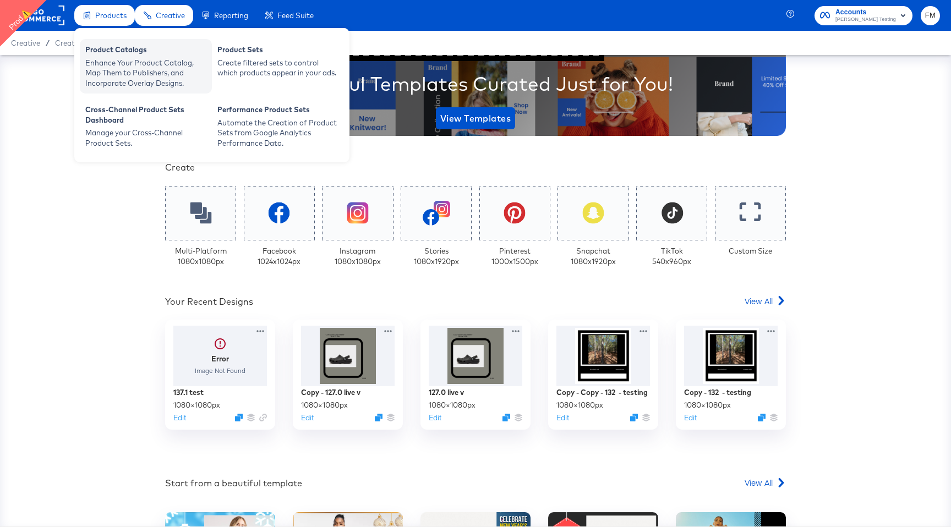
click at [157, 75] on div "Enhance Your Product Catalog, Map Them to Publishers, and Incorporate Overlay D…" at bounding box center [145, 73] width 121 height 31
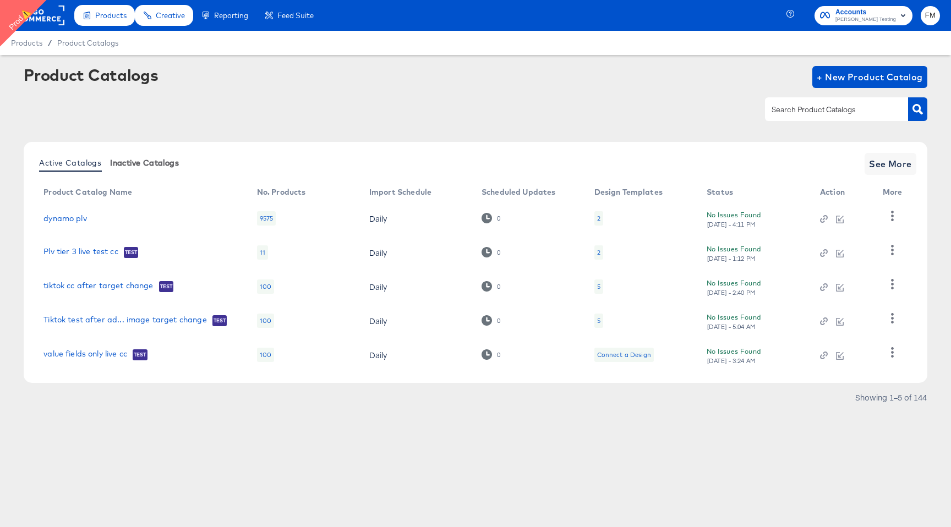
click at [147, 162] on span "Inactive Catalogs" at bounding box center [144, 162] width 69 height 9
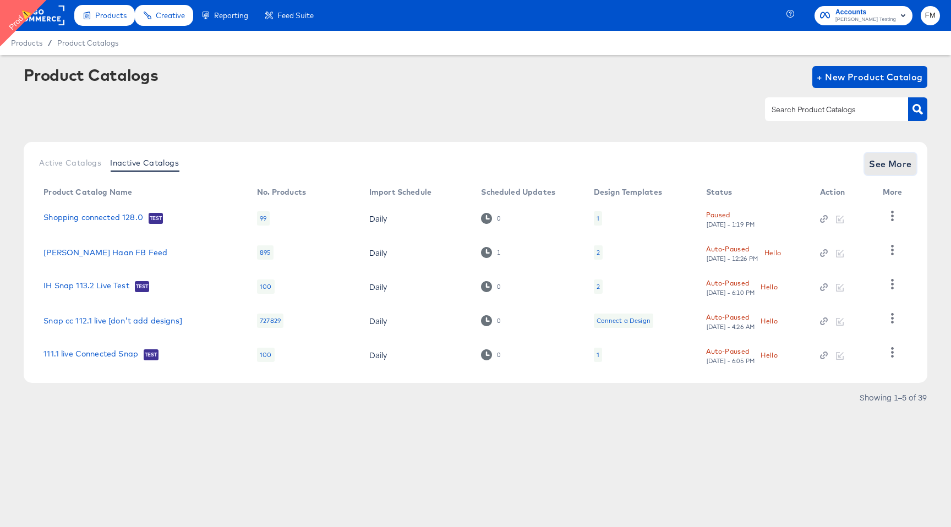
click at [877, 166] on span "See More" at bounding box center [890, 163] width 43 height 15
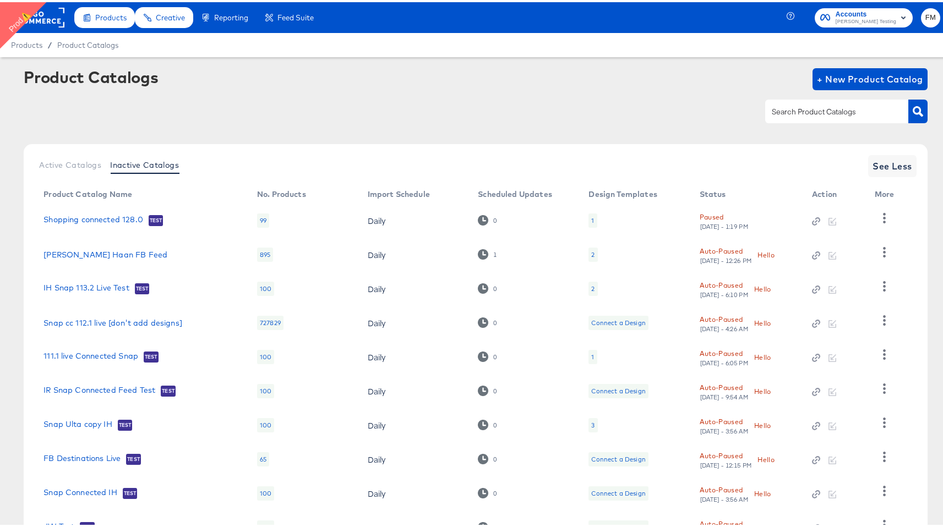
scroll to position [88, 0]
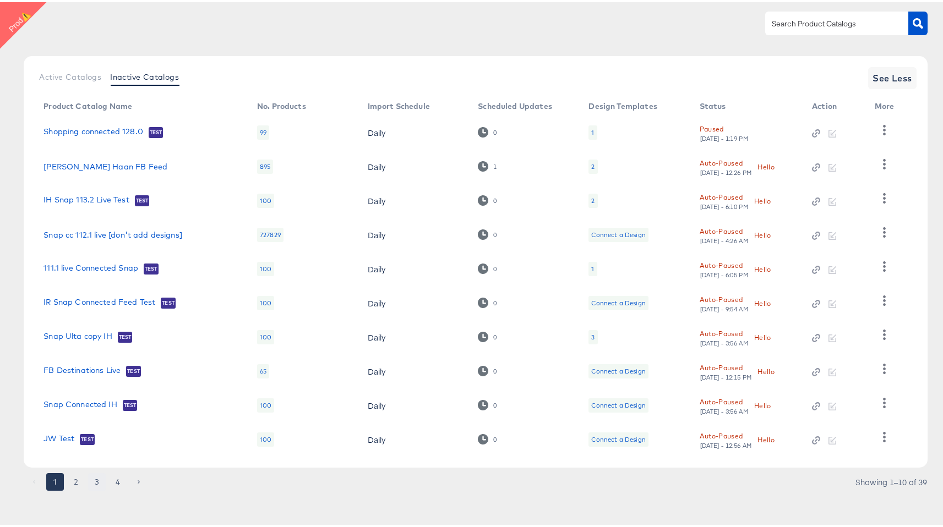
click at [95, 478] on button "3" at bounding box center [97, 480] width 18 height 18
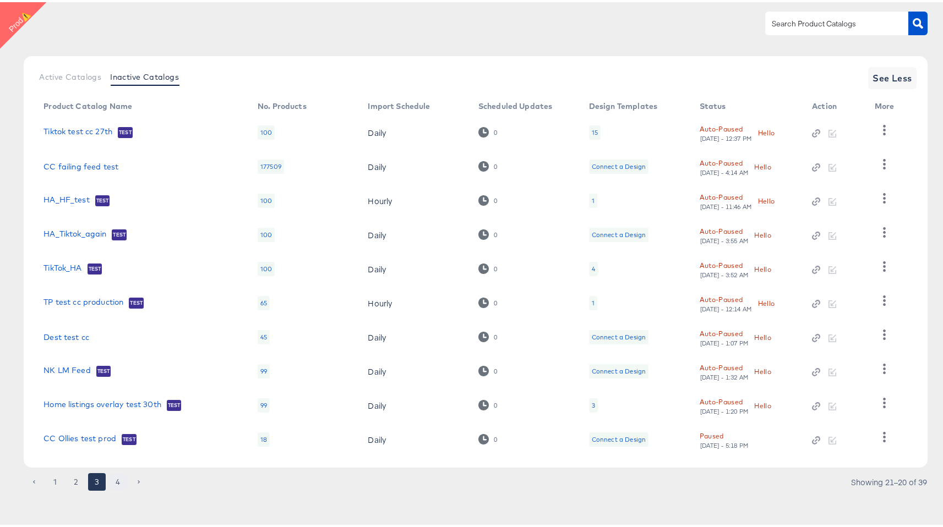
click at [112, 476] on button "4" at bounding box center [118, 480] width 18 height 18
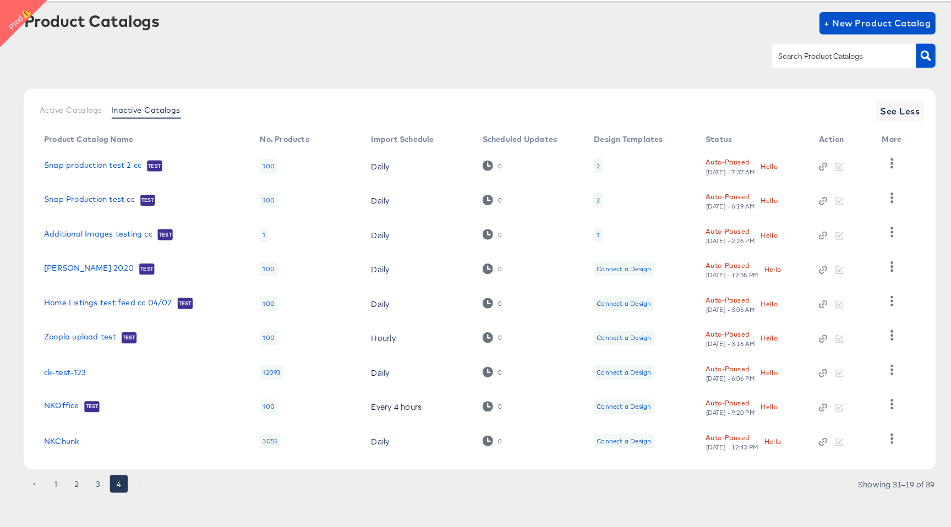
scroll to position [0, 0]
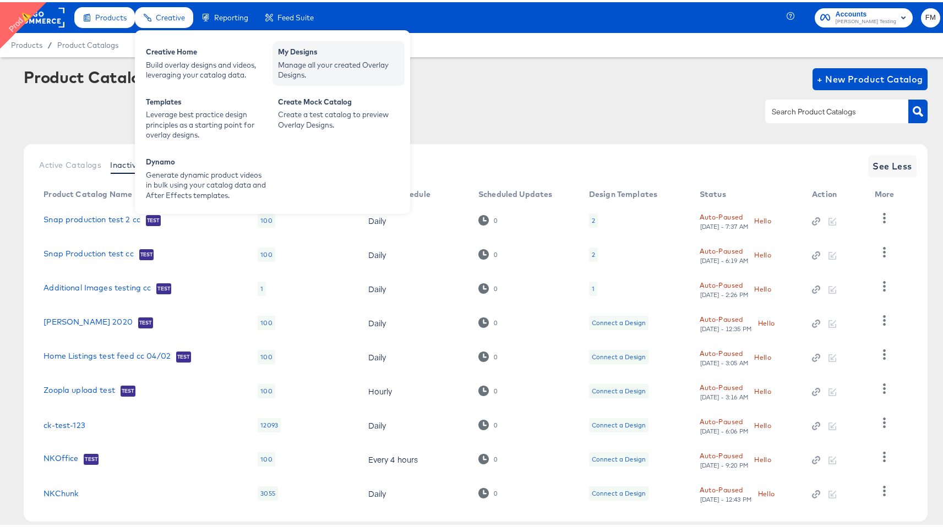
click at [299, 56] on div "My Designs" at bounding box center [338, 51] width 121 height 13
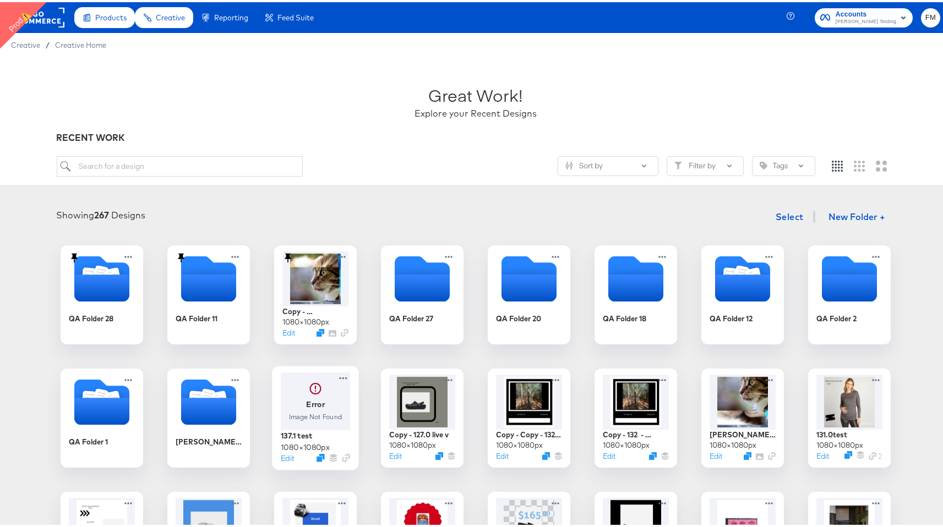
click at [322, 411] on div at bounding box center [315, 399] width 69 height 58
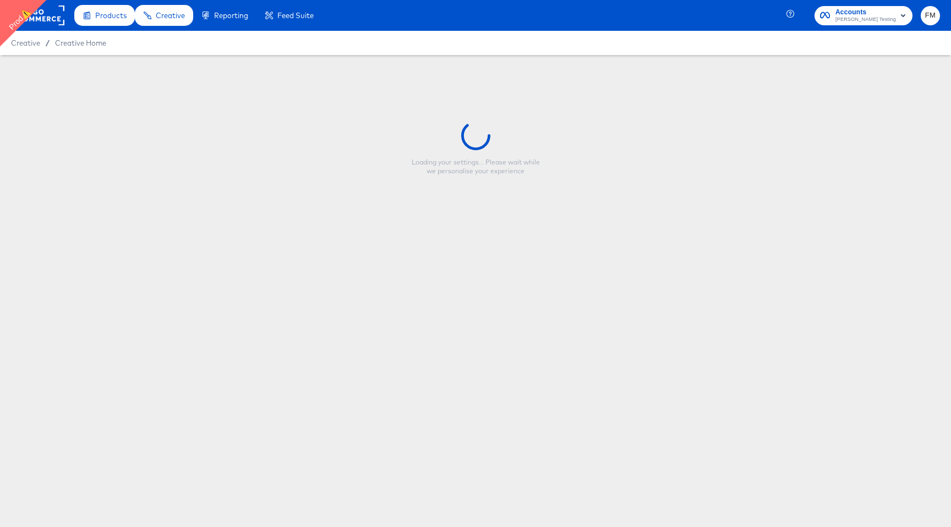
type input "137.1 test"
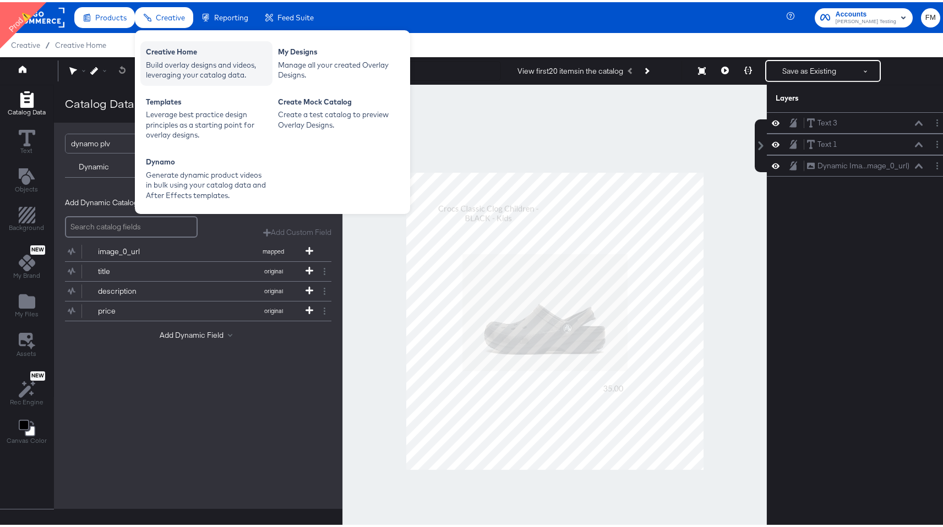
click at [173, 54] on div "Creative Home" at bounding box center [206, 51] width 121 height 13
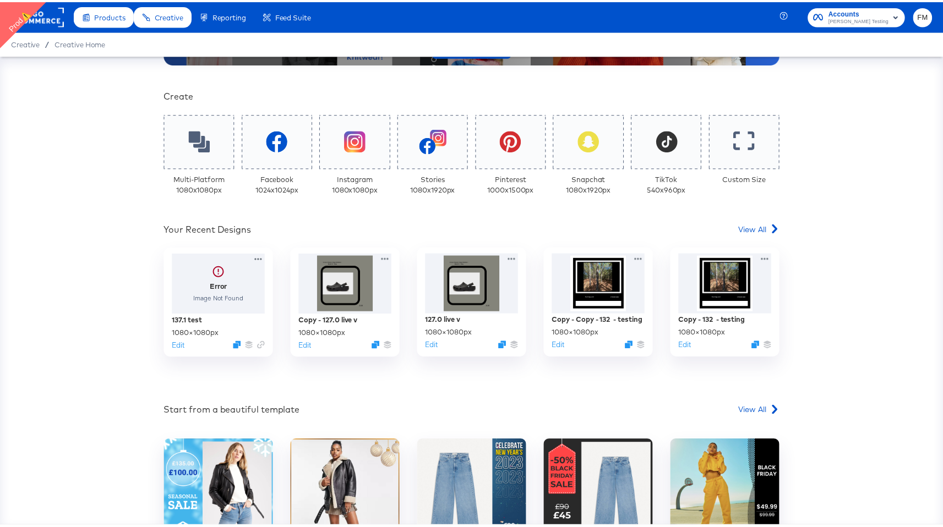
scroll to position [223, 0]
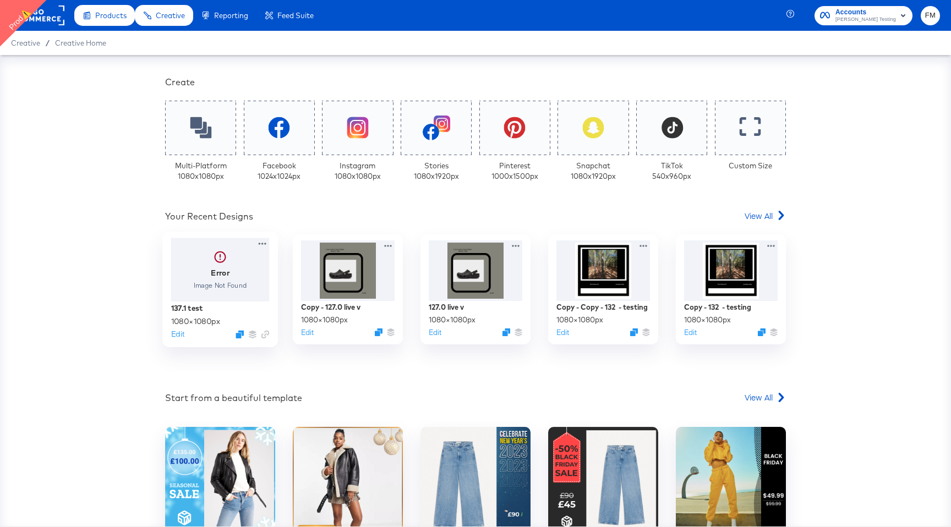
click at [239, 269] on div at bounding box center [220, 269] width 98 height 63
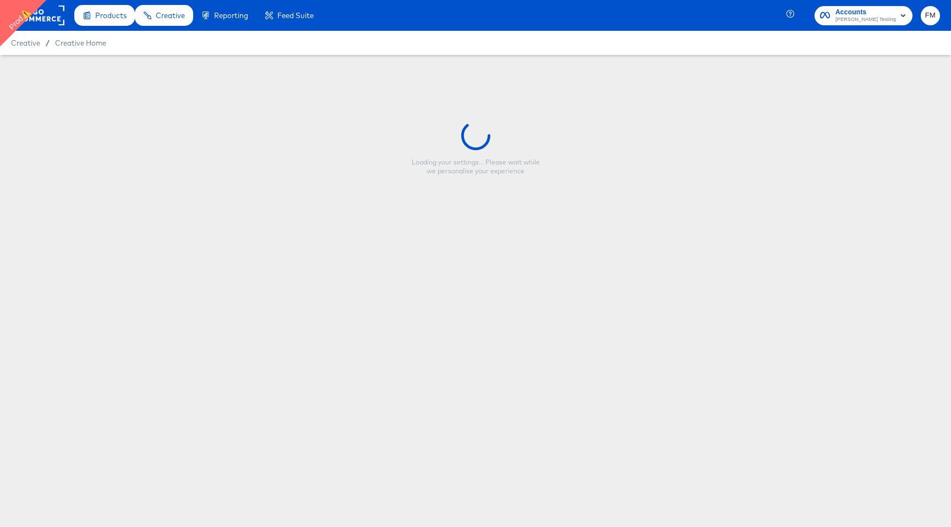
type input "137.1 test"
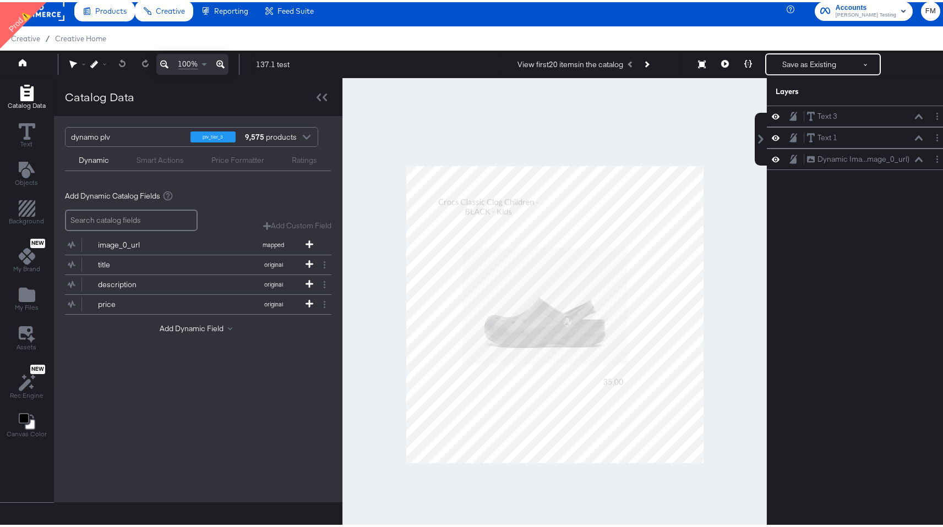
scroll to position [28, 0]
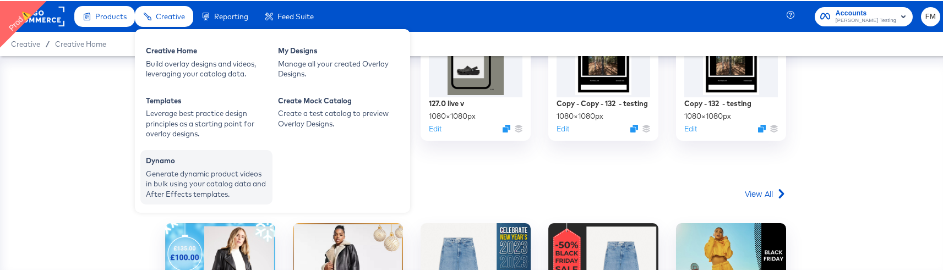
scroll to position [3, 0]
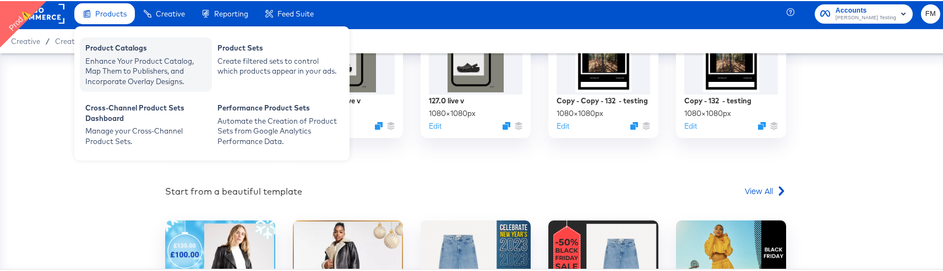
click at [116, 62] on div "Enhance Your Product Catalog, Map Them to Publishers, and Incorporate Overlay D…" at bounding box center [145, 70] width 121 height 31
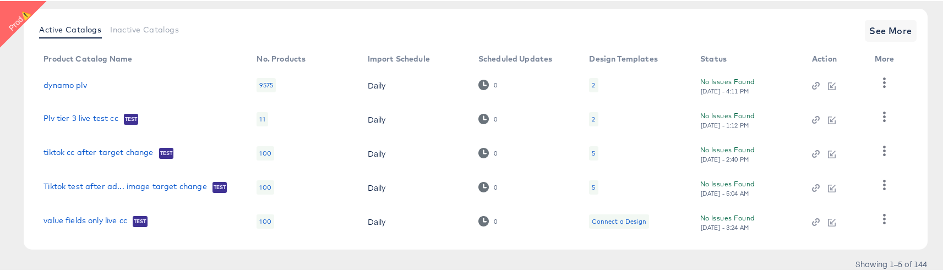
scroll to position [138, 0]
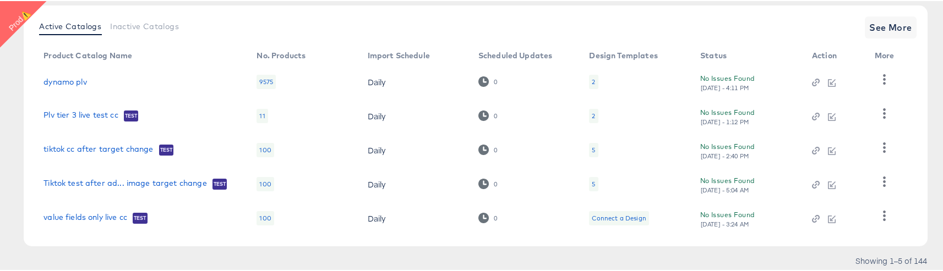
click at [595, 79] on div "2" at bounding box center [593, 81] width 9 height 14
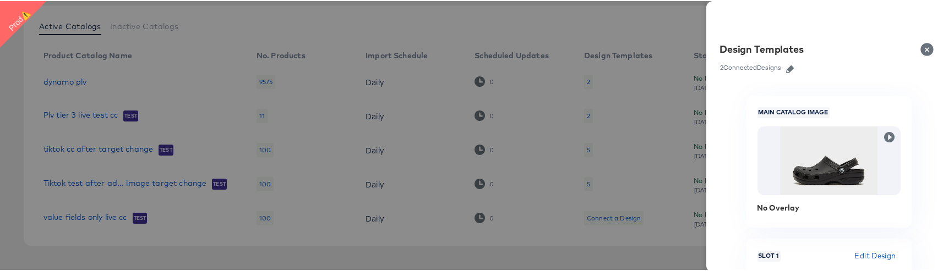
click at [578, 116] on div at bounding box center [475, 135] width 951 height 271
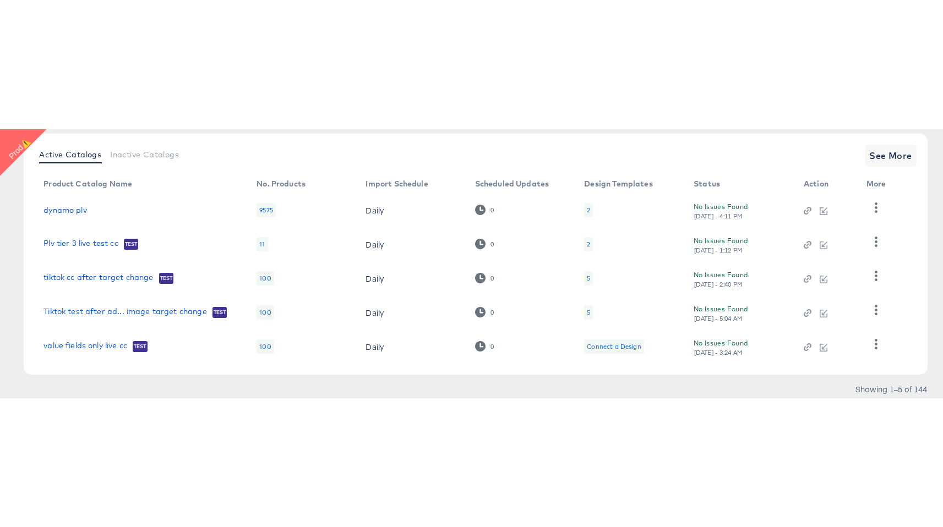
scroll to position [0, 0]
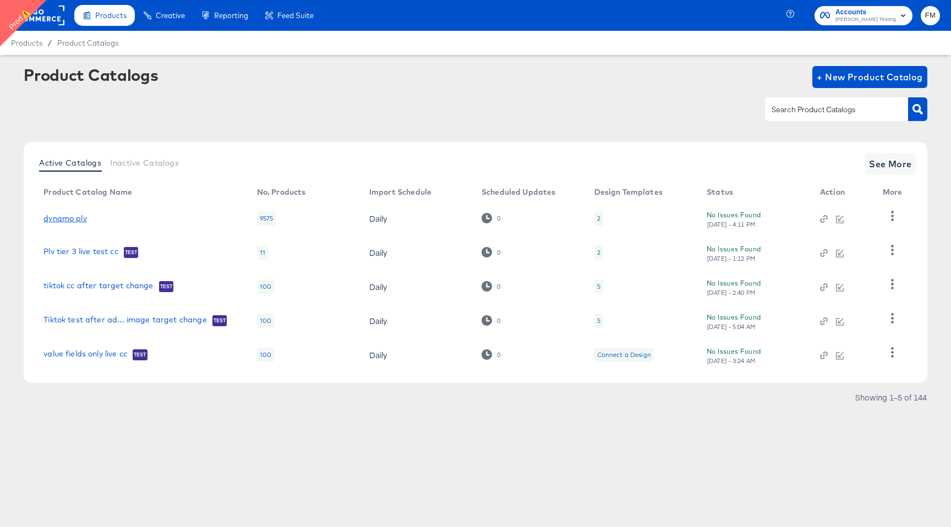
click at [73, 217] on link "dynamo plv" at bounding box center [64, 218] width 43 height 9
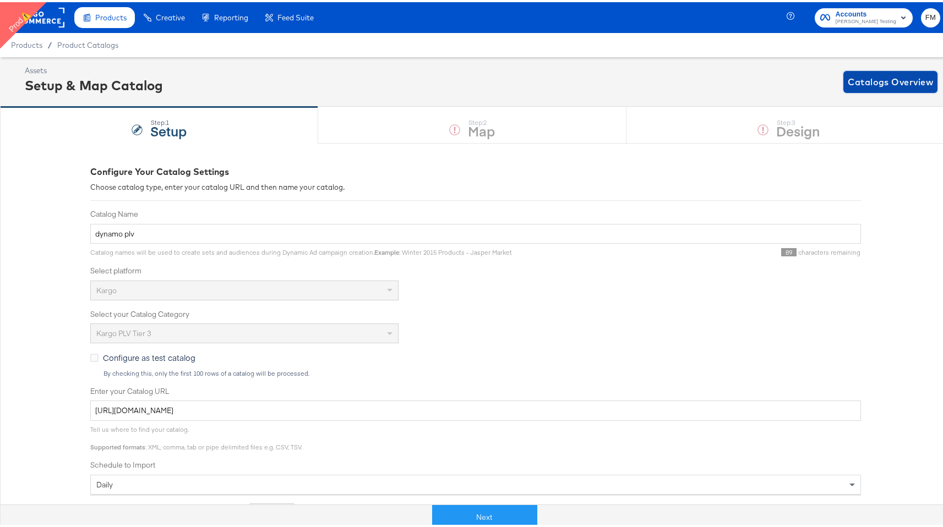
click at [890, 85] on span "Catalogs Overview" at bounding box center [889, 79] width 85 height 15
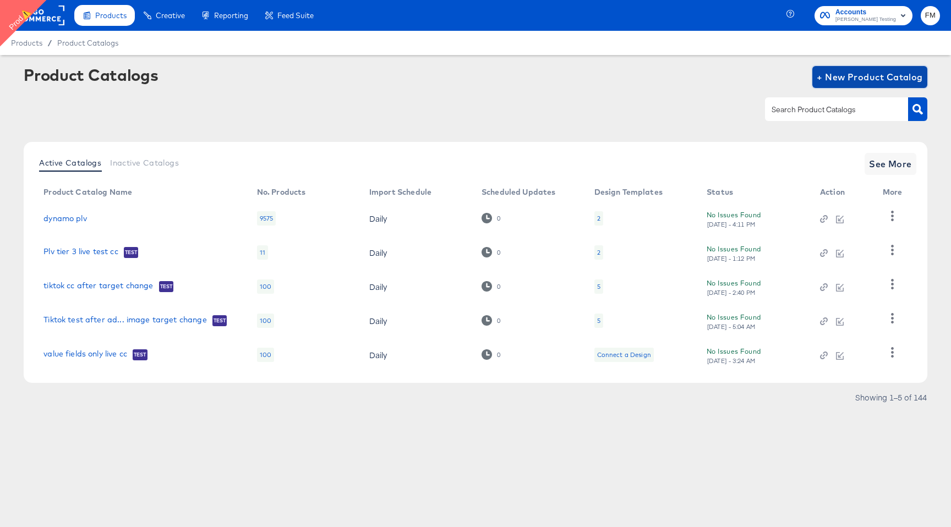
click at [881, 74] on span "+ New Product Catalog" at bounding box center [870, 76] width 106 height 15
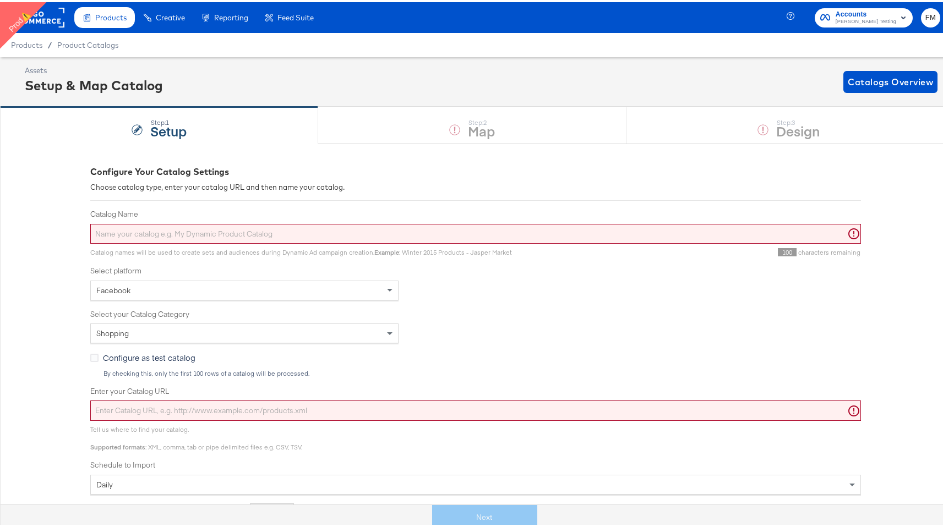
click at [236, 333] on div "Shopping" at bounding box center [244, 331] width 307 height 19
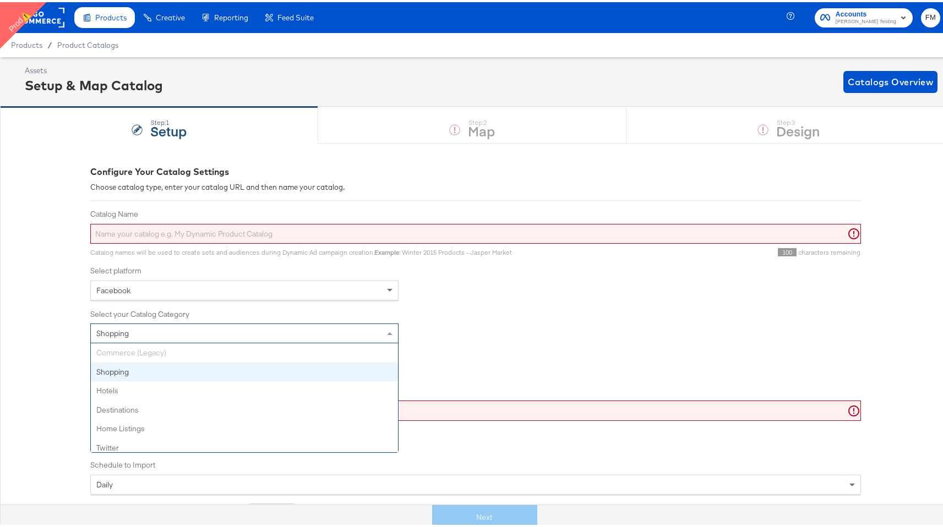
scroll to position [5, 0]
click at [265, 289] on div "Facebook" at bounding box center [244, 288] width 307 height 19
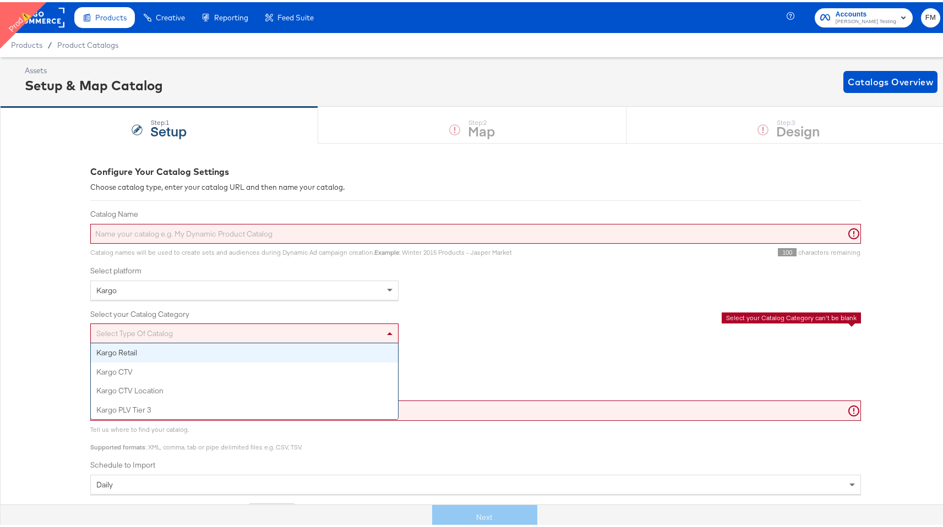
click at [224, 325] on div "Select type of catalog" at bounding box center [244, 331] width 307 height 19
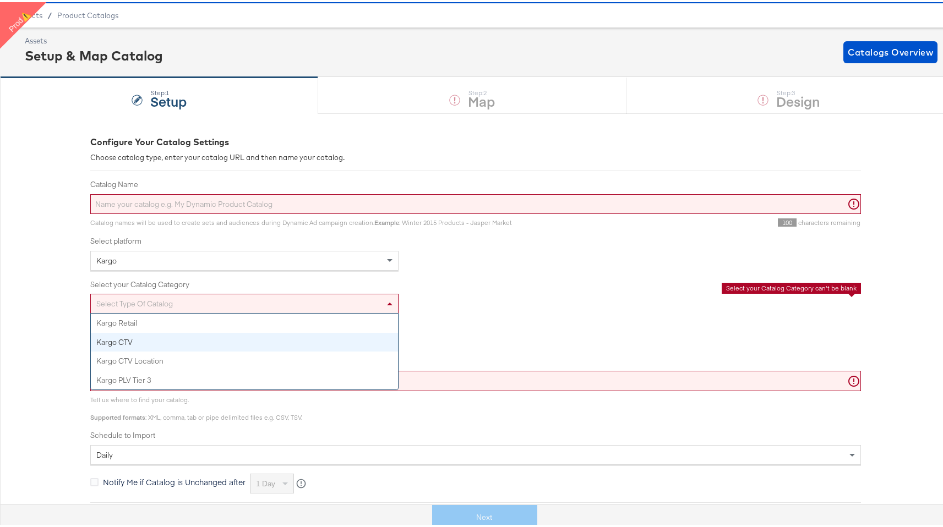
scroll to position [40, 0]
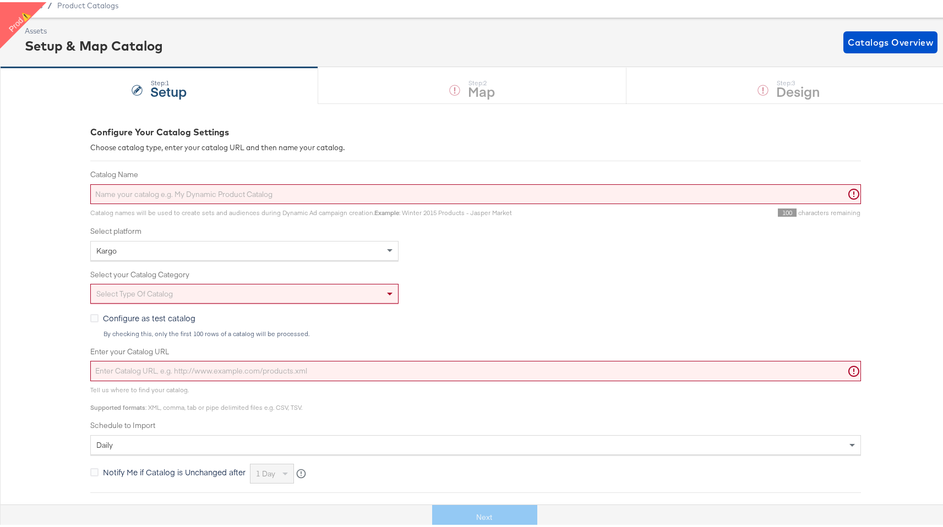
click at [545, 261] on div "Catalog Name Catalog names will be used to create sets and audiences during Dyn…" at bounding box center [475, 324] width 770 height 314
click at [464, 82] on div "Step: 1 Setup Step: 2 Map Step: 3 Design" at bounding box center [475, 83] width 951 height 36
